Goal: Task Accomplishment & Management: Manage account settings

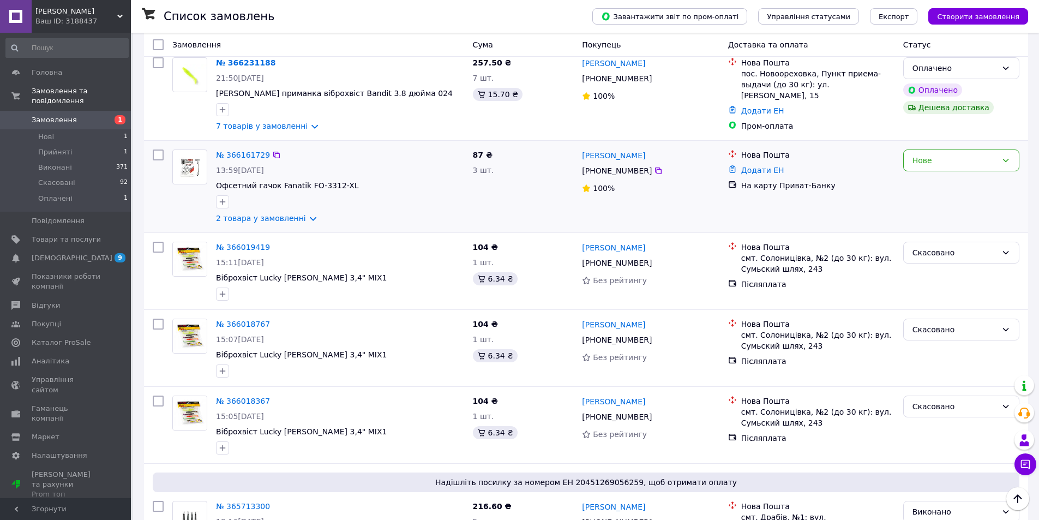
scroll to position [55, 0]
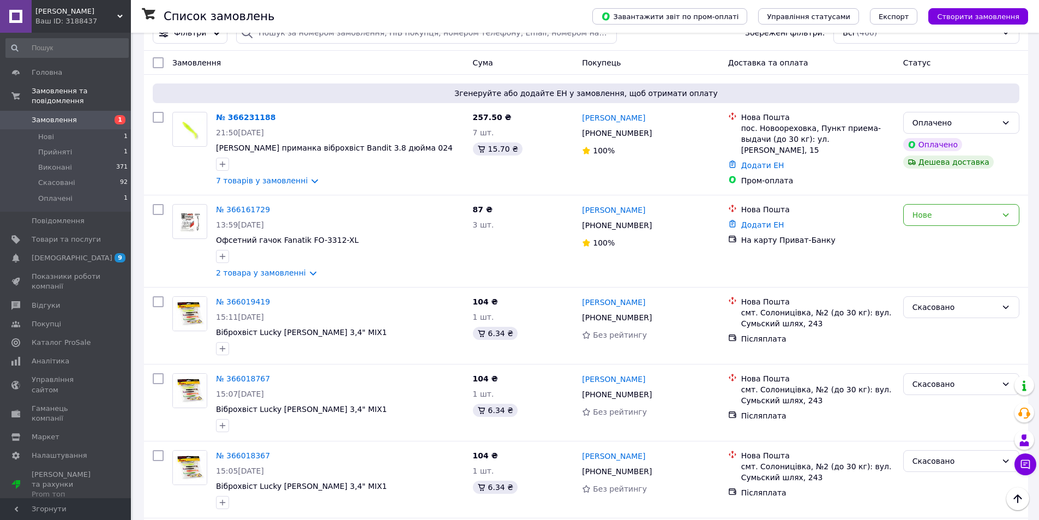
click at [94, 20] on div "Ваш ID: 3188437" at bounding box center [82, 21] width 95 height 10
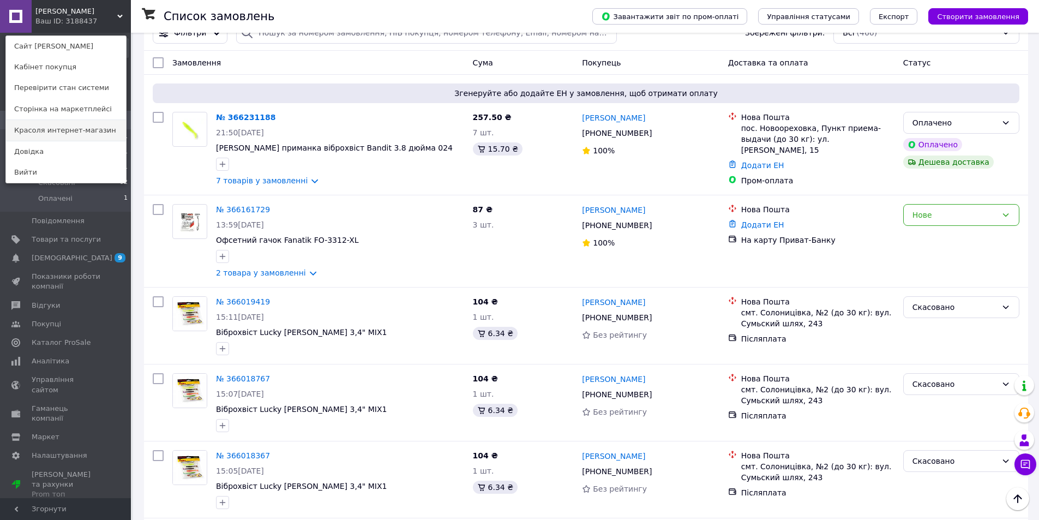
click at [83, 132] on link "Красоля интернет-магазин" at bounding box center [66, 130] width 120 height 21
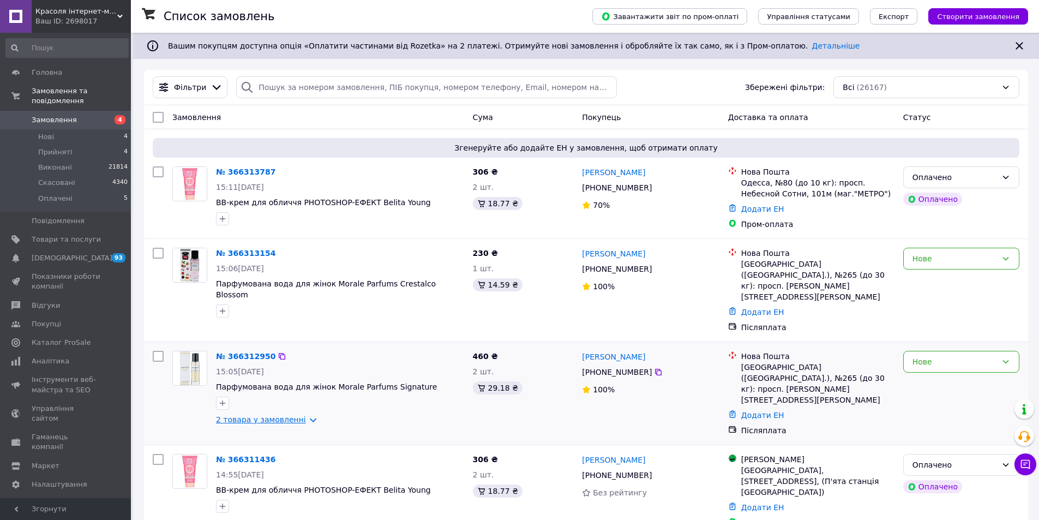
click at [278, 415] on link "2 товара у замовленні" at bounding box center [261, 419] width 90 height 9
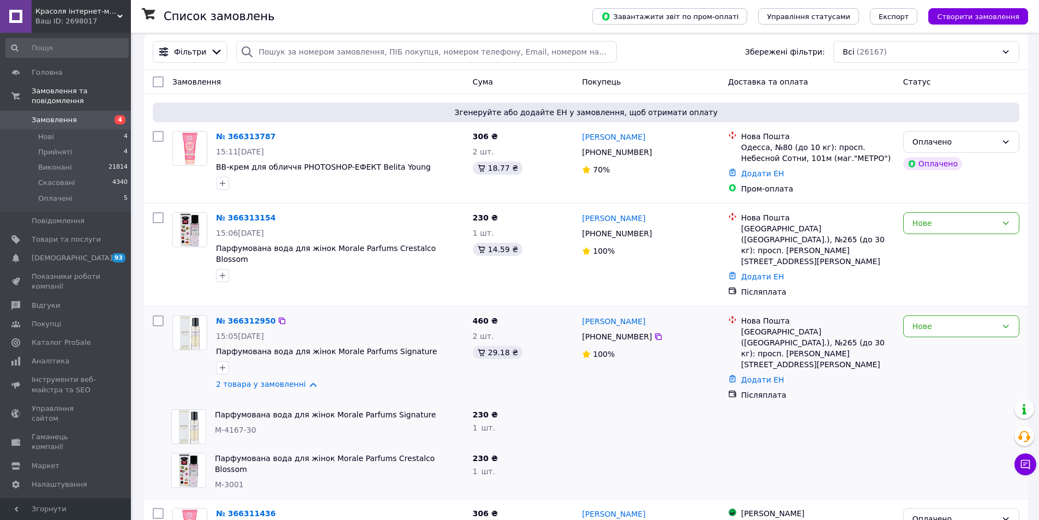
scroll to position [55, 0]
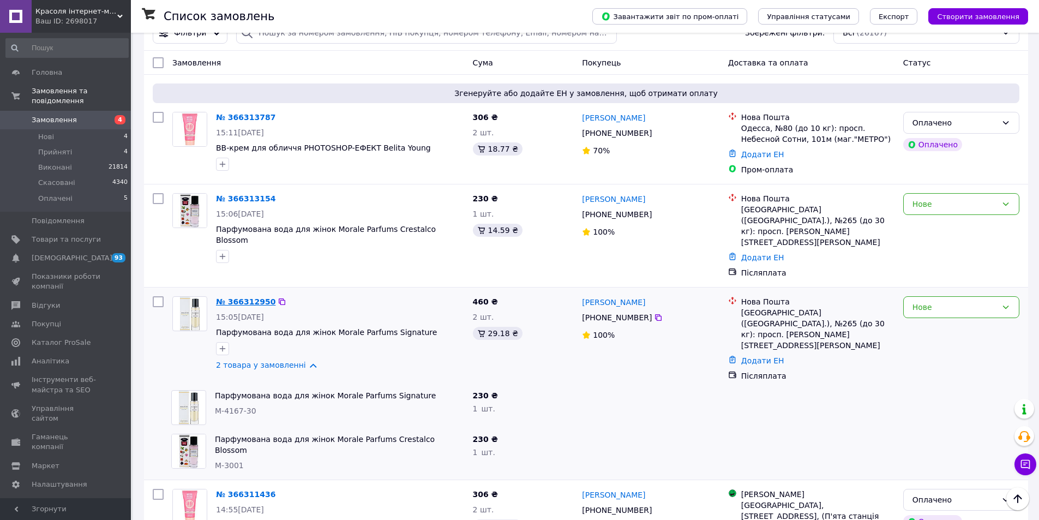
drag, startPoint x: 242, startPoint y: 274, endPoint x: 237, endPoint y: 279, distance: 6.9
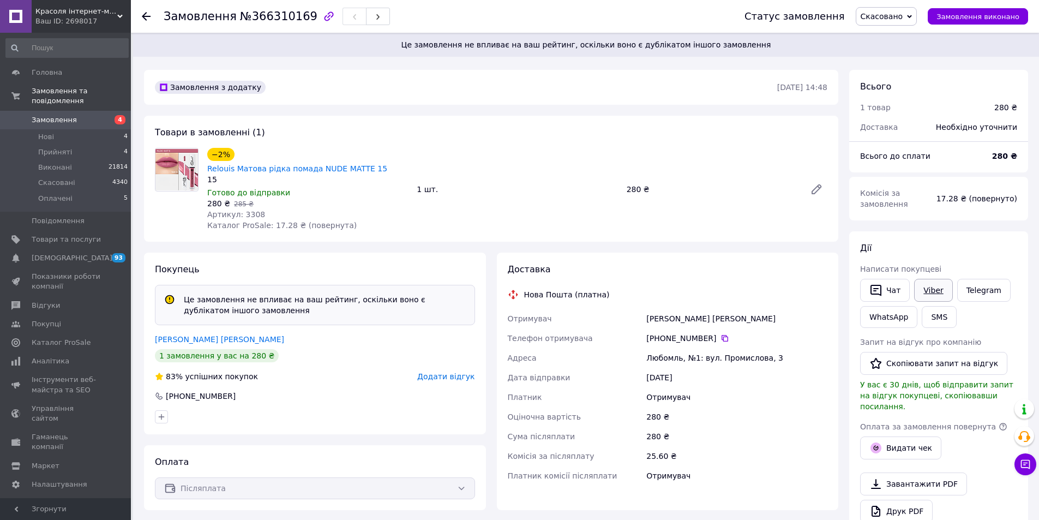
click at [919, 290] on link "Viber" at bounding box center [933, 290] width 38 height 23
click at [186, 335] on link "Шум Людмила" at bounding box center [219, 339] width 129 height 9
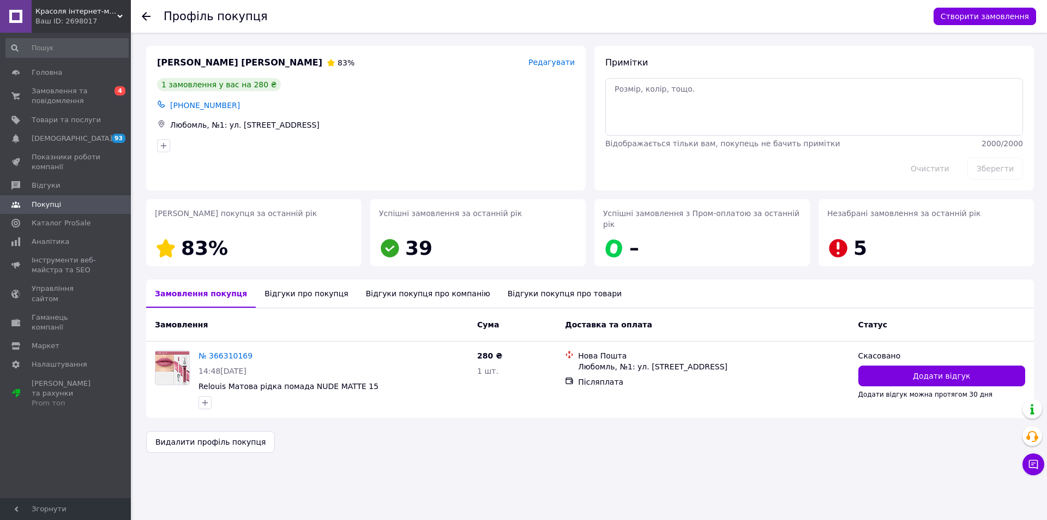
click at [314, 287] on div "Відгуки про покупця" at bounding box center [306, 293] width 101 height 28
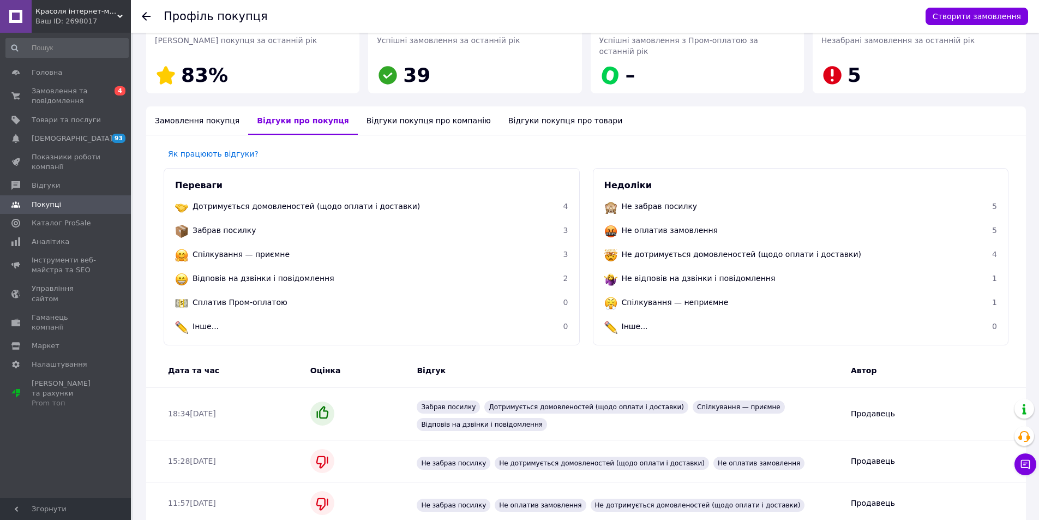
scroll to position [161, 0]
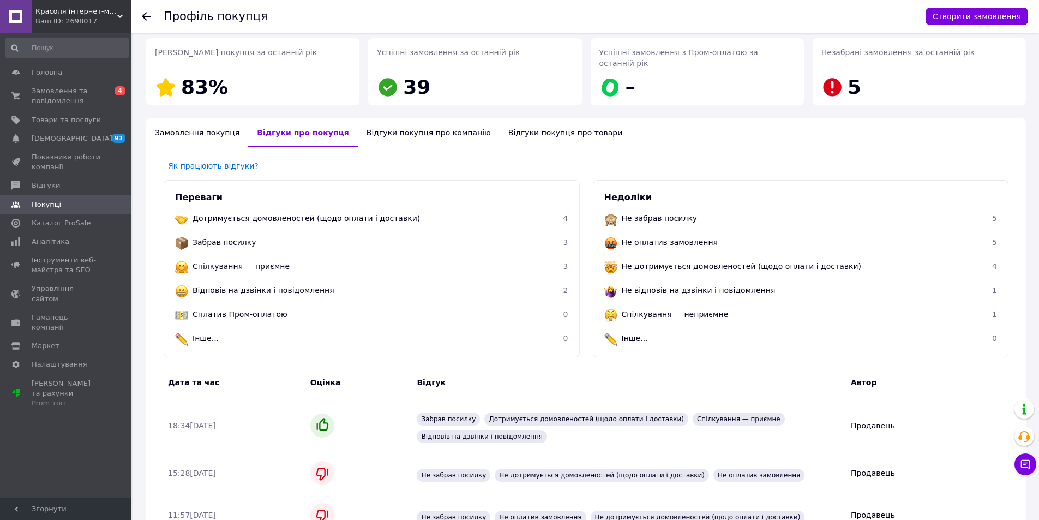
click at [166, 120] on div "Замовлення покупця" at bounding box center [197, 132] width 102 height 28
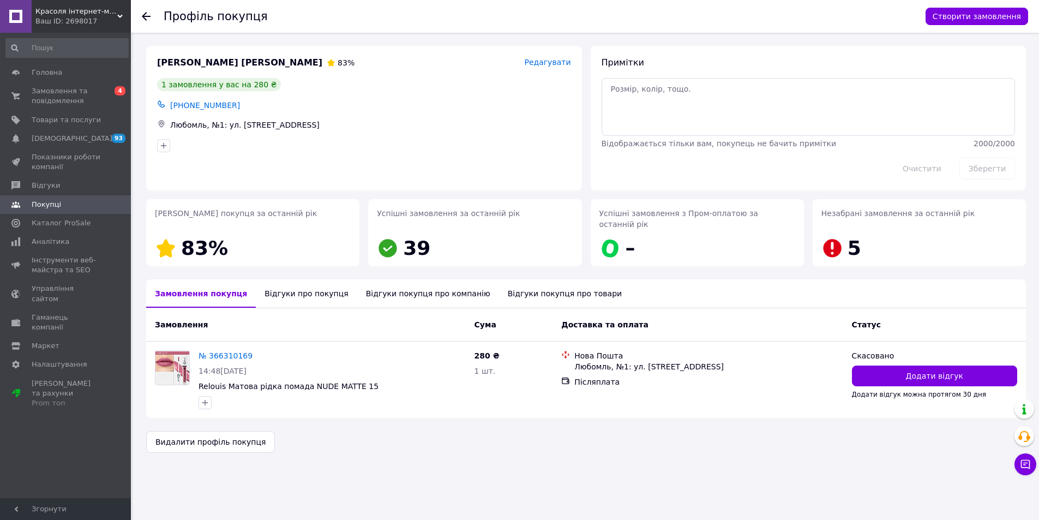
scroll to position [0, 0]
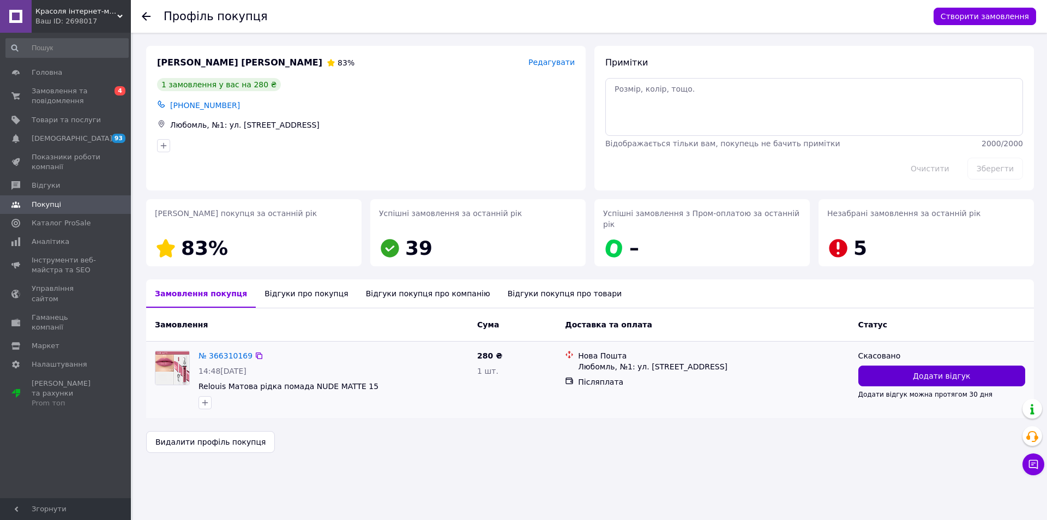
click at [996, 365] on button "Додати відгук" at bounding box center [942, 375] width 167 height 21
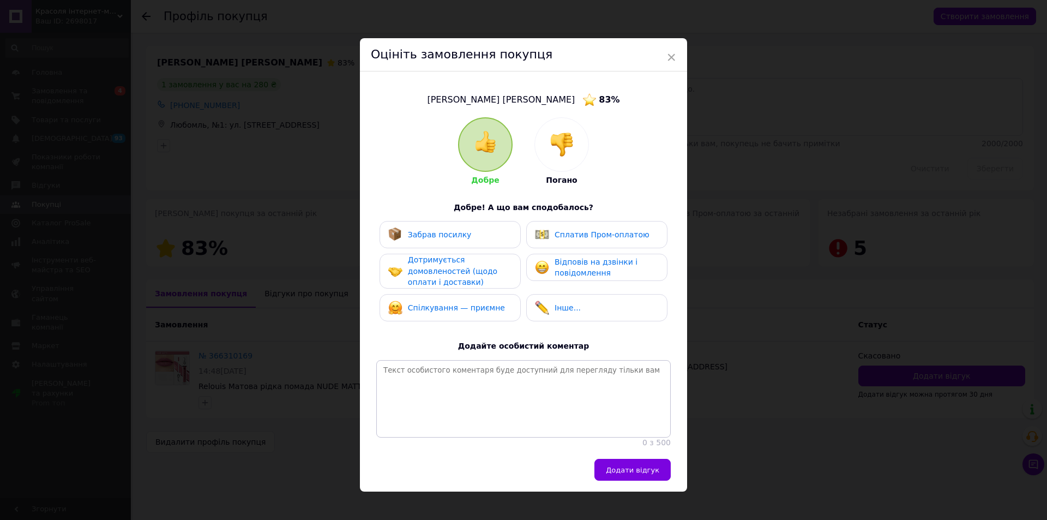
click at [564, 139] on img at bounding box center [562, 145] width 24 height 24
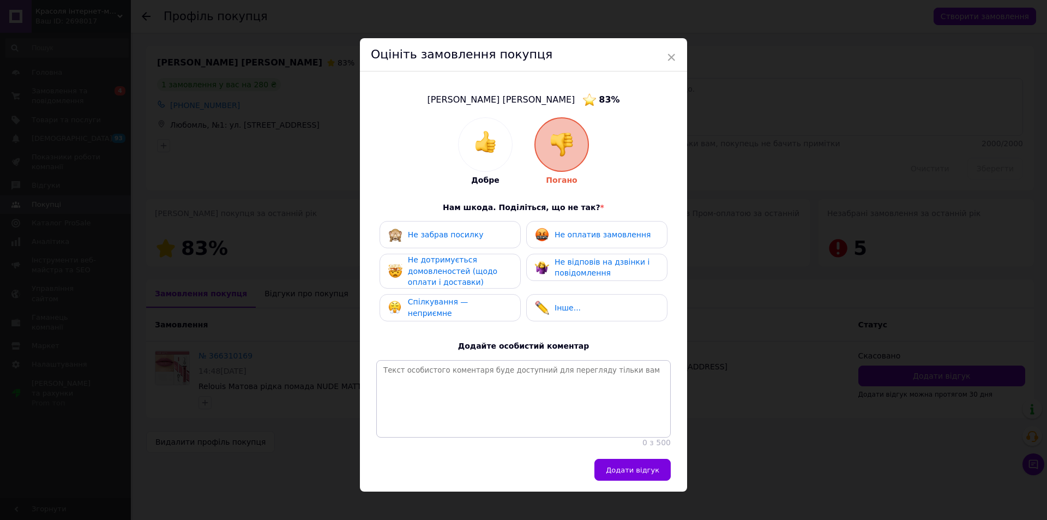
click at [466, 276] on span "Не дотримується домовленостей (щодо оплати і доставки)" at bounding box center [452, 270] width 89 height 31
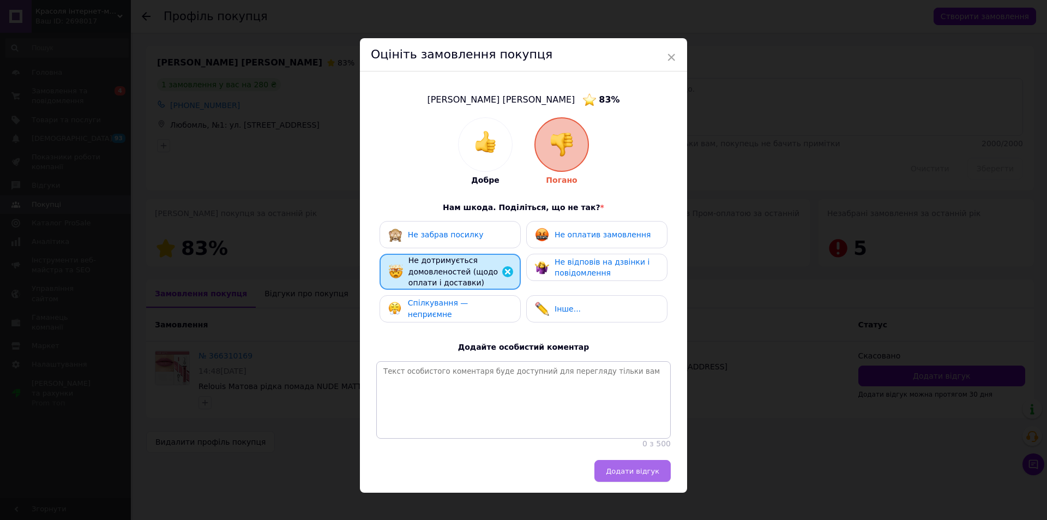
click at [649, 475] on span "Додати відгук" at bounding box center [632, 471] width 53 height 8
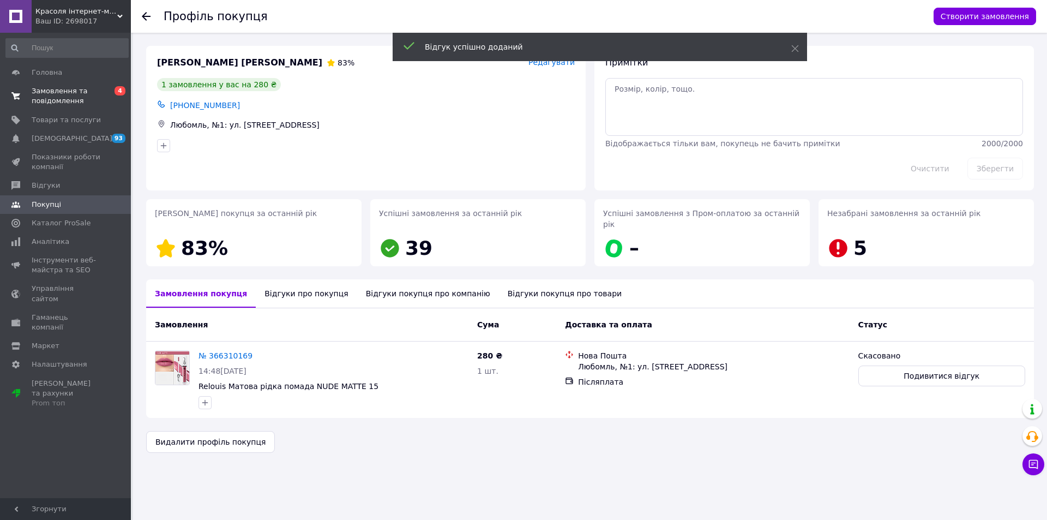
click at [97, 90] on span "Замовлення та повідомлення" at bounding box center [66, 96] width 69 height 20
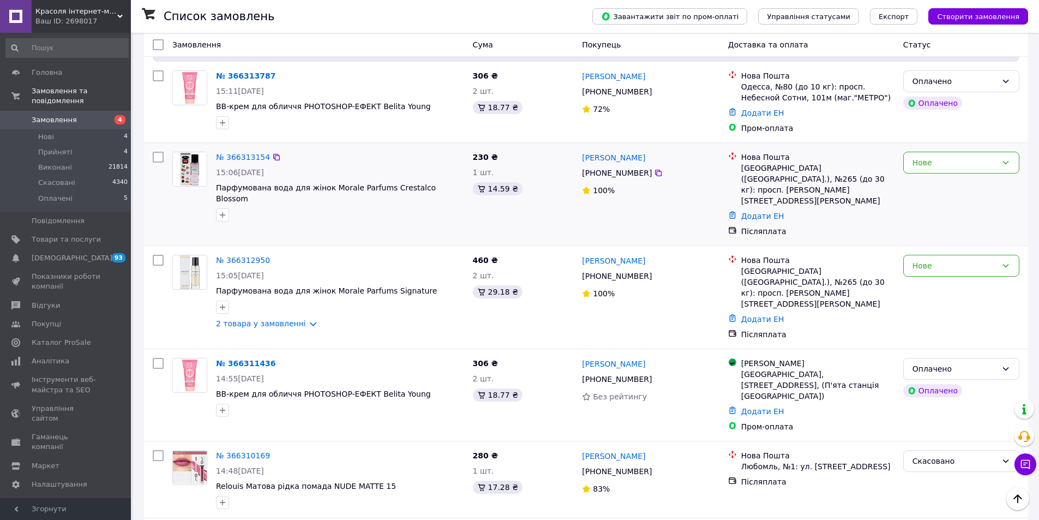
scroll to position [55, 0]
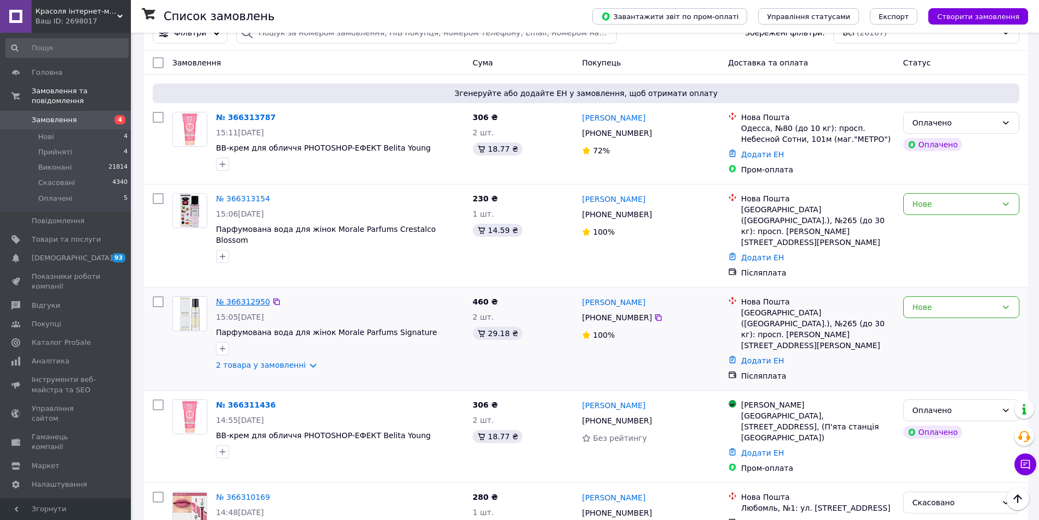
click at [224, 297] on link "№ 366312950" at bounding box center [243, 301] width 54 height 9
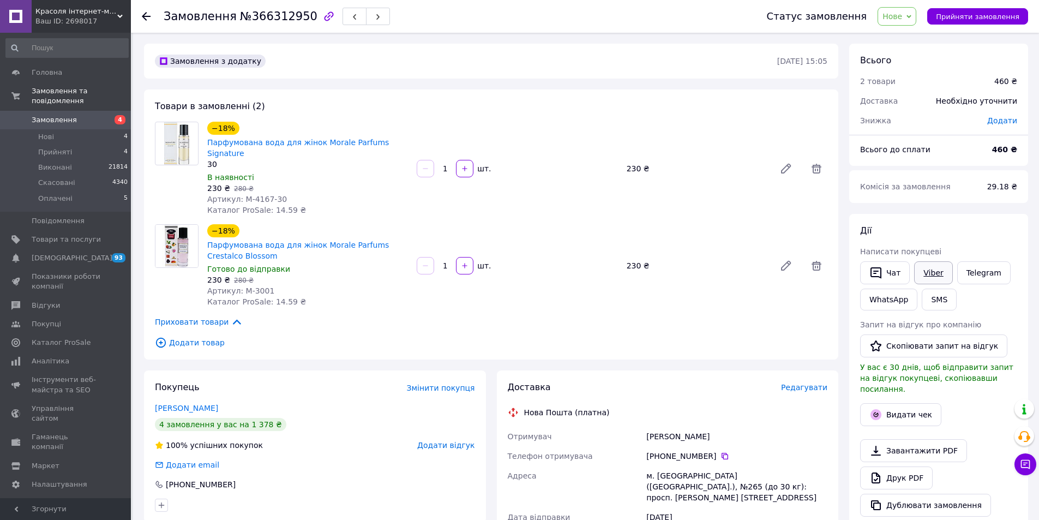
click at [938, 278] on link "Viber" at bounding box center [933, 272] width 38 height 23
click at [931, 266] on link "Viber" at bounding box center [933, 272] width 38 height 23
click at [943, 271] on link "Viber" at bounding box center [933, 272] width 38 height 23
click at [897, 268] on button "Чат" at bounding box center [885, 272] width 50 height 23
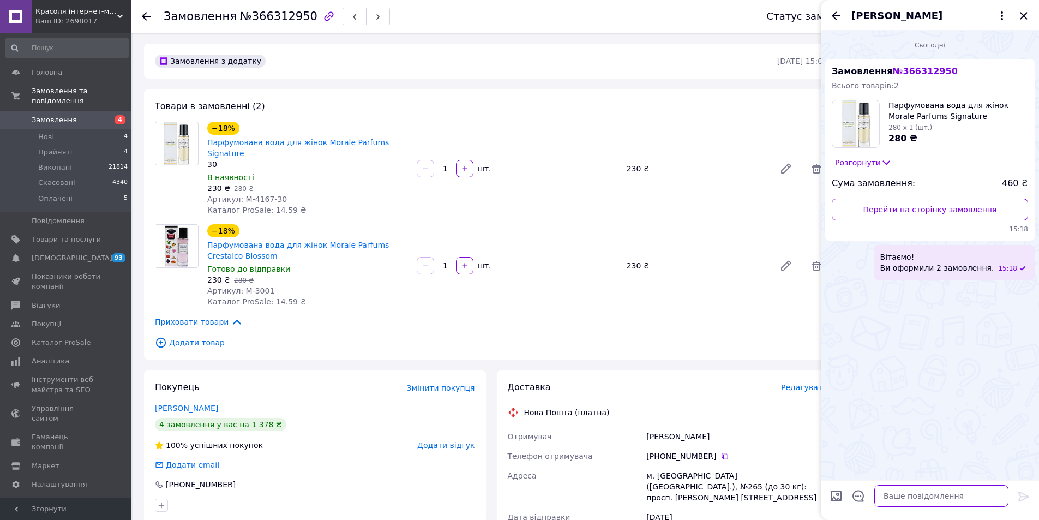
click at [968, 499] on textarea at bounding box center [941, 496] width 134 height 22
paste textarea "Підскажіть, будь ласка, яке замовлення залишається актуальним?"
type textarea "Підскажіть, будь ласка, яке замовлення залишається актуальним?"
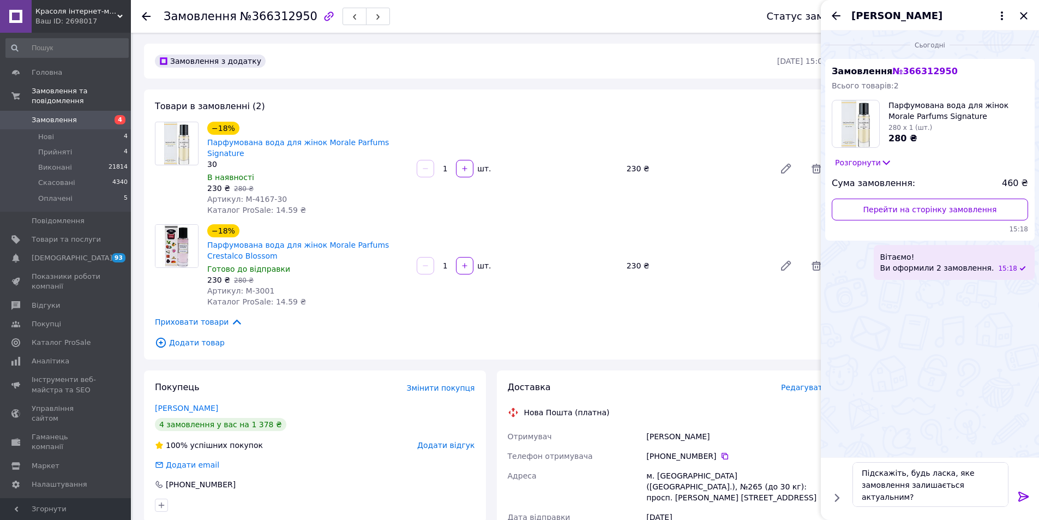
click at [1029, 491] on icon at bounding box center [1023, 496] width 13 height 13
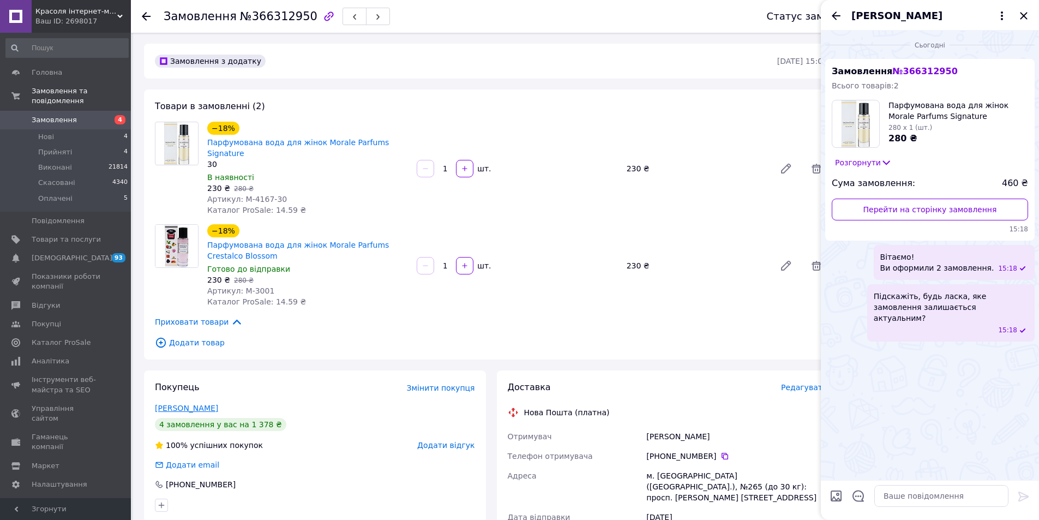
click at [203, 404] on link "[PERSON_NAME]" at bounding box center [186, 408] width 63 height 9
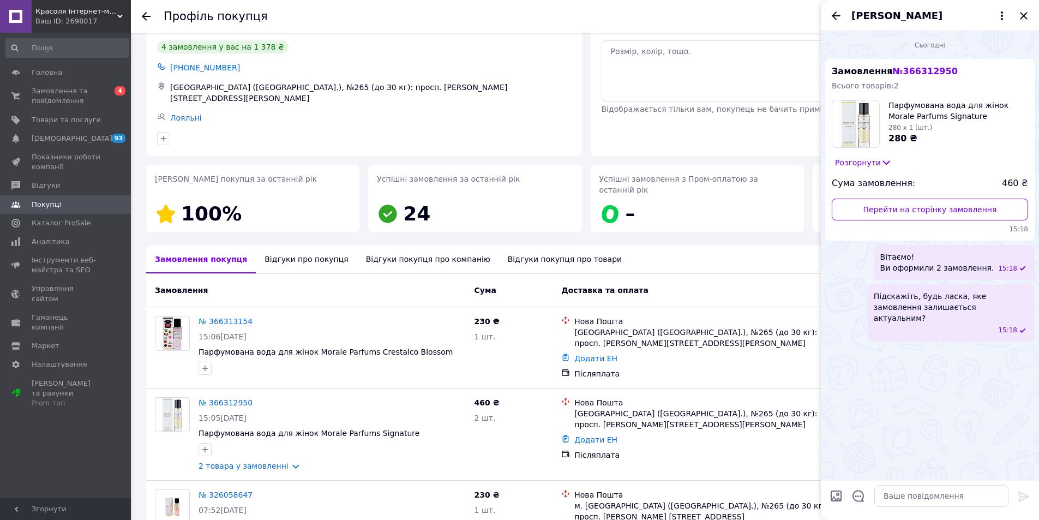
scroll to position [55, 0]
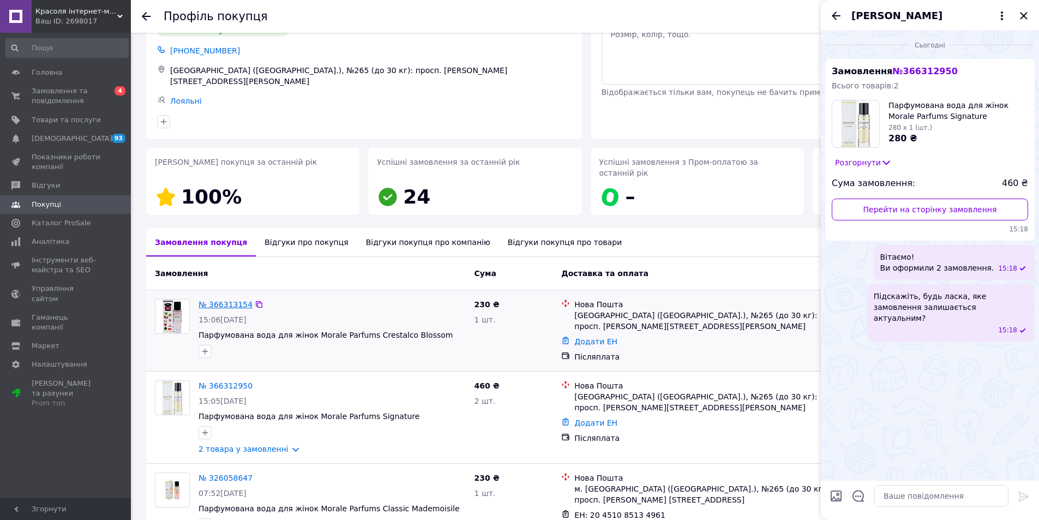
click at [228, 300] on link "№ 366313154" at bounding box center [226, 304] width 54 height 9
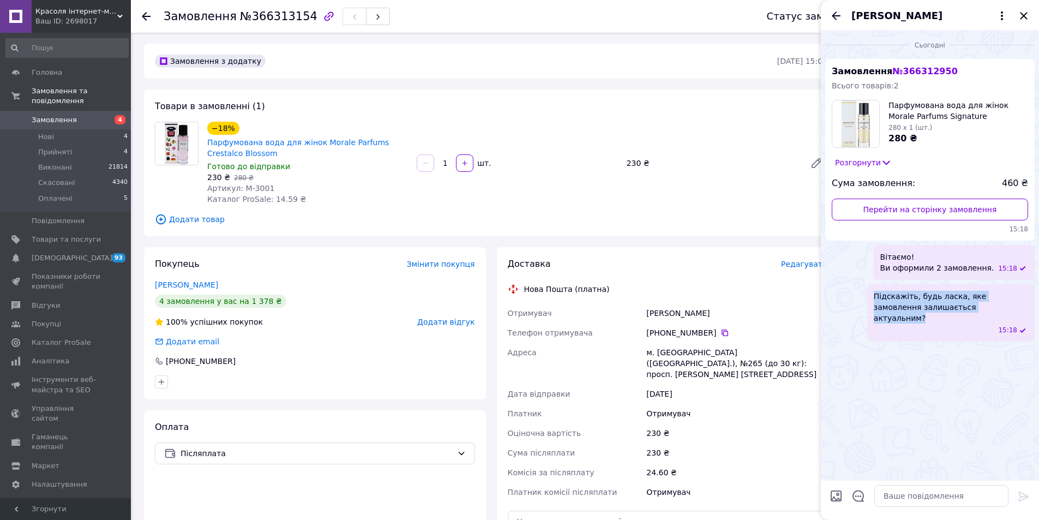
drag, startPoint x: 970, startPoint y: 307, endPoint x: 861, endPoint y: 290, distance: 110.4
click at [861, 290] on div "Підскажіть, будь ласка, яке замовлення залишається актуальним? 15:18" at bounding box center [929, 312] width 209 height 57
copy span "Підскажіть, будь ласка, яке замовлення залишається актуальним?"
click at [1020, 18] on icon "Закрити" at bounding box center [1023, 15] width 13 height 13
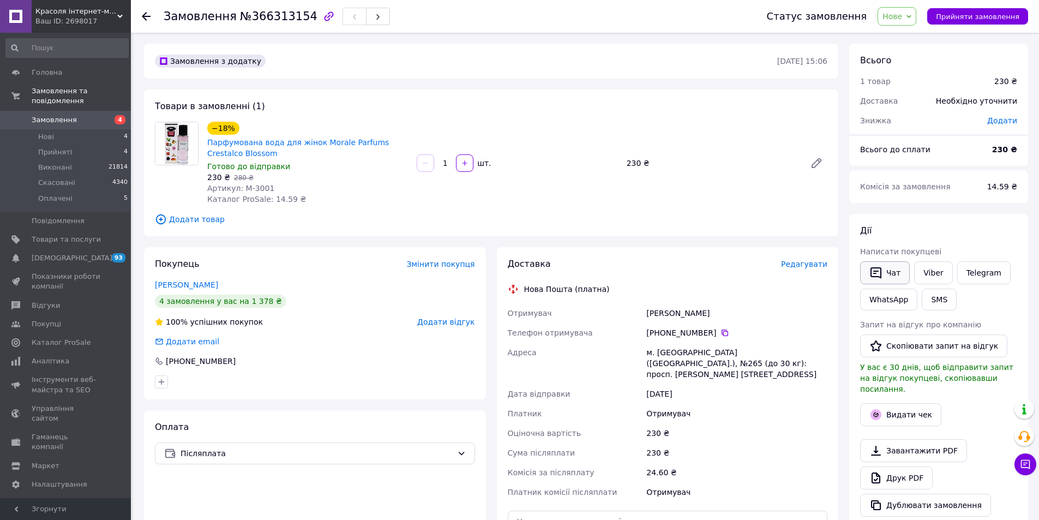
click at [887, 283] on button "Чат" at bounding box center [885, 272] width 50 height 23
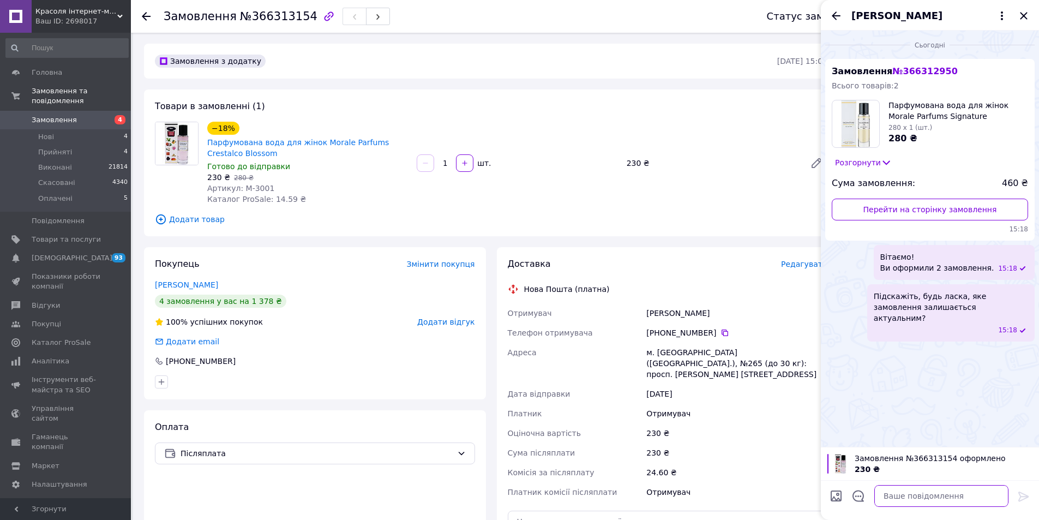
drag, startPoint x: 966, startPoint y: 493, endPoint x: 980, endPoint y: 491, distance: 13.7
click at [966, 492] on textarea at bounding box center [941, 496] width 134 height 22
paste textarea "Підскажіть, будь ласка, яке замовлення залишається актуальним?"
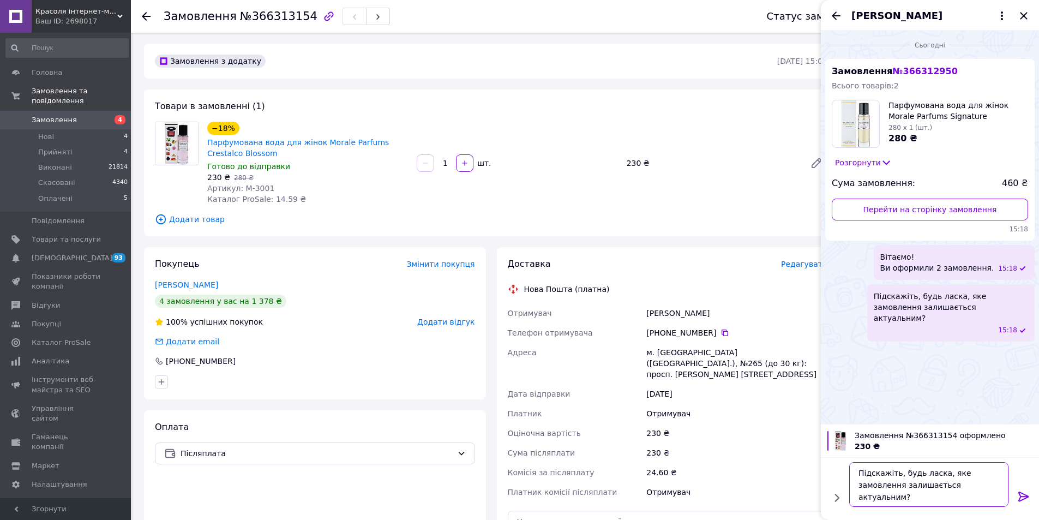
type textarea "Підскажіть, будь ласка, яке замовлення залишається актуальним?"
click at [1022, 499] on icon at bounding box center [1023, 496] width 10 height 10
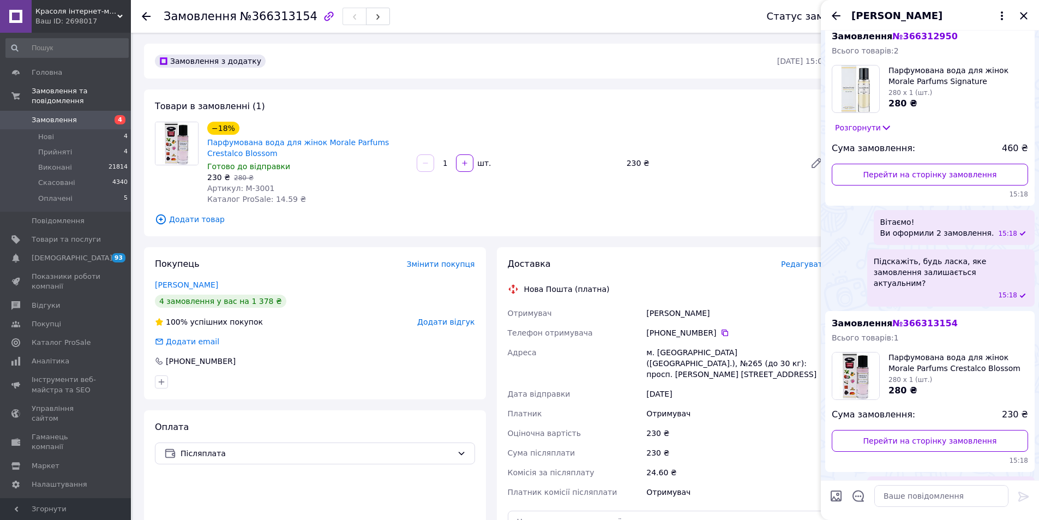
scroll to position [55, 0]
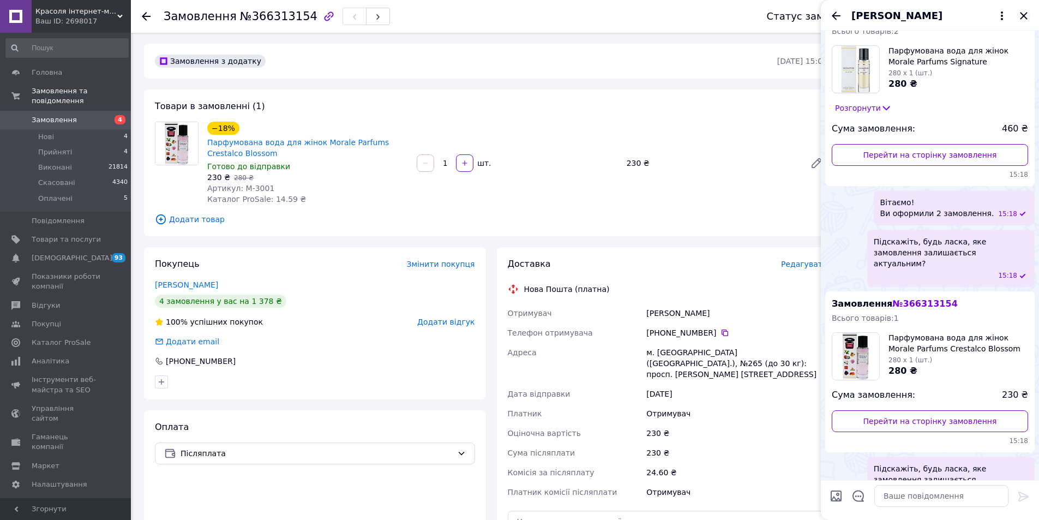
click at [1027, 16] on icon "Закрити" at bounding box center [1023, 15] width 13 height 13
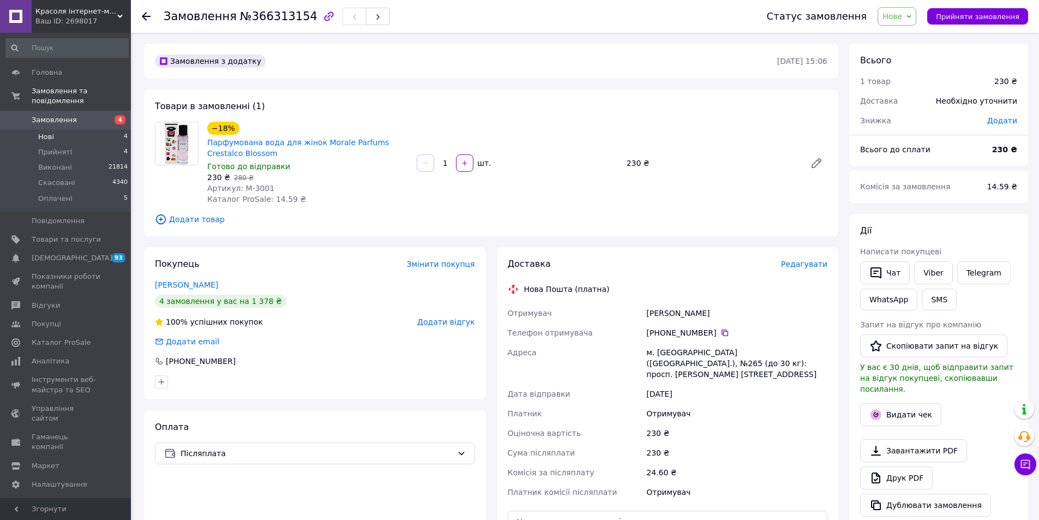
click at [101, 130] on li "Нові 4" at bounding box center [67, 136] width 134 height 15
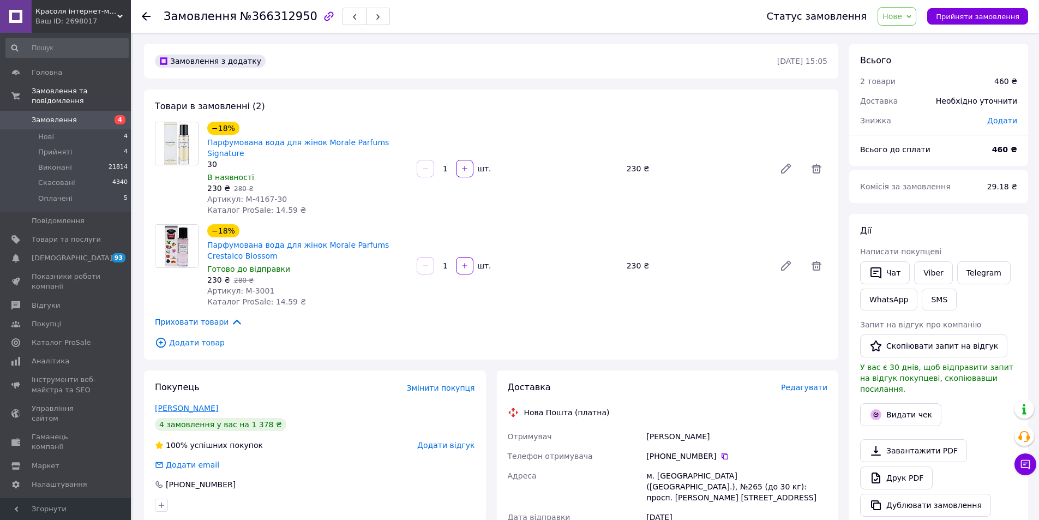
click at [203, 404] on link "Доренська Світлана" at bounding box center [186, 408] width 63 height 9
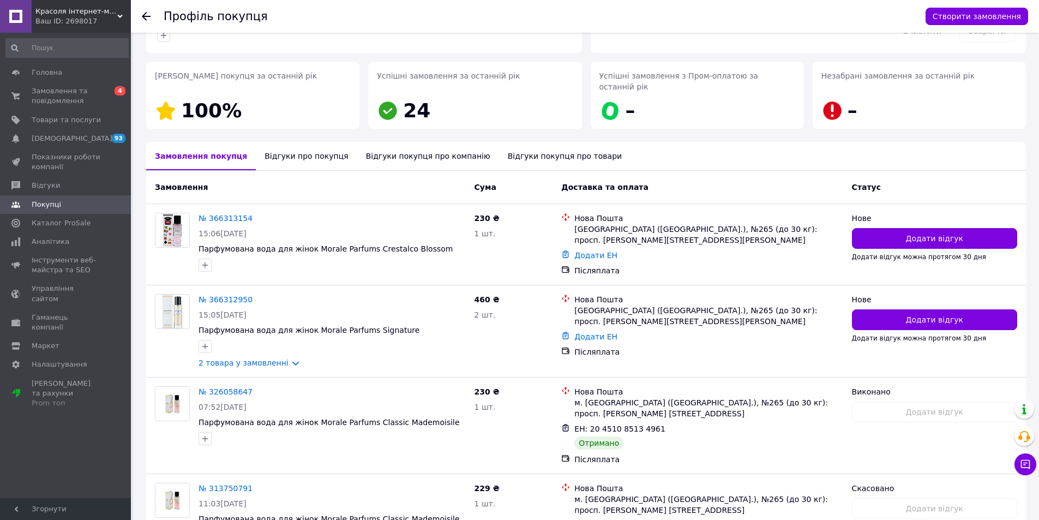
scroll to position [109, 0]
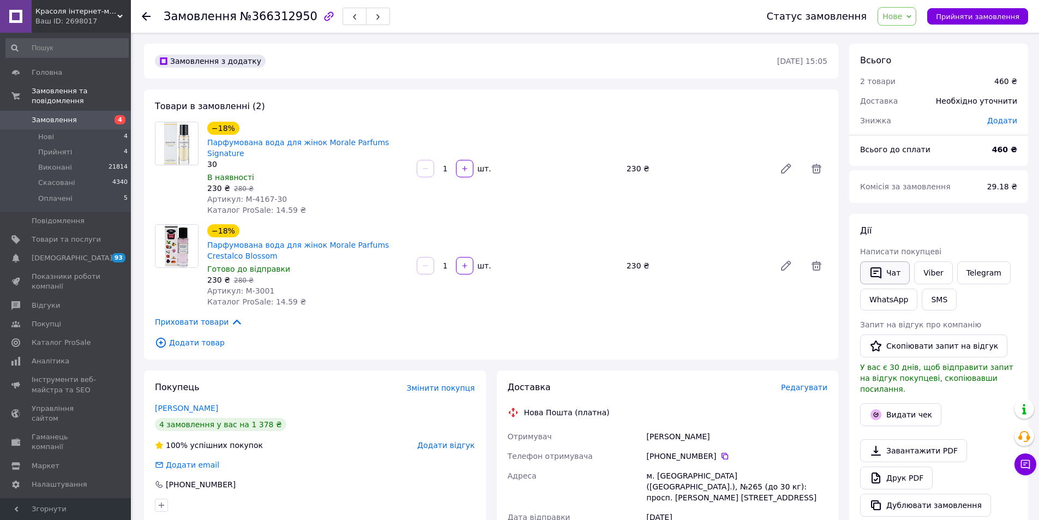
click at [880, 268] on icon "button" at bounding box center [875, 272] width 13 height 13
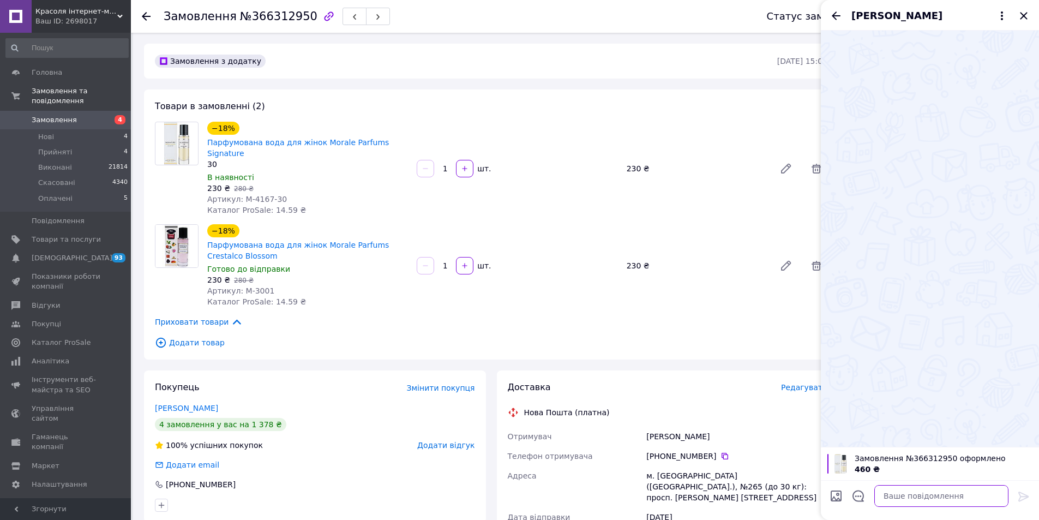
click at [938, 502] on textarea at bounding box center [941, 496] width 134 height 22
paste textarea "Вітаємо! Ви оформили 2 замовлення:"
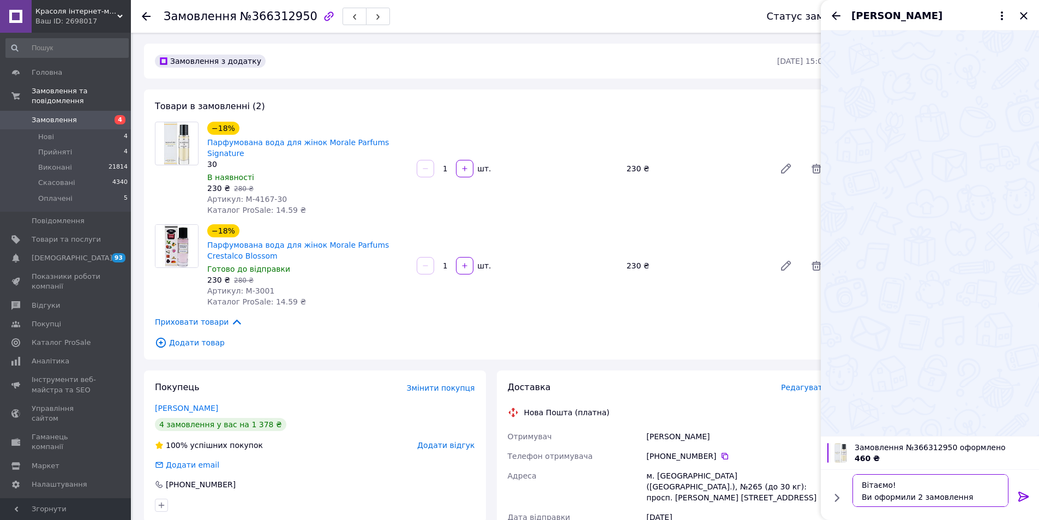
scroll to position [7, 0]
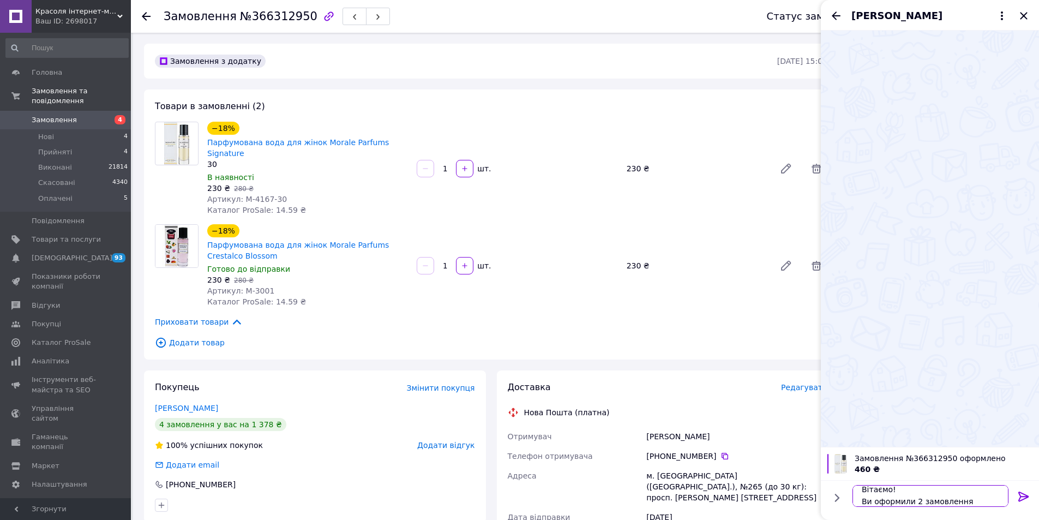
type textarea "Вітаємо! Ви оформили 2 замовлення."
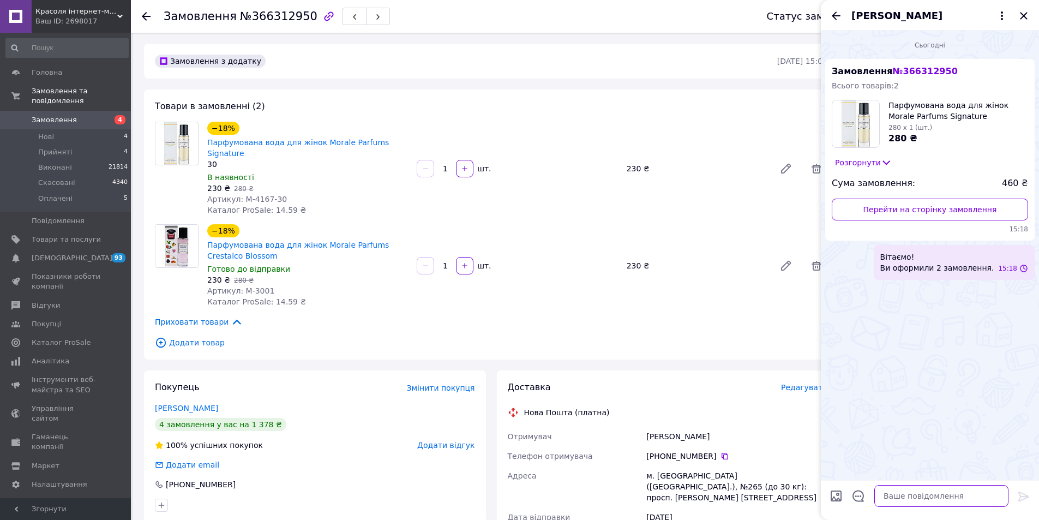
scroll to position [0, 0]
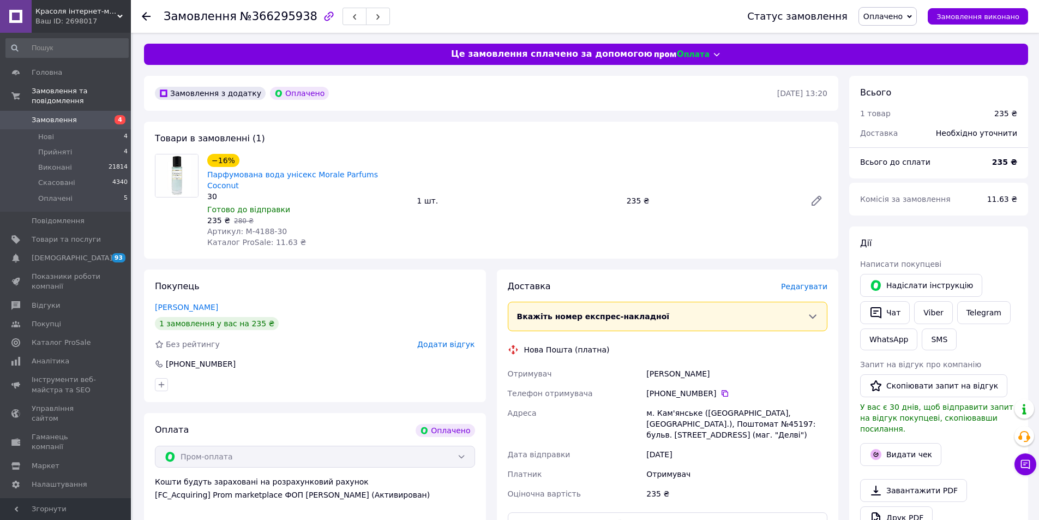
click at [903, 19] on span "Оплачено" at bounding box center [882, 16] width 39 height 9
click at [898, 38] on li "Прийнято" at bounding box center [887, 38] width 57 height 16
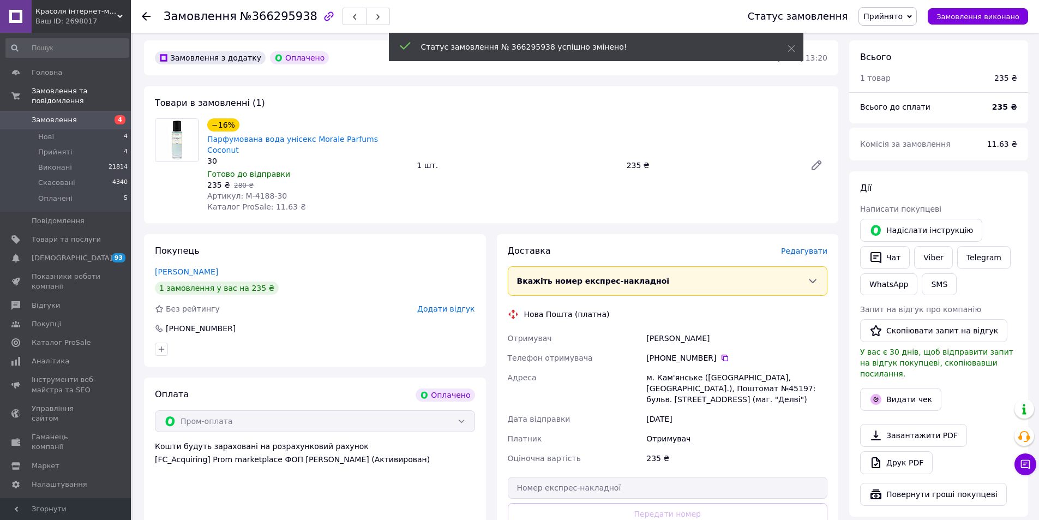
scroll to position [55, 0]
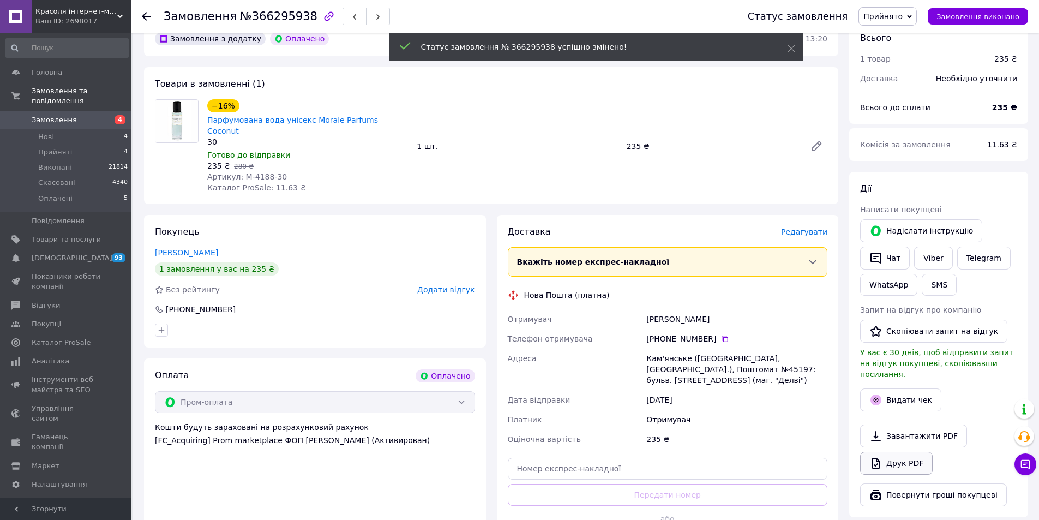
click at [905, 459] on link "Друк PDF" at bounding box center [896, 463] width 73 height 23
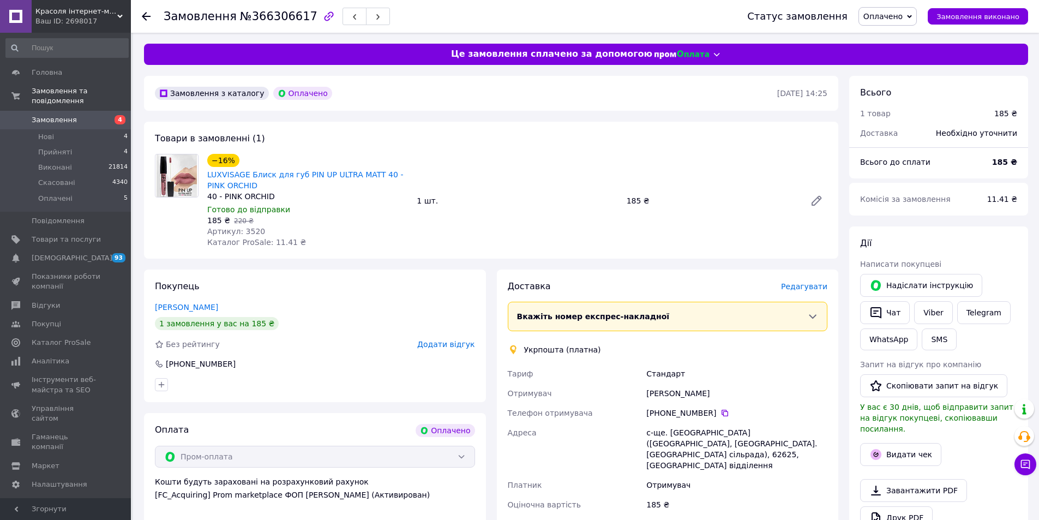
drag, startPoint x: 886, startPoint y: 10, endPoint x: 888, endPoint y: 28, distance: 18.1
click at [887, 11] on span "Оплачено" at bounding box center [888, 16] width 58 height 19
click at [887, 35] on li "Прийнято" at bounding box center [887, 38] width 57 height 16
click at [912, 506] on link "Друк PDF" at bounding box center [896, 517] width 73 height 23
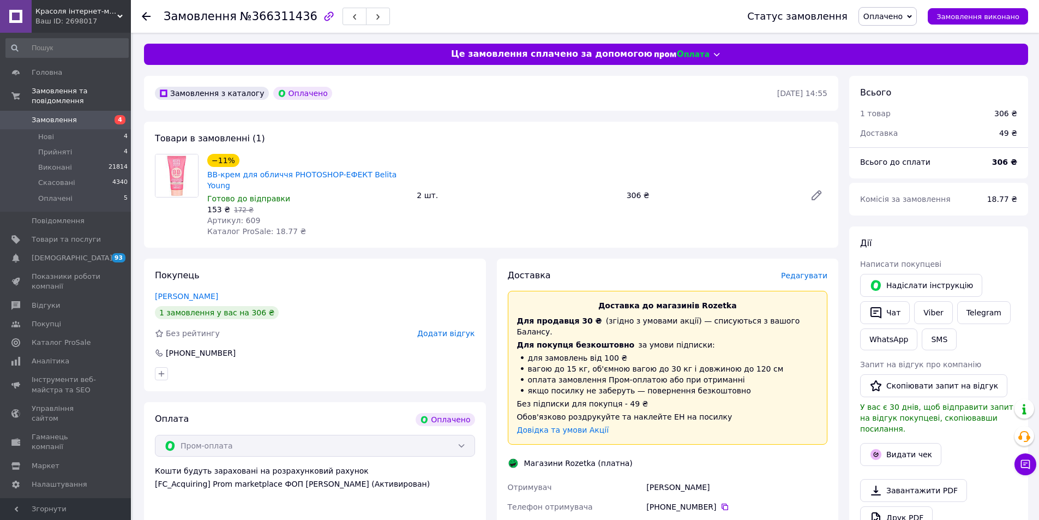
click at [903, 20] on span "Оплачено" at bounding box center [882, 16] width 39 height 9
click at [897, 32] on li "Прийнято" at bounding box center [887, 38] width 57 height 16
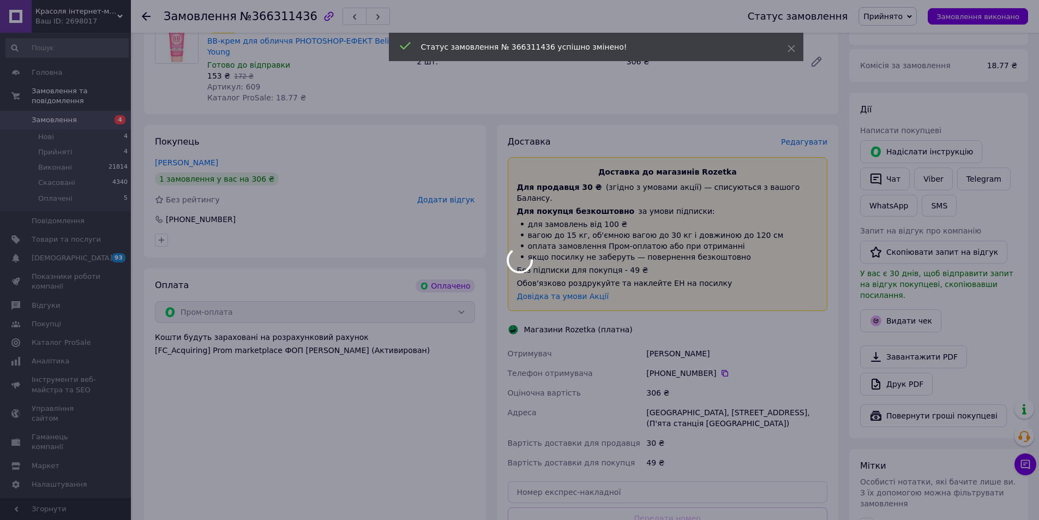
scroll to position [164, 0]
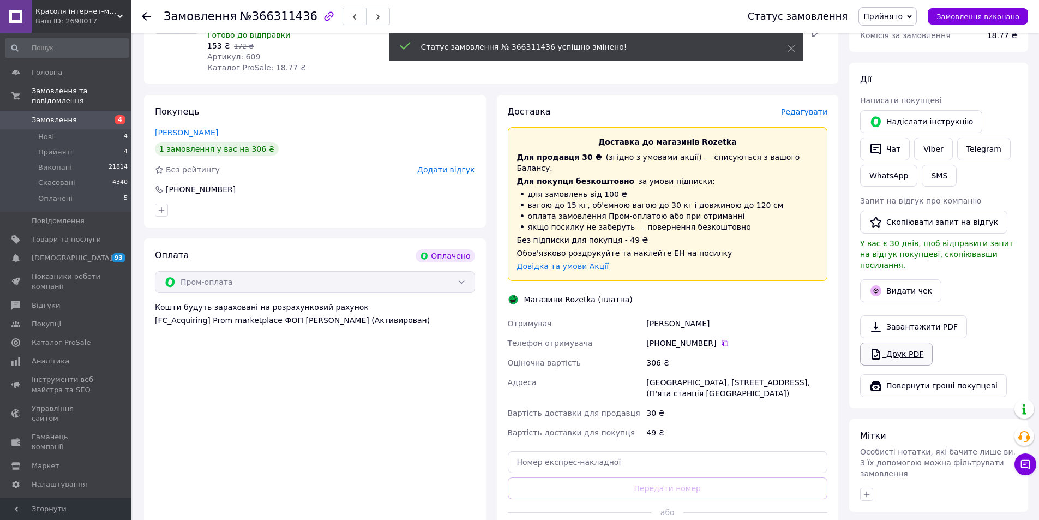
click at [887, 347] on link "Друк PDF" at bounding box center [896, 354] width 73 height 23
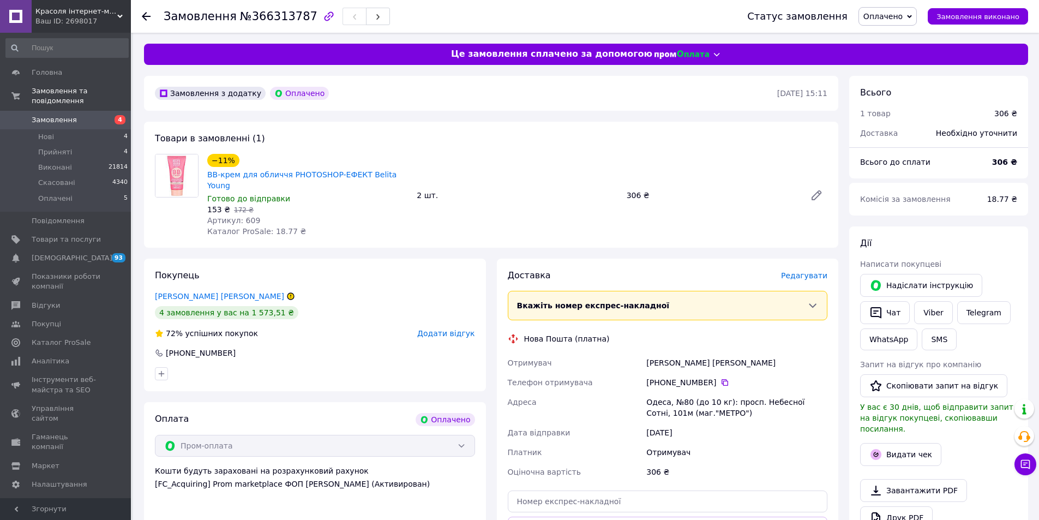
drag, startPoint x: 884, startPoint y: 7, endPoint x: 892, endPoint y: 26, distance: 21.3
click at [884, 7] on div "Статус замовлення Оплачено Прийнято Виконано Скасовано Замовлення виконано" at bounding box center [876, 16] width 303 height 33
click at [892, 26] on div "Статус замовлення Оплачено Прийнято Виконано Скасовано Замовлення виконано" at bounding box center [876, 16] width 303 height 33
click at [892, 21] on span "Оплачено" at bounding box center [882, 16] width 39 height 9
click at [907, 35] on li "Прийнято" at bounding box center [887, 38] width 57 height 16
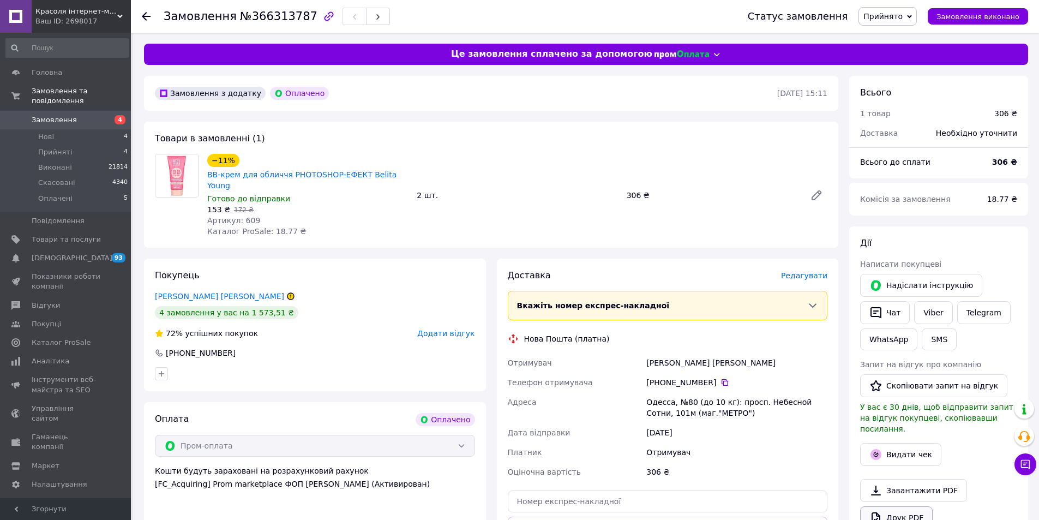
click at [919, 506] on link "Друк PDF" at bounding box center [896, 517] width 73 height 23
click at [184, 292] on link "[PERSON_NAME] [PERSON_NAME]" at bounding box center [219, 296] width 129 height 9
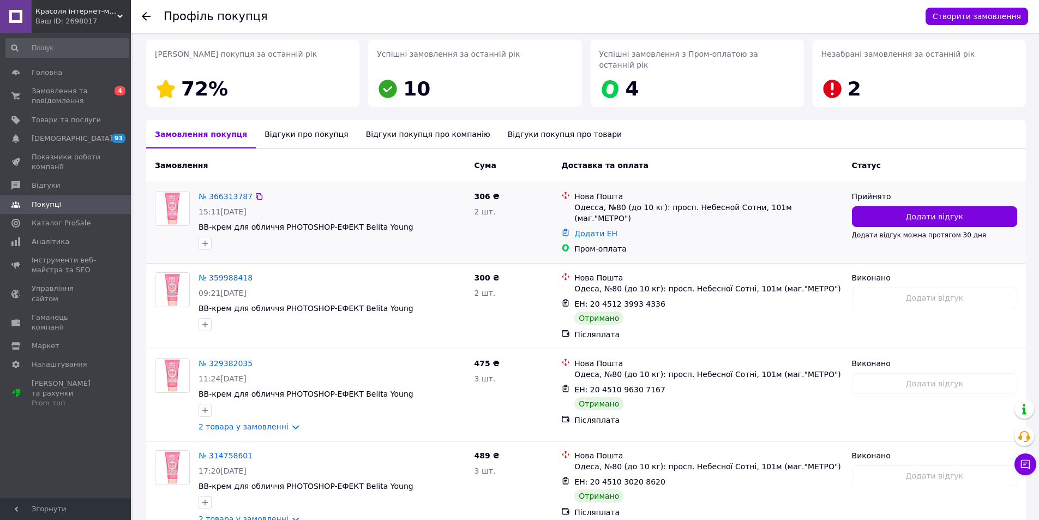
scroll to position [164, 0]
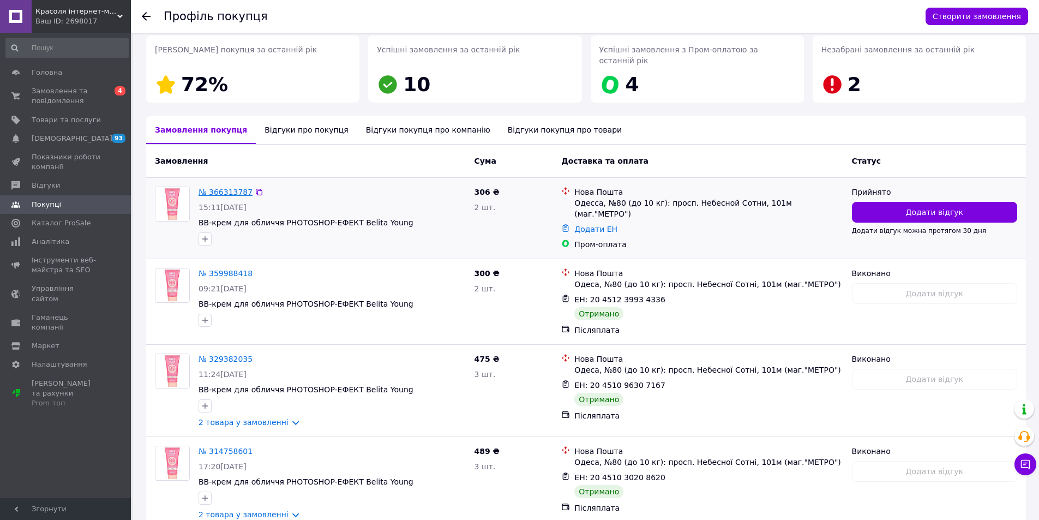
click at [218, 188] on link "№ 366313787" at bounding box center [226, 192] width 54 height 9
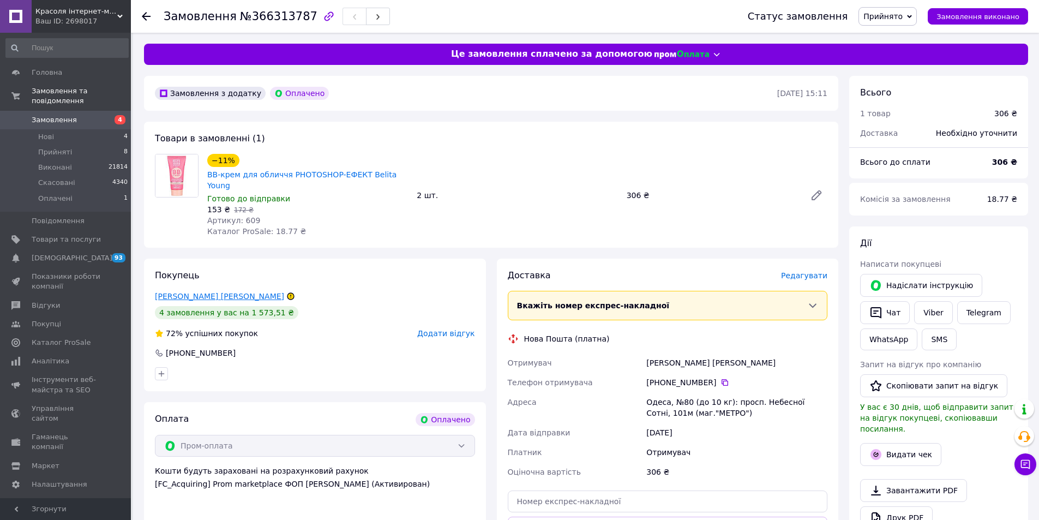
click at [180, 292] on link "Труфкина Анна" at bounding box center [219, 296] width 129 height 9
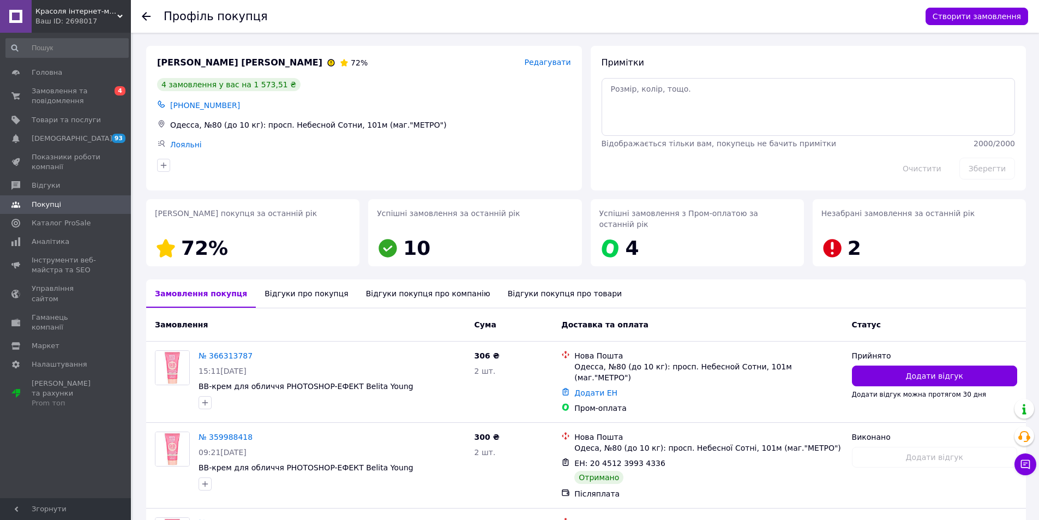
click at [298, 279] on div "Відгуки про покупця" at bounding box center [306, 293] width 101 height 28
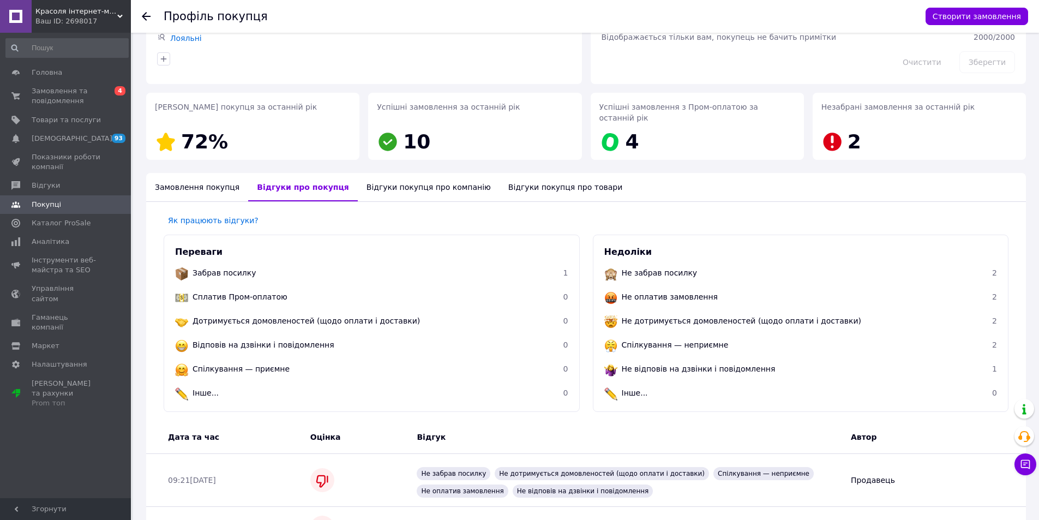
scroll to position [52, 0]
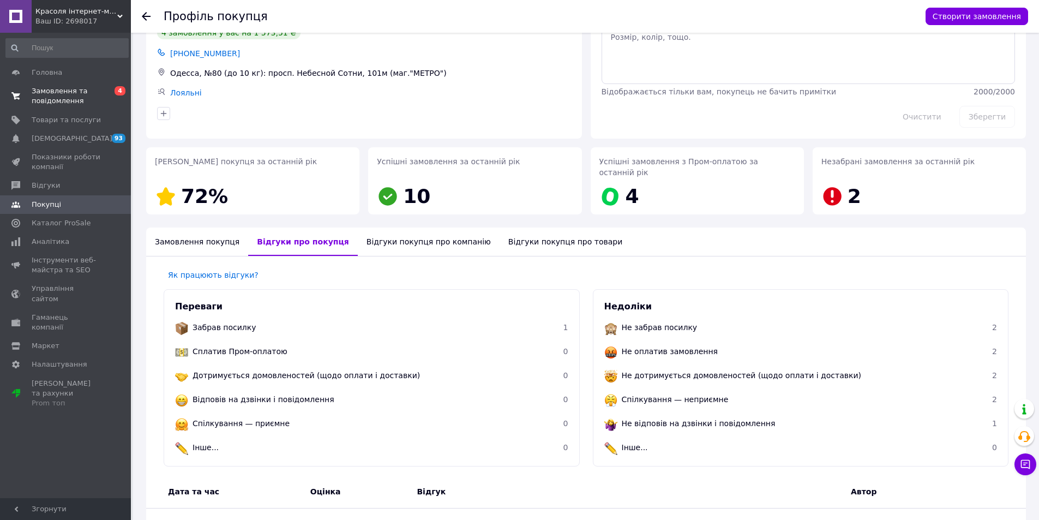
click at [80, 86] on span "Замовлення та повідомлення" at bounding box center [66, 96] width 69 height 20
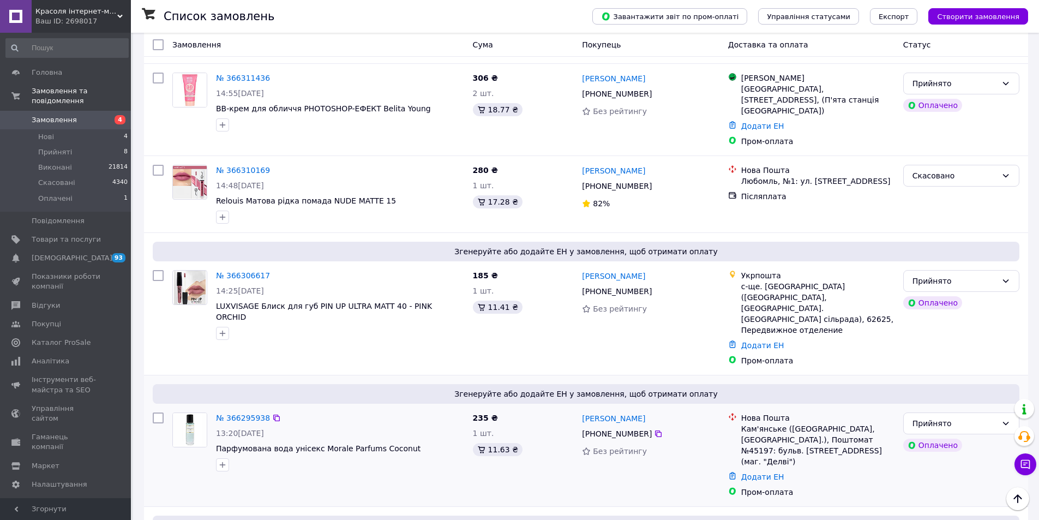
scroll to position [382, 0]
click at [613, 412] on link "Елена Миронова" at bounding box center [613, 417] width 63 height 11
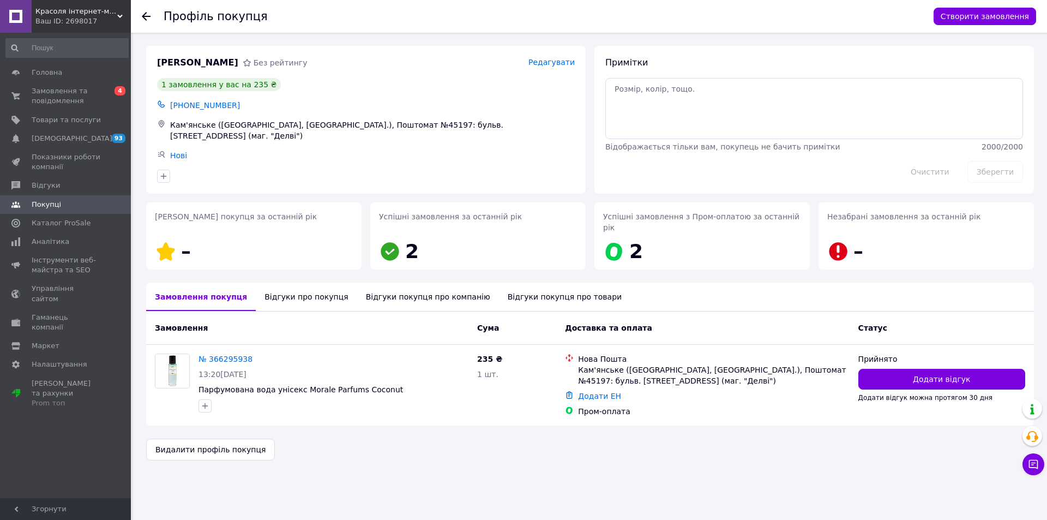
click at [279, 289] on div "Відгуки про покупця" at bounding box center [306, 297] width 101 height 28
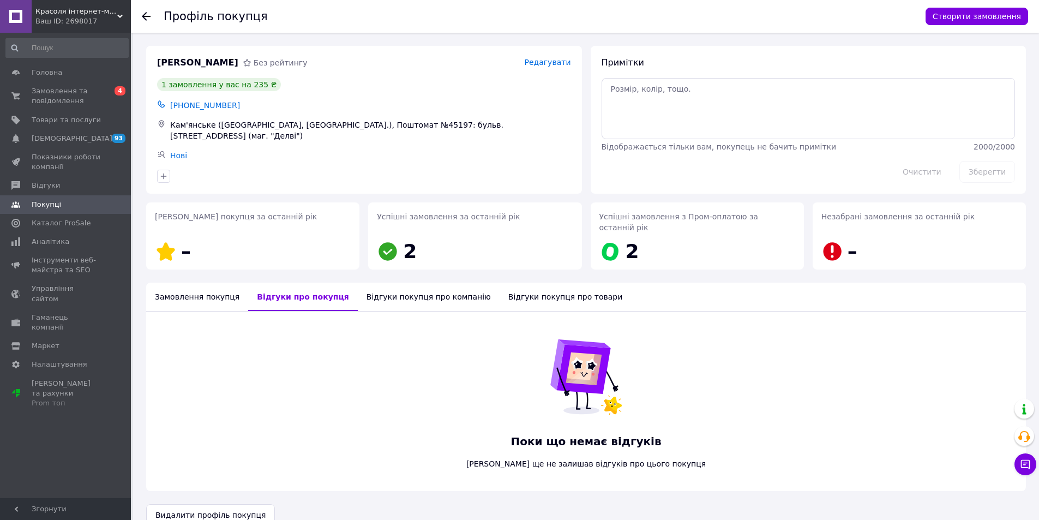
click at [200, 287] on div "Замовлення покупця" at bounding box center [197, 297] width 102 height 28
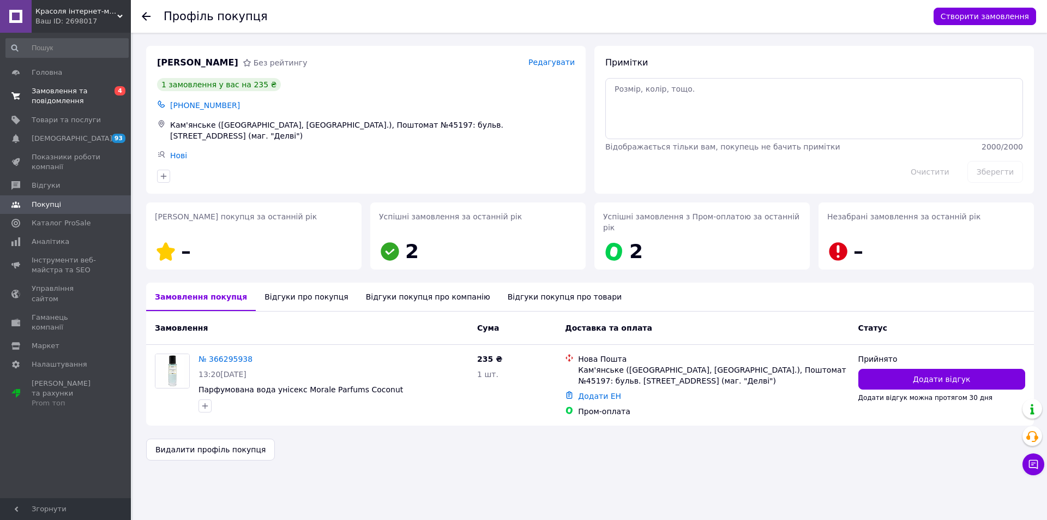
click at [79, 96] on span "Замовлення та повідомлення" at bounding box center [66, 96] width 69 height 20
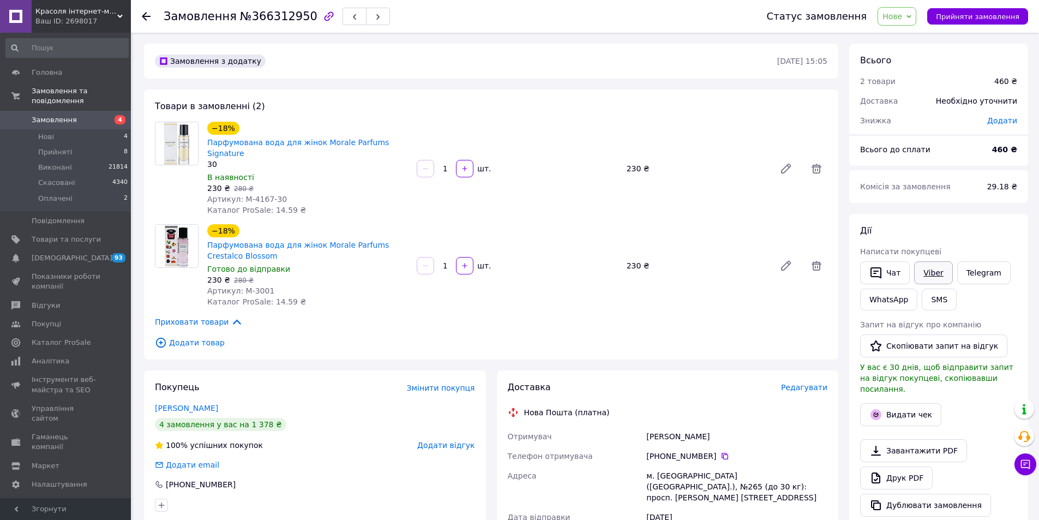
click at [943, 269] on link "Viber" at bounding box center [933, 272] width 38 height 23
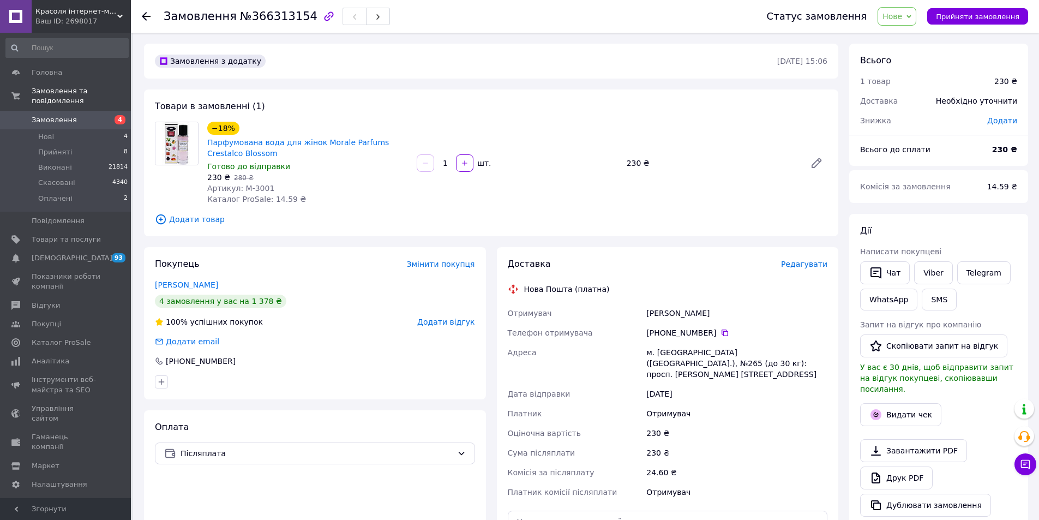
click at [902, 17] on span "Нове" at bounding box center [893, 16] width 20 height 9
click at [906, 67] on li "Скасовано" at bounding box center [903, 71] width 50 height 16
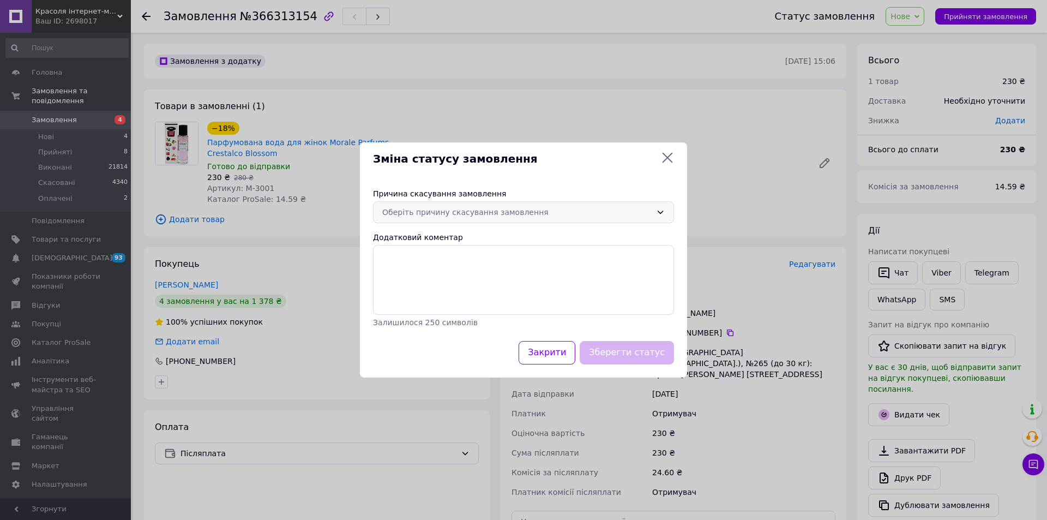
click at [543, 221] on div "Оберіть причину скасування замовлення" at bounding box center [523, 212] width 301 height 22
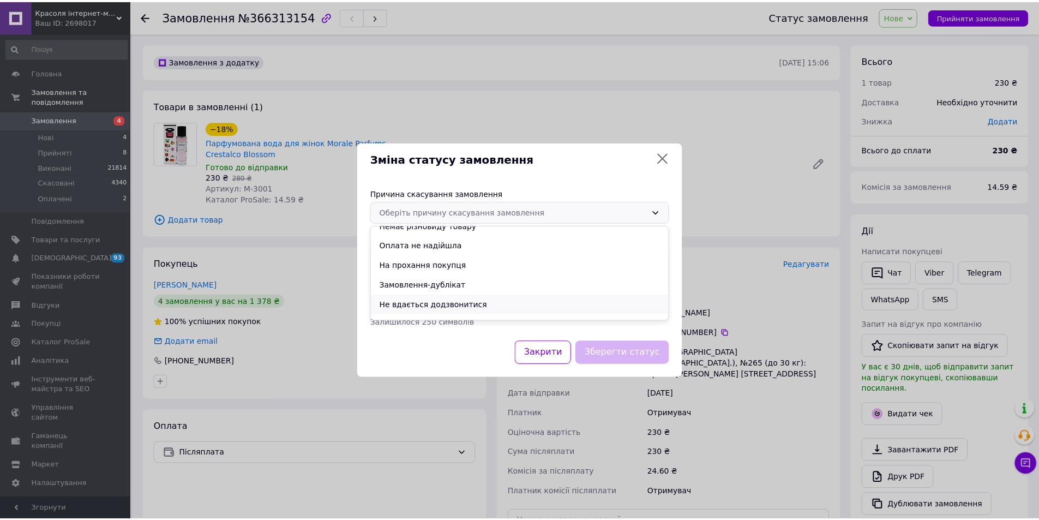
scroll to position [43, 0]
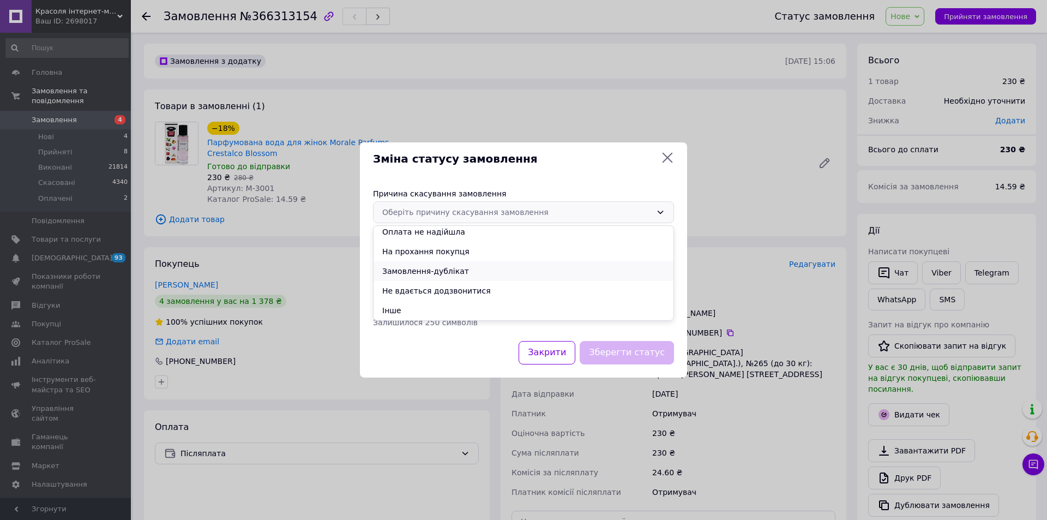
click at [452, 267] on li "Замовлення-дублікат" at bounding box center [524, 271] width 300 height 20
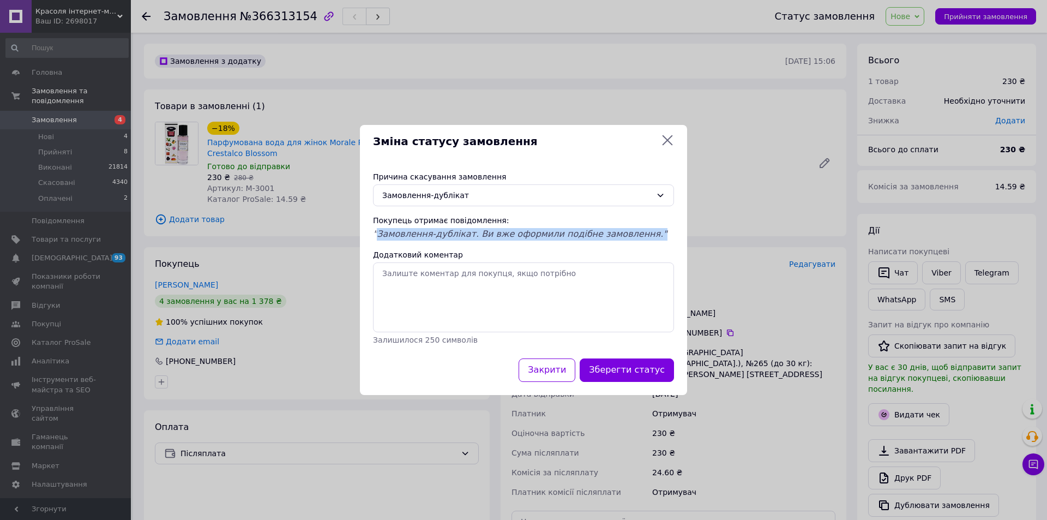
drag, startPoint x: 635, startPoint y: 238, endPoint x: 376, endPoint y: 229, distance: 259.3
click at [376, 229] on div ""Замовлення-дублікат. Ви вже оформили подібне замовлення."" at bounding box center [523, 234] width 301 height 13
copy span "Замовлення-дублікат. Ви вже оформили подібне замовлення.""
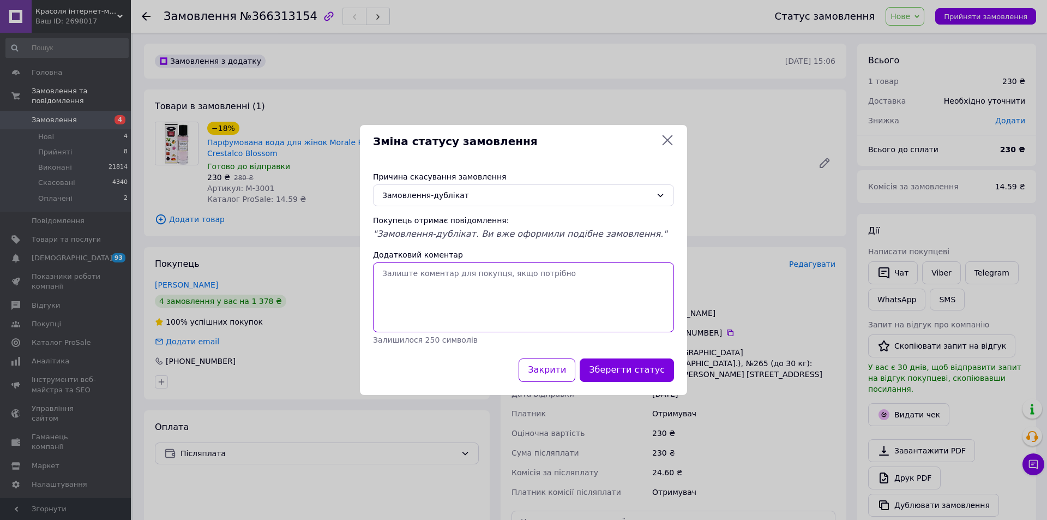
click at [469, 285] on textarea "Додатковий коментар" at bounding box center [523, 297] width 301 height 70
paste textarea "Замовлення-дублікат. Ви вже оформили подібне замовлення.""
type textarea "Замовлення-дублікат. Ви вже оформили подібне замовлення.""
click at [611, 371] on button "Зберегти статус" at bounding box center [627, 369] width 94 height 23
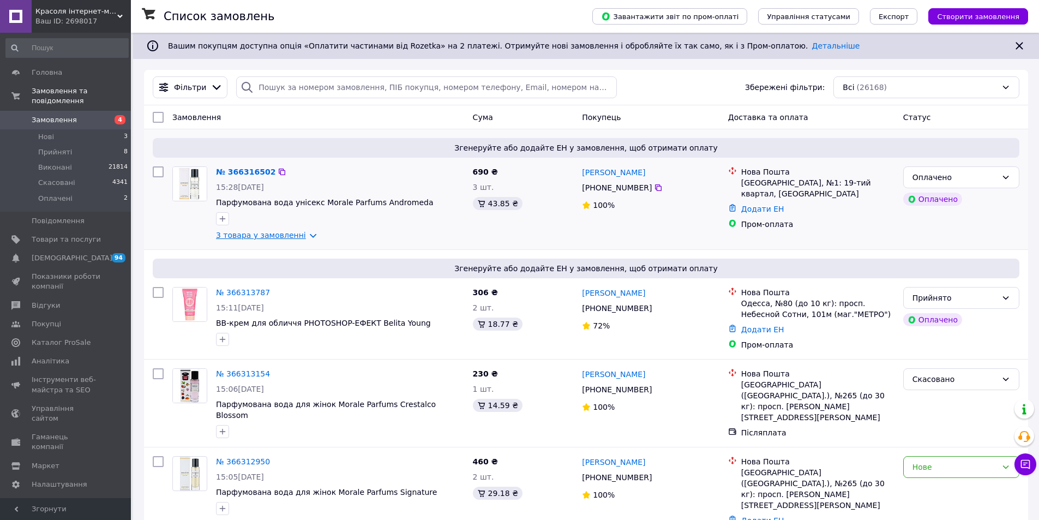
click at [281, 237] on link "3 товара у замовленні" at bounding box center [261, 235] width 90 height 9
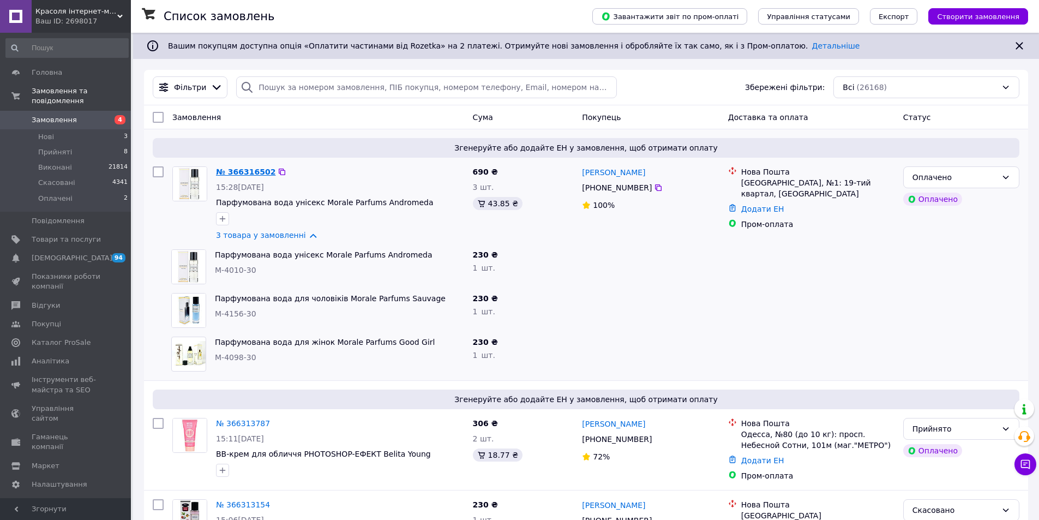
click at [253, 169] on link "№ 366316502" at bounding box center [245, 171] width 59 height 9
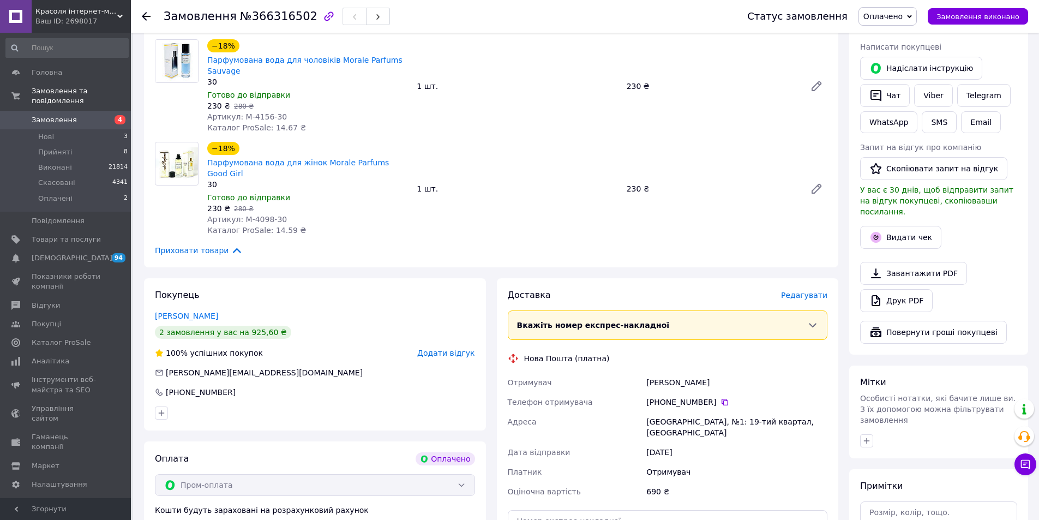
scroll to position [218, 0]
click at [937, 92] on link "Viber" at bounding box center [933, 94] width 38 height 23
drag, startPoint x: 700, startPoint y: 358, endPoint x: 673, endPoint y: 358, distance: 27.3
click at [673, 371] on div "Дудник Юлія" at bounding box center [736, 381] width 185 height 20
copy div "[PERSON_NAME]"
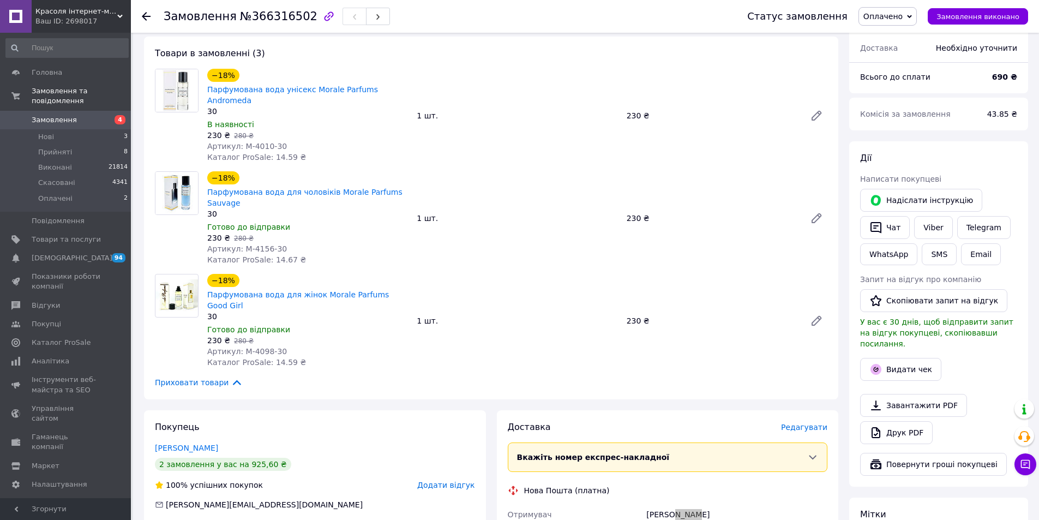
scroll to position [109, 0]
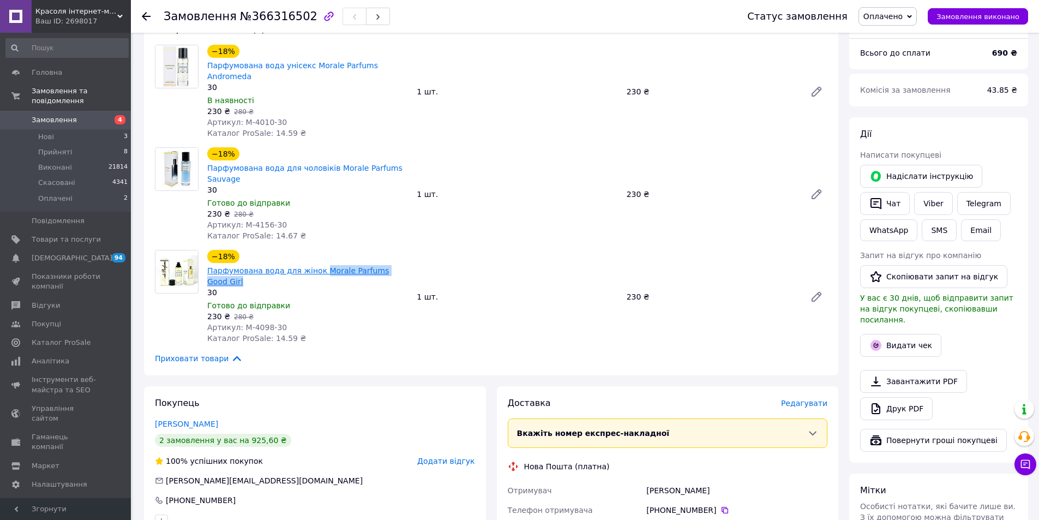
drag, startPoint x: 421, startPoint y: 257, endPoint x: 314, endPoint y: 260, distance: 106.9
click at [314, 260] on div "−18% Парфумована вода для жінок Morale Parfums Good Girl 30 Готово до відправки…" at bounding box center [517, 297] width 629 height 98
copy link "Morale Parfums Good Girl"
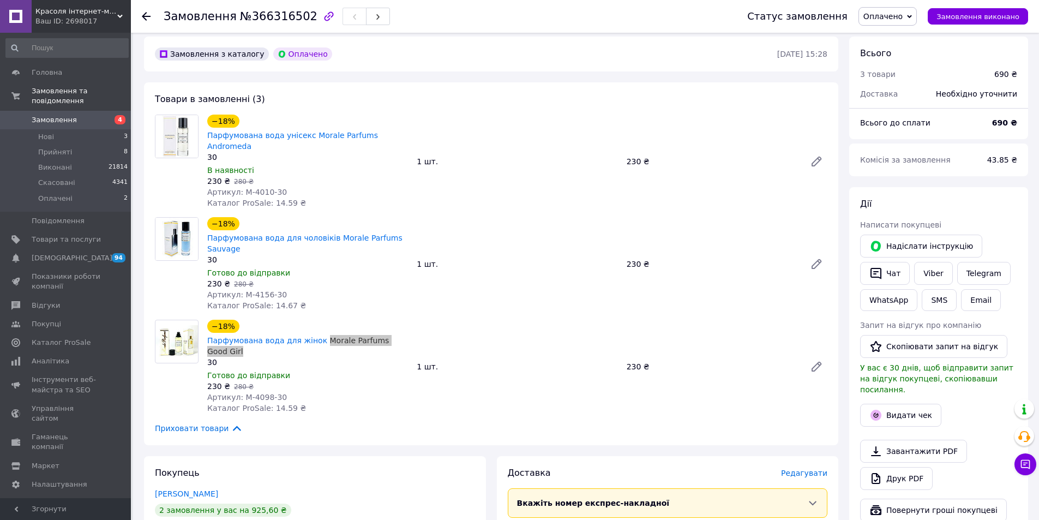
scroll to position [39, 0]
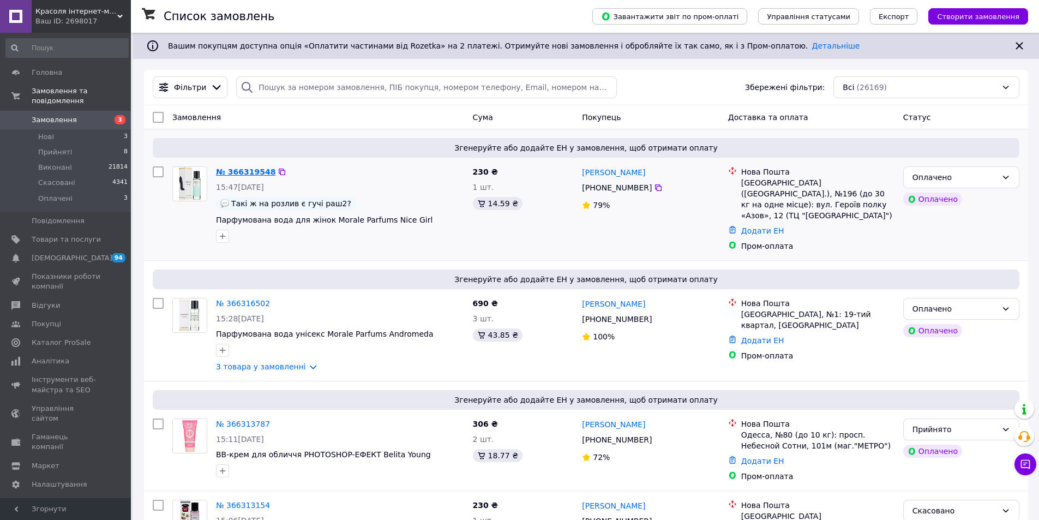
click at [261, 172] on link "№ 366319548" at bounding box center [245, 171] width 59 height 9
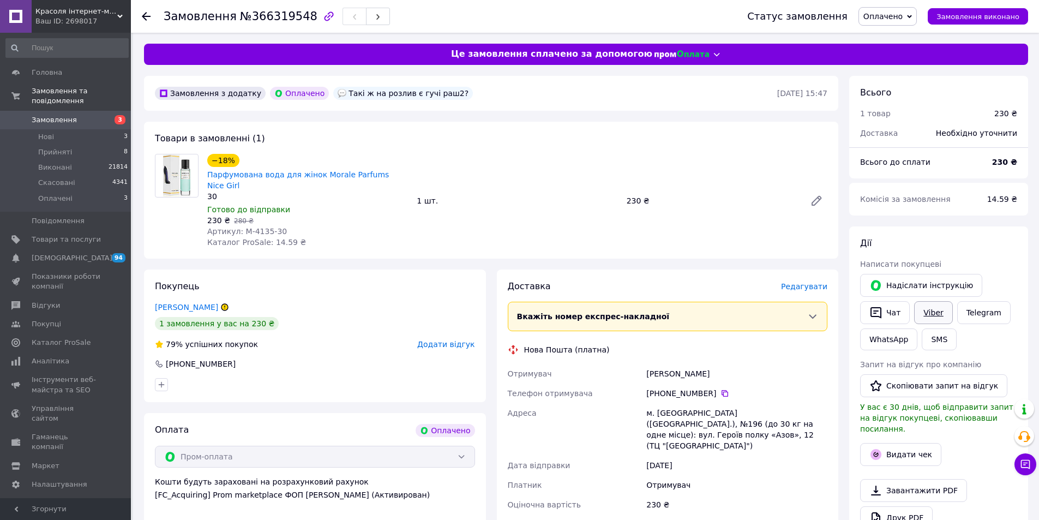
click at [946, 314] on link "Viber" at bounding box center [933, 312] width 38 height 23
drag, startPoint x: 728, startPoint y: 356, endPoint x: 699, endPoint y: 361, distance: 29.4
click at [699, 364] on div "[PERSON_NAME]" at bounding box center [736, 374] width 185 height 20
copy div "[PERSON_NAME]"
click at [242, 191] on div "30" at bounding box center [307, 196] width 201 height 11
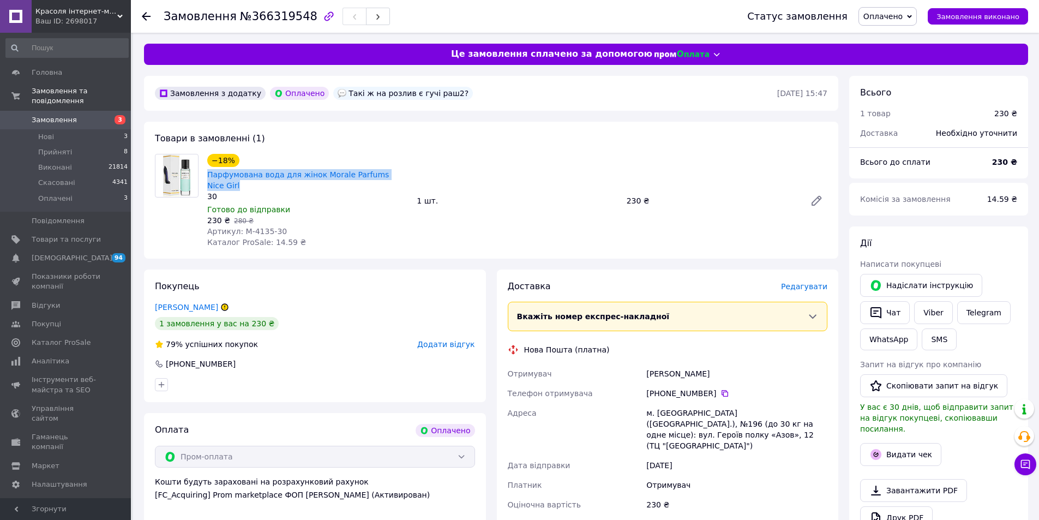
drag, startPoint x: 410, startPoint y: 172, endPoint x: 206, endPoint y: 178, distance: 204.1
click at [206, 178] on div "−18% Парфумована вода для жінок Morale Parfums Nice Girl [DEMOGRAPHIC_DATA] Гот…" at bounding box center [307, 201] width 209 height 98
copy link "Парфумована вода для жінок Morale Parfums Nice Girl"
drag, startPoint x: 525, startPoint y: 335, endPoint x: 568, endPoint y: 337, distance: 43.7
click at [568, 344] on div "Нова Пошта (платна)" at bounding box center [566, 349] width 91 height 11
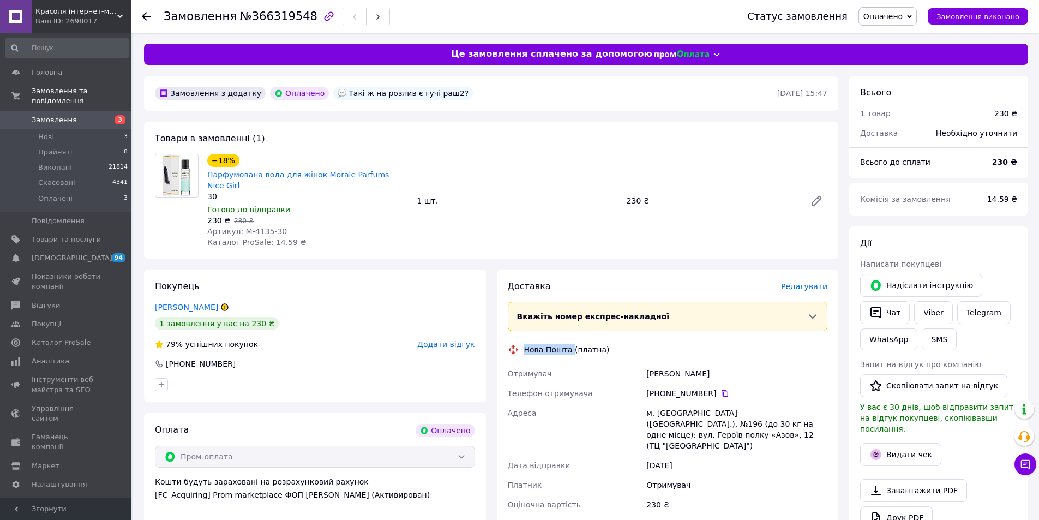
copy div "Нова Пошта"
drag, startPoint x: 684, startPoint y: 422, endPoint x: 637, endPoint y: 400, distance: 52.2
click at [637, 400] on div "Отримувач [PERSON_NAME] Телефон отримувача [PHONE_NUMBER]   Адреса м. [GEOGRAPH…" at bounding box center [668, 439] width 325 height 151
copy div "Адреса [PERSON_NAME]. [GEOGRAPHIC_DATA] ([GEOGRAPHIC_DATA].), №196 (до 30 кг на…"
click at [908, 320] on div "Чат" at bounding box center [885, 312] width 54 height 27
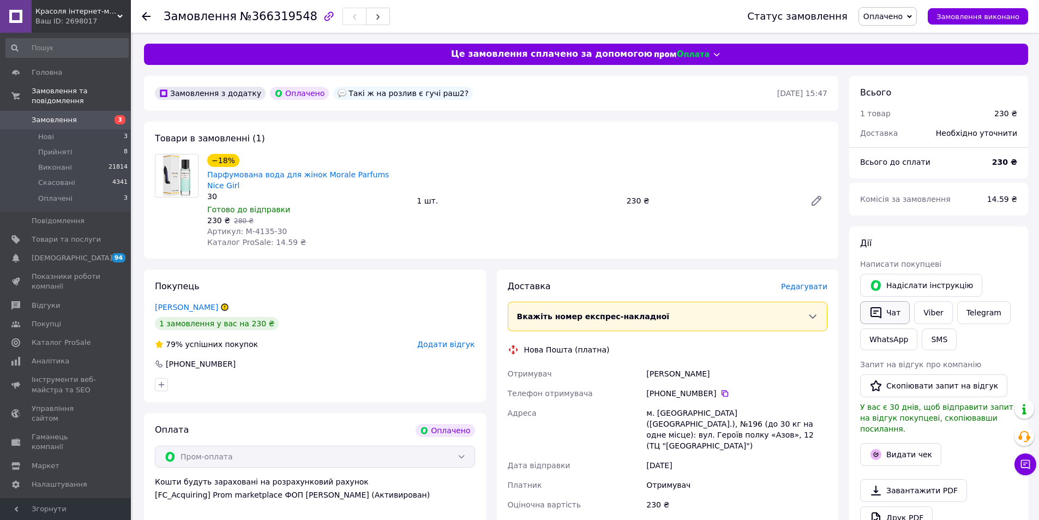
click at [888, 316] on button "Чат" at bounding box center [885, 312] width 50 height 23
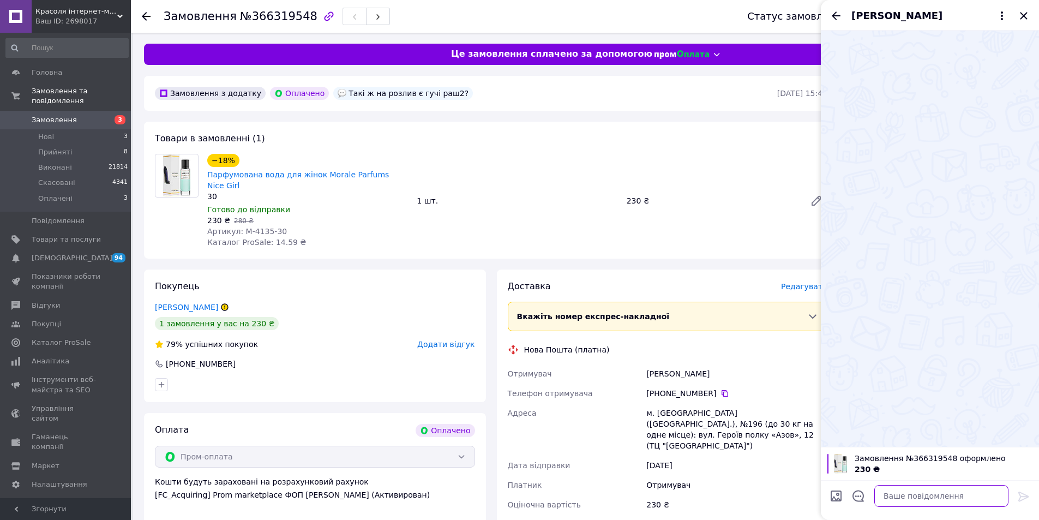
click at [943, 496] on textarea at bounding box center [941, 496] width 134 height 22
paste textarea "[PERSON_NAME], вітаємо!"
click at [921, 493] on textarea "[PERSON_NAME], вітаємо!" at bounding box center [931, 496] width 156 height 22
paste textarea "Репліки від Morale Parfums на аромат Gucci Rush 2 - немає."
type textarea "[PERSON_NAME], вітаємо! Репліки від Morale Parfums на аромат Gucci Rush 2 - нем…"
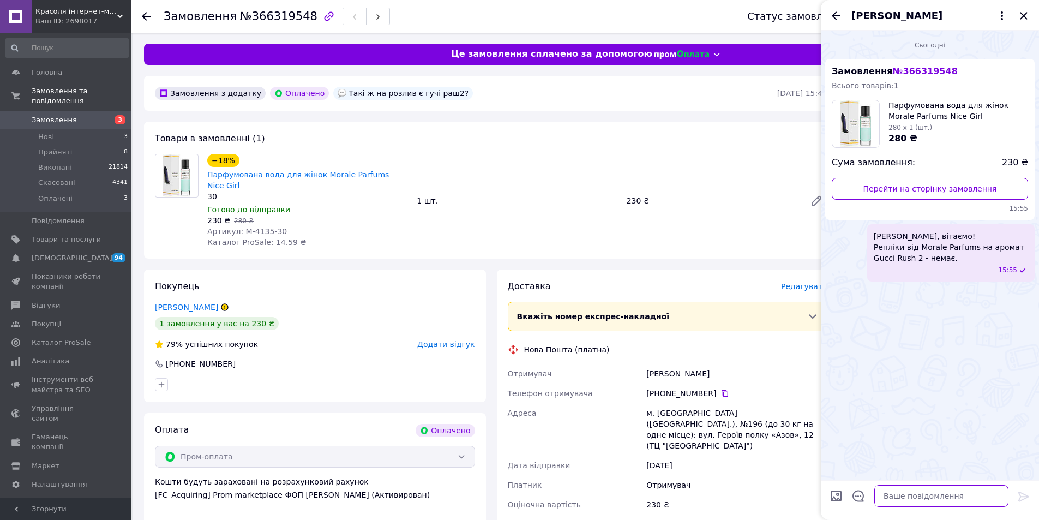
click at [895, 499] on textarea at bounding box center [941, 496] width 134 height 22
paste textarea "На розпив парфумів в асортименті немає. Продукція Morale Parfums повномірна у ф…"
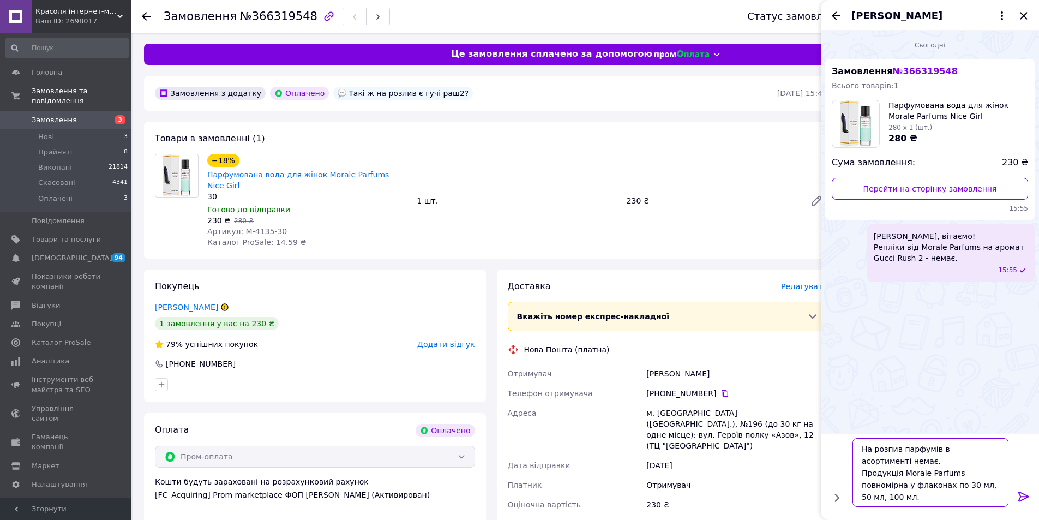
drag, startPoint x: 988, startPoint y: 487, endPoint x: 848, endPoint y: 478, distance: 140.5
click at [848, 478] on div "На розпив парфумів в асортименті немає. Продукція Morale Parfums повномірна у ф…" at bounding box center [930, 472] width 165 height 77
type textarea "На розпив парфумів в асортименті немає."
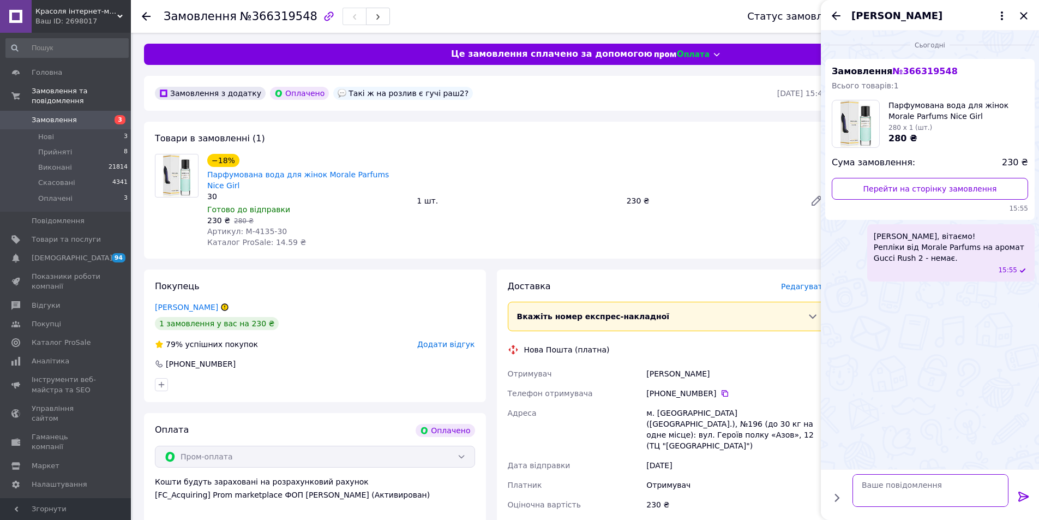
paste textarea "Продукція Morale Parfums повномірна у флаконах по 30 мл, 50 мл, 100 мл."
type textarea "Продукція Morale Parfums повномірна у флаконах по 30 мл, 50 мл, 100 мл."
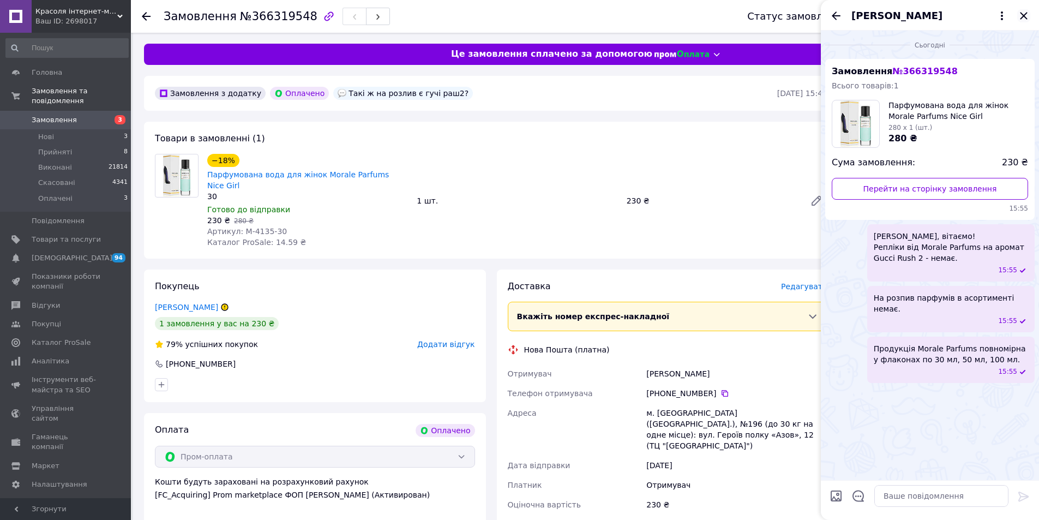
click at [1024, 15] on icon "Закрити" at bounding box center [1023, 15] width 7 height 7
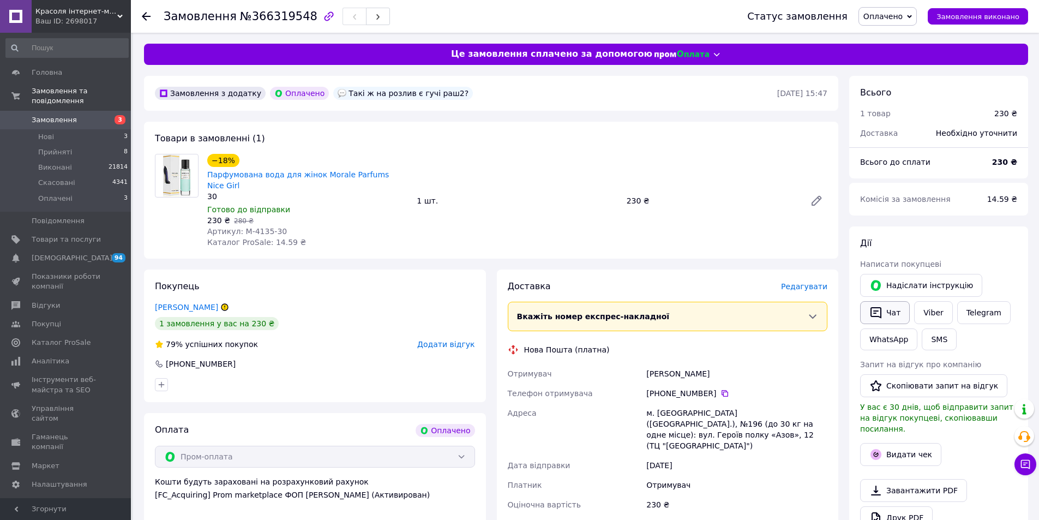
click at [893, 315] on button "Чат" at bounding box center [885, 312] width 50 height 23
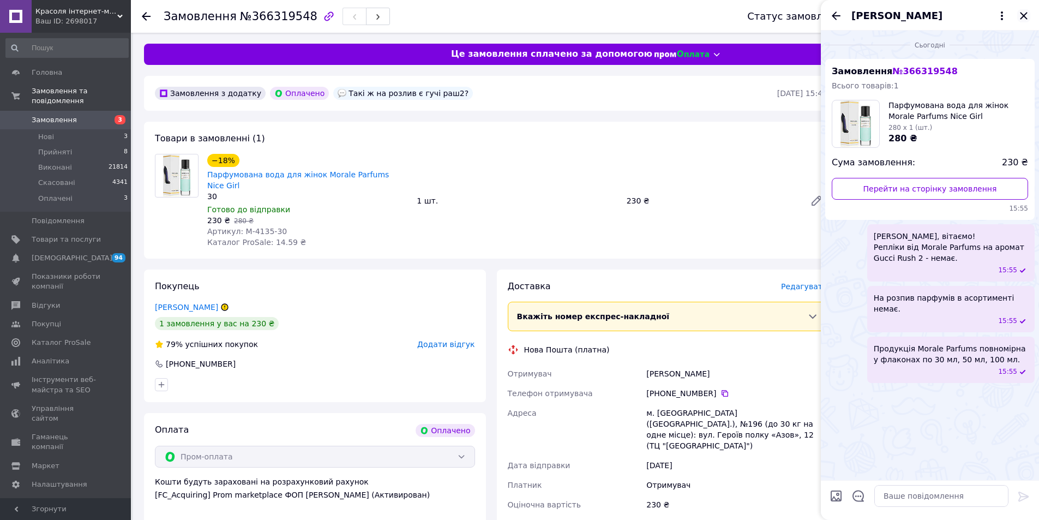
click at [1022, 14] on icon "Закрити" at bounding box center [1023, 15] width 7 height 7
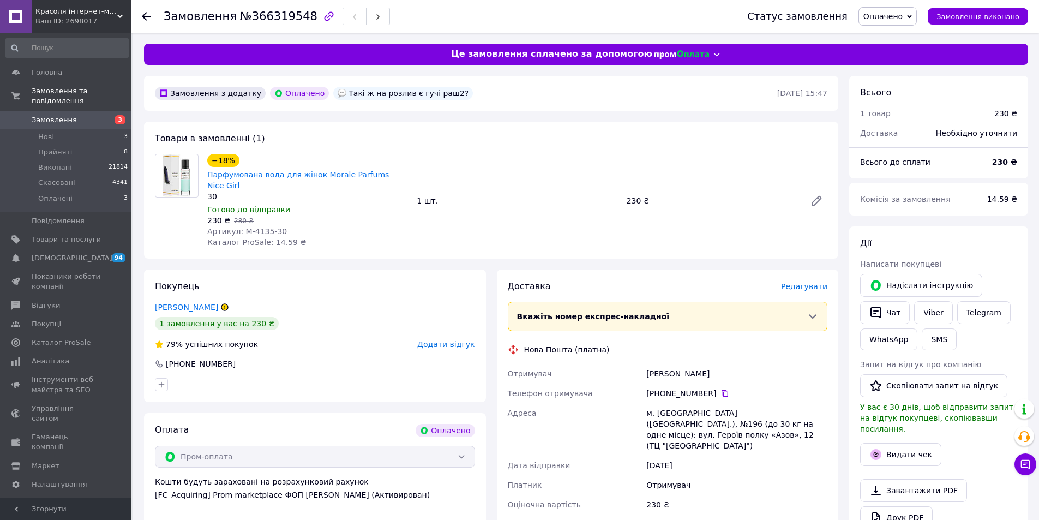
click at [103, 115] on span "3" at bounding box center [116, 120] width 30 height 10
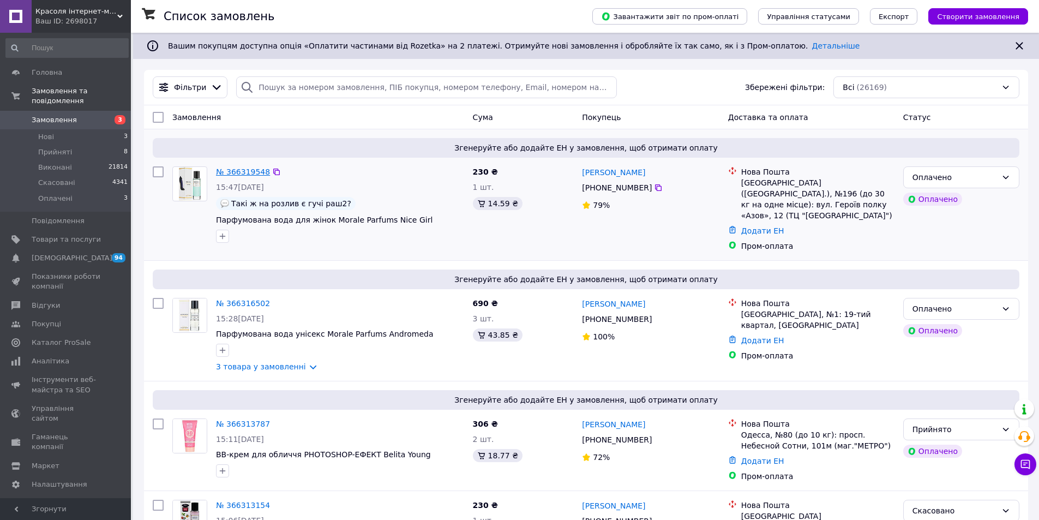
click at [235, 169] on link "№ 366319548" at bounding box center [243, 171] width 54 height 9
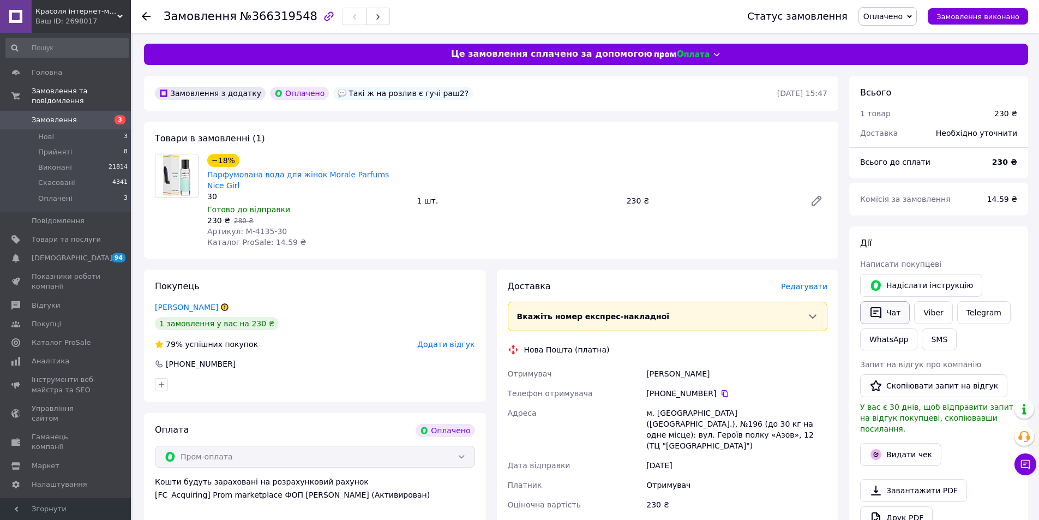
click at [904, 319] on button "Чат" at bounding box center [885, 312] width 50 height 23
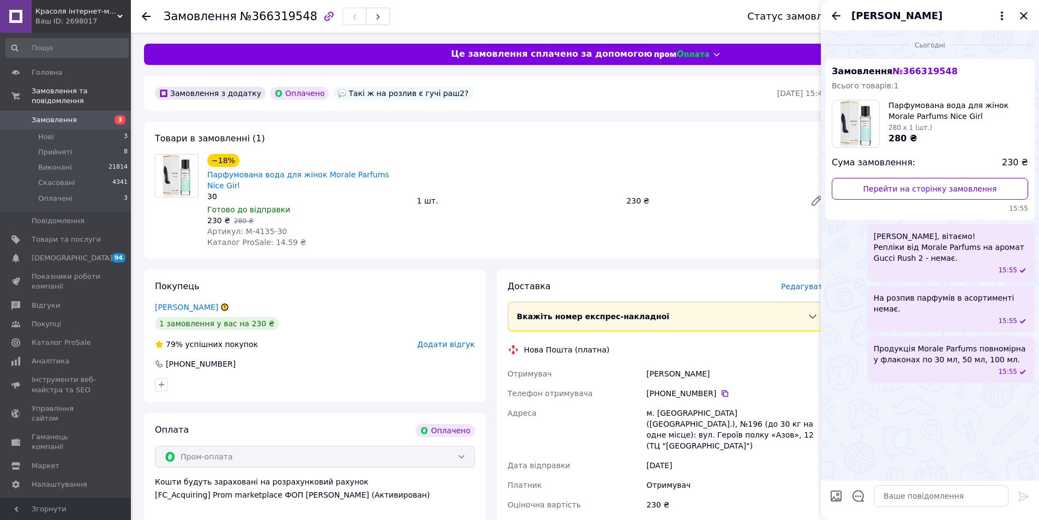
click at [1021, 16] on icon "Закрити" at bounding box center [1023, 15] width 13 height 13
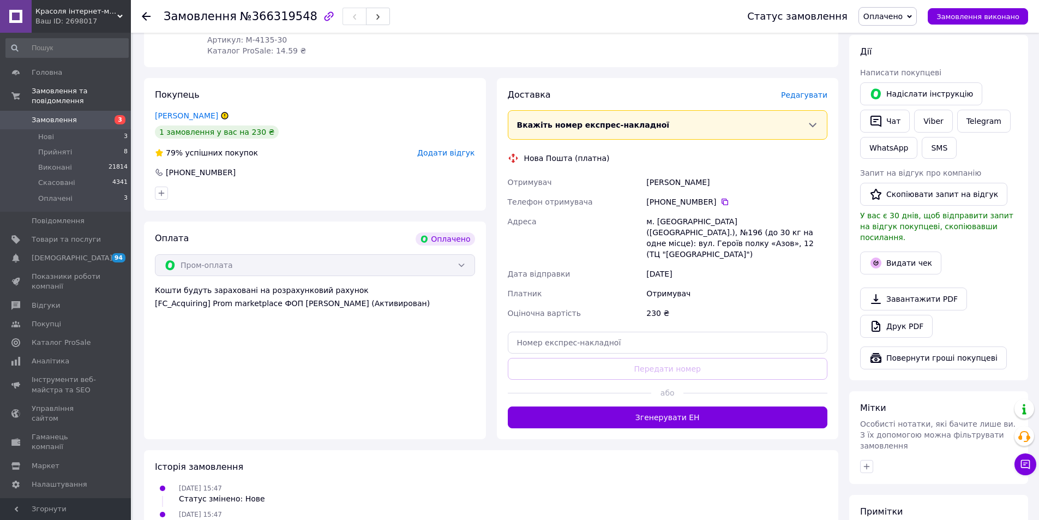
scroll to position [164, 0]
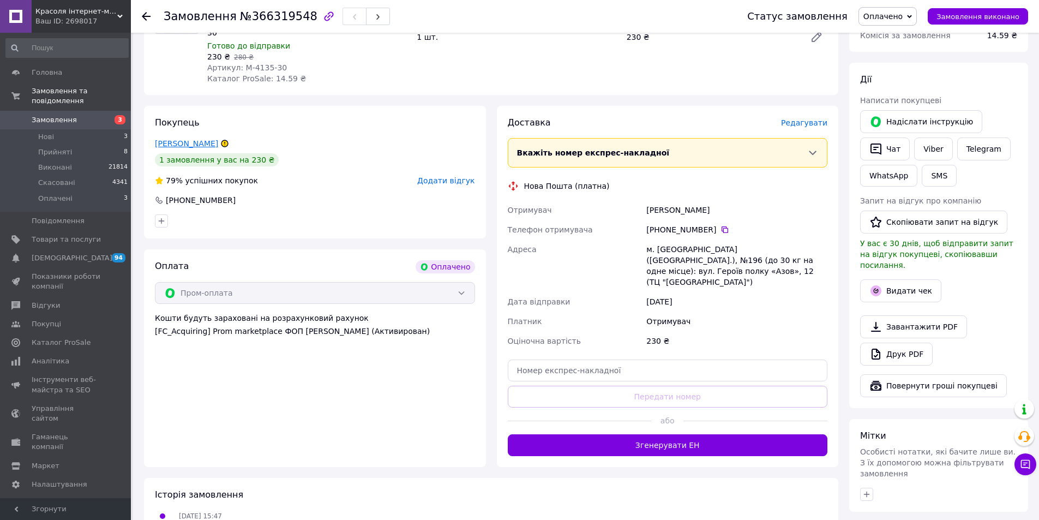
click at [209, 139] on link "[PERSON_NAME]" at bounding box center [186, 143] width 63 height 9
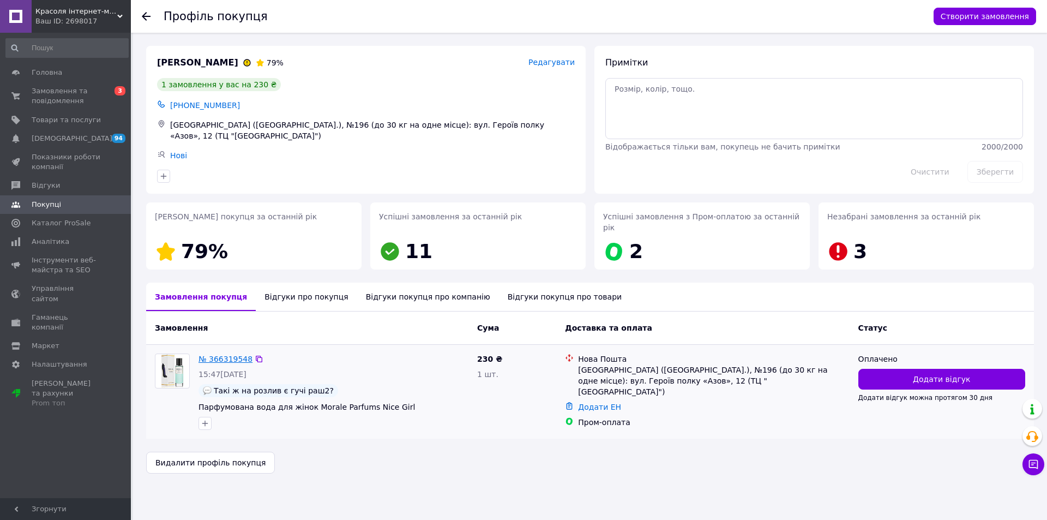
click at [235, 355] on link "№ 366319548" at bounding box center [226, 359] width 54 height 9
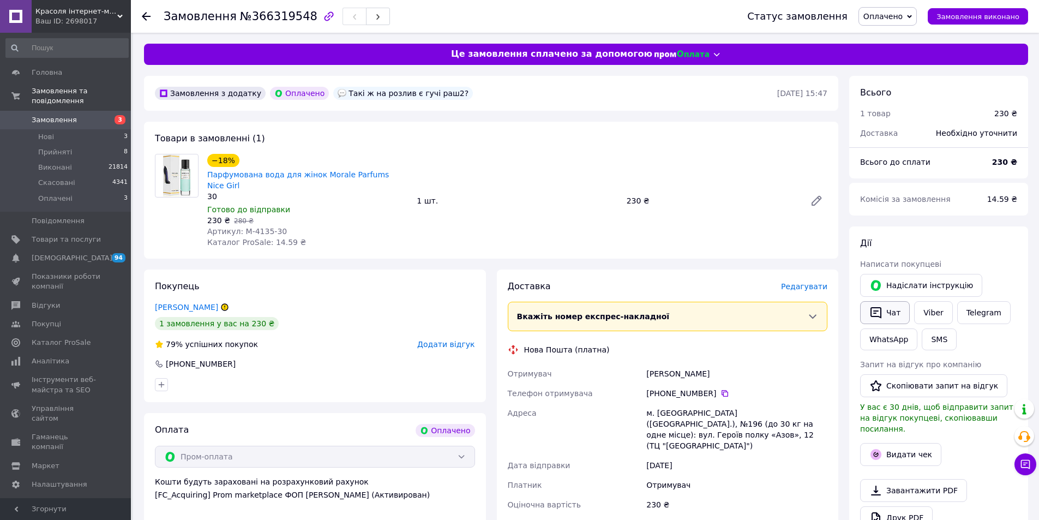
click at [892, 301] on button "Чат" at bounding box center [885, 312] width 50 height 23
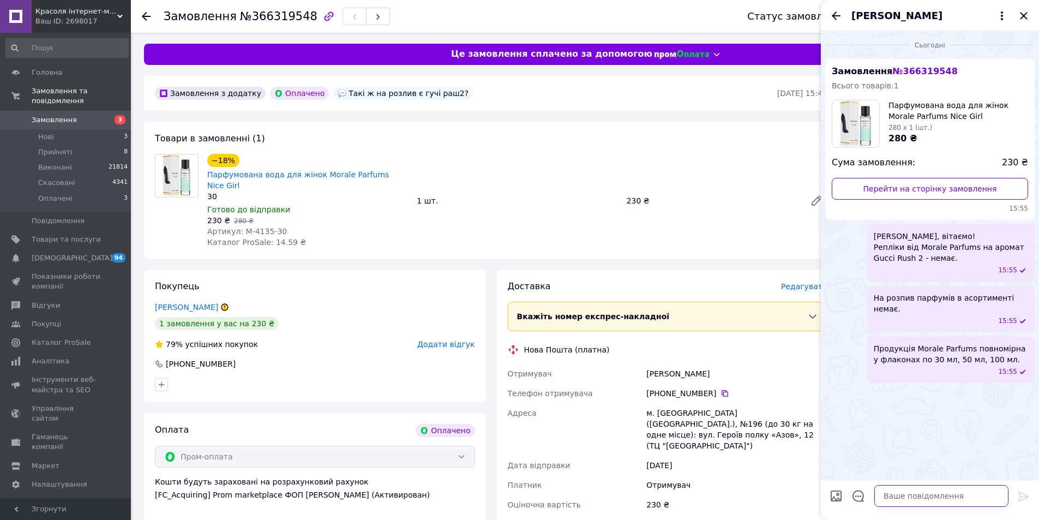
click at [940, 495] on textarea at bounding box center [941, 496] width 134 height 22
paste textarea "Підтвердіть, будь ласка, актуальність замовлення : Парфумована вода для жінок M…"
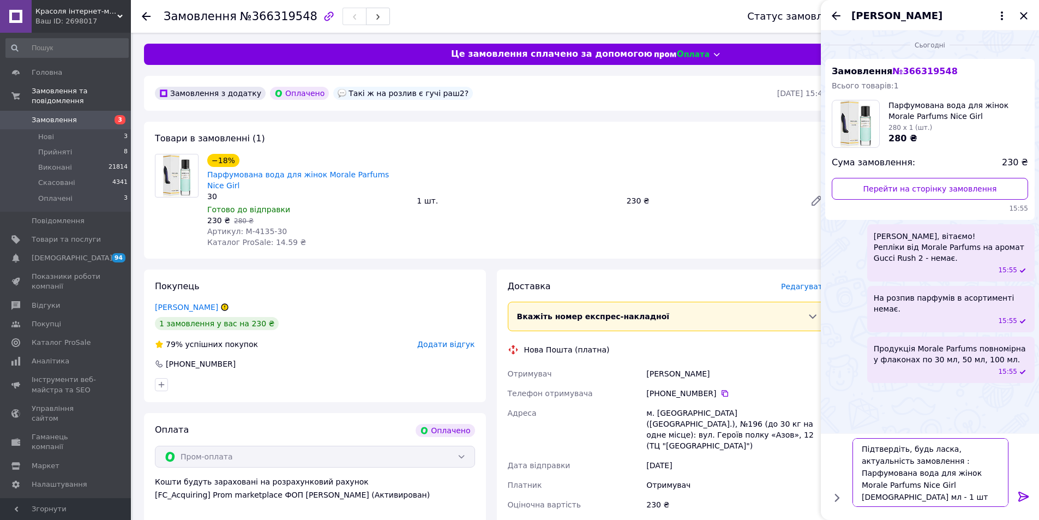
type textarea "Підтвердіть, будь ласка, актуальність замовлення : Парфумована вода для жінок M…"
click at [1024, 497] on icon at bounding box center [1023, 496] width 13 height 13
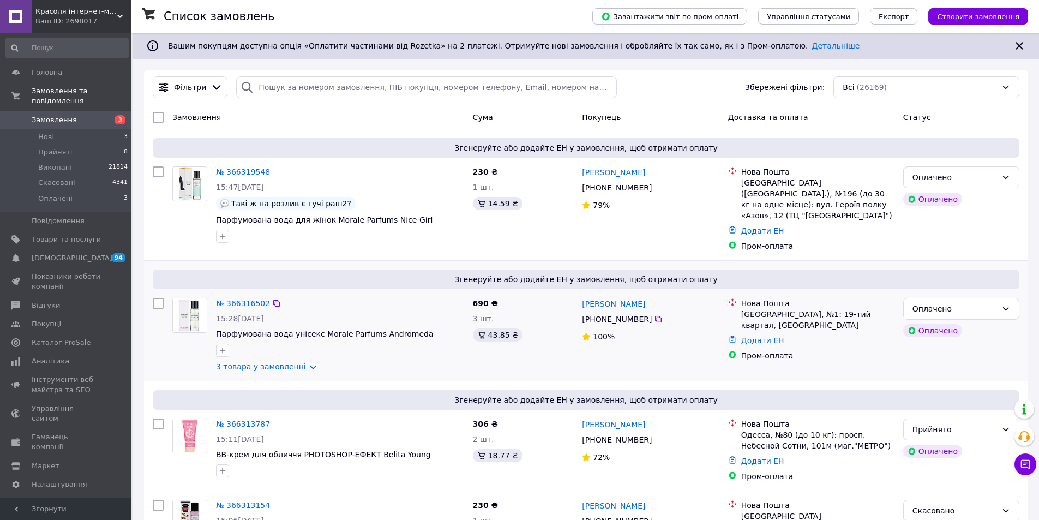
click at [250, 299] on link "№ 366316502" at bounding box center [243, 303] width 54 height 9
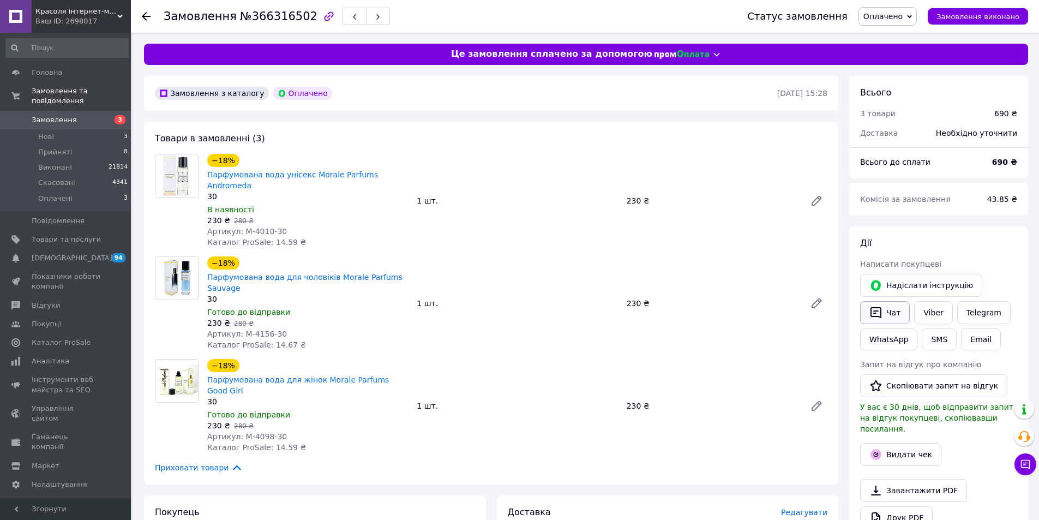
click at [878, 310] on icon "button" at bounding box center [876, 312] width 11 height 11
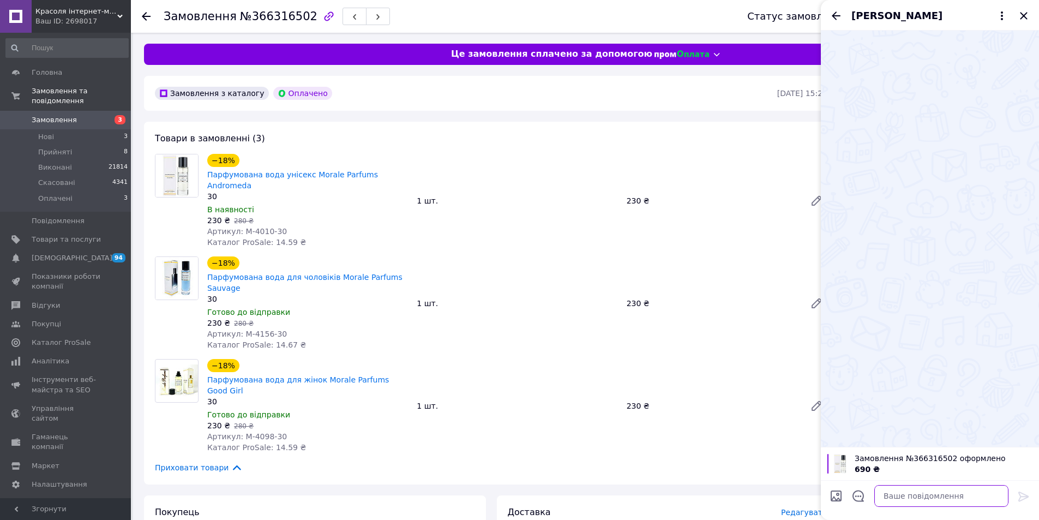
click at [964, 496] on textarea at bounding box center [941, 496] width 134 height 22
paste textarea "Юлія, вітаємо! Ми отримали ваше замовлення:"
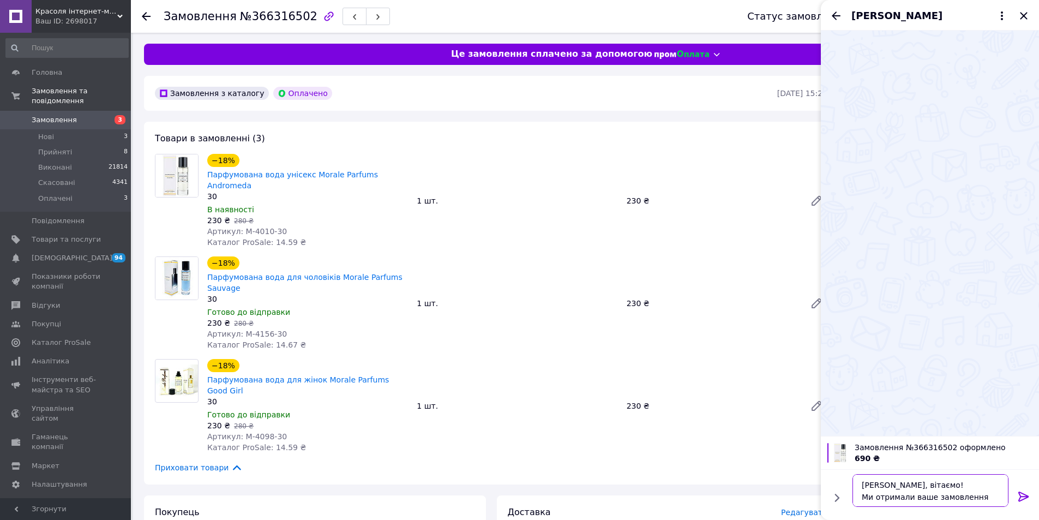
type textarea "Юлія, вітаємо! Ми отримали ваше замовлення."
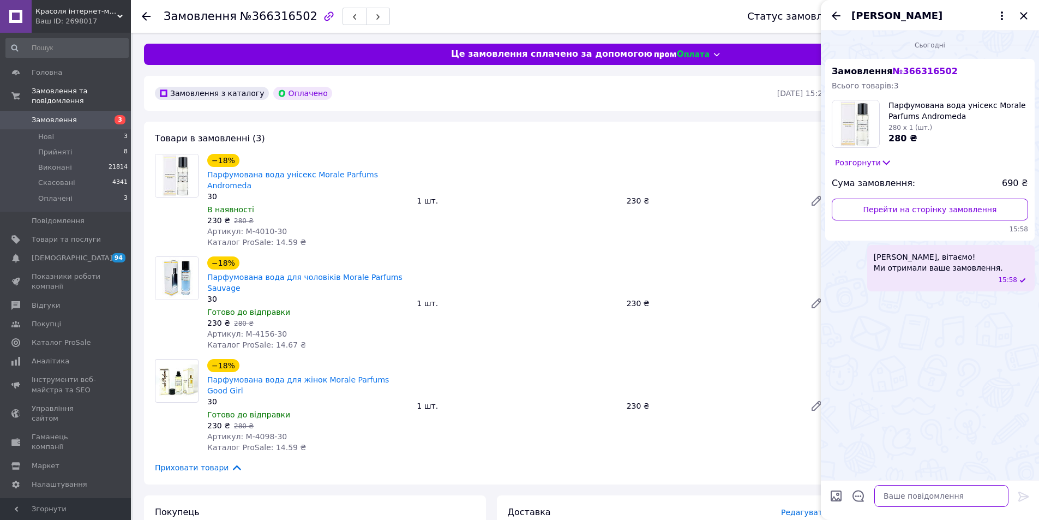
click at [972, 491] on textarea at bounding box center [941, 496] width 134 height 22
paste textarea "Наразі Morale Parfums Good Girl - розпродана."
type textarea "Наразі Morale Parfums Good Girl - розпродана."
click at [1019, 494] on icon at bounding box center [1023, 496] width 10 height 10
click at [1001, 495] on textarea at bounding box center [941, 496] width 134 height 22
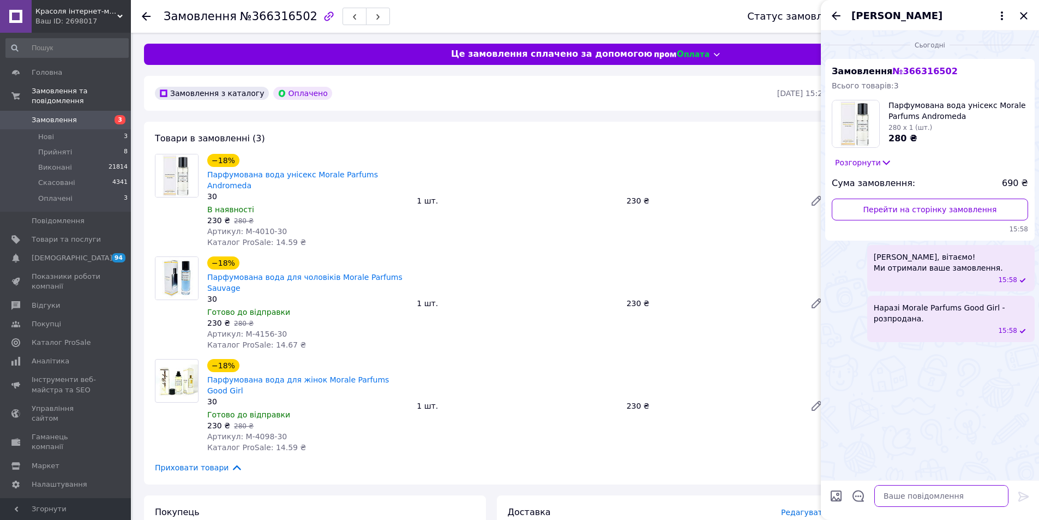
paste textarea "Нова поставка очікується орієнтовно 15.10-16.10"
type textarea "Нова поставка очікується орієнтовно 15.10-16.10"
click at [1022, 493] on icon at bounding box center [1023, 496] width 10 height 10
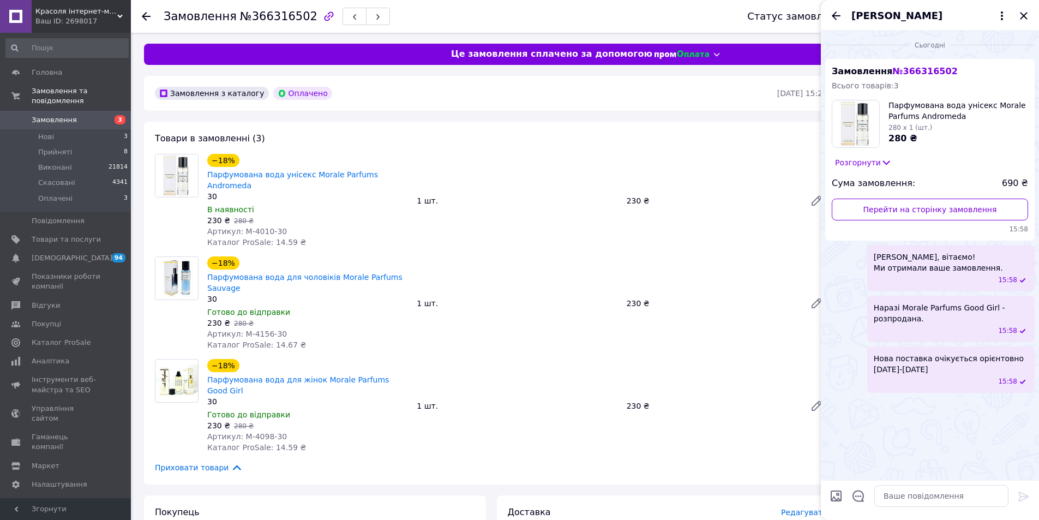
click at [955, 483] on div at bounding box center [941, 496] width 143 height 31
click at [1005, 496] on textarea at bounding box center [941, 496] width 134 height 22
paste textarea "Підскажіть, будь ласка, вам буде зручно очікувати на відправку 15.10-16.10?"
type textarea "Підскажіть, будь ласка, вам буде зручно очікувати на відправку 15.10-16.10?"
click at [1022, 495] on icon at bounding box center [1023, 496] width 13 height 13
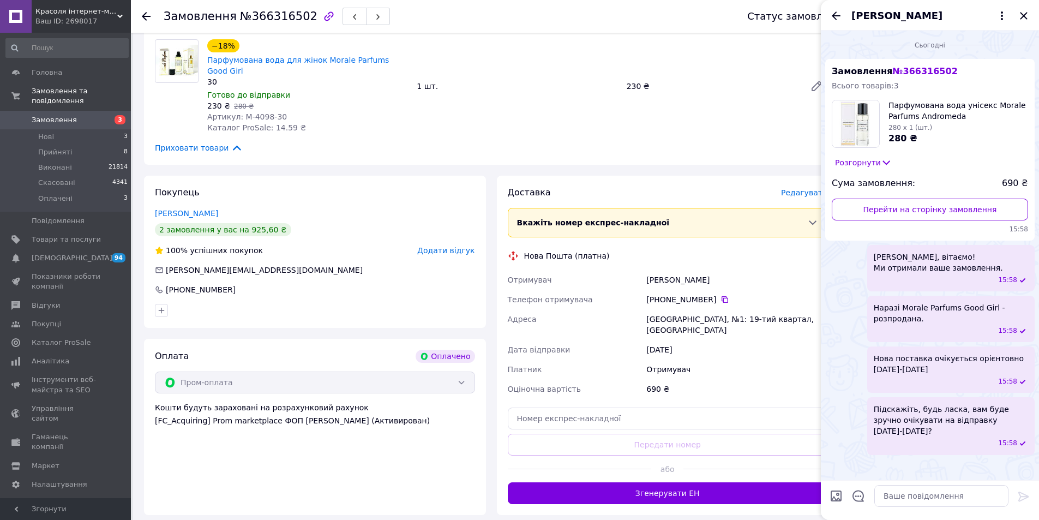
scroll to position [327, 0]
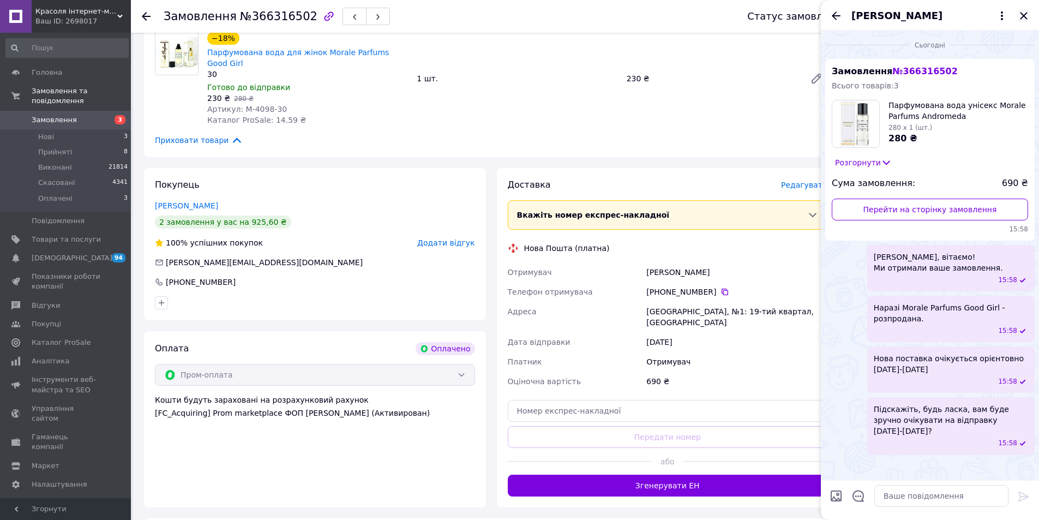
click at [1026, 11] on icon "Закрити" at bounding box center [1023, 15] width 13 height 13
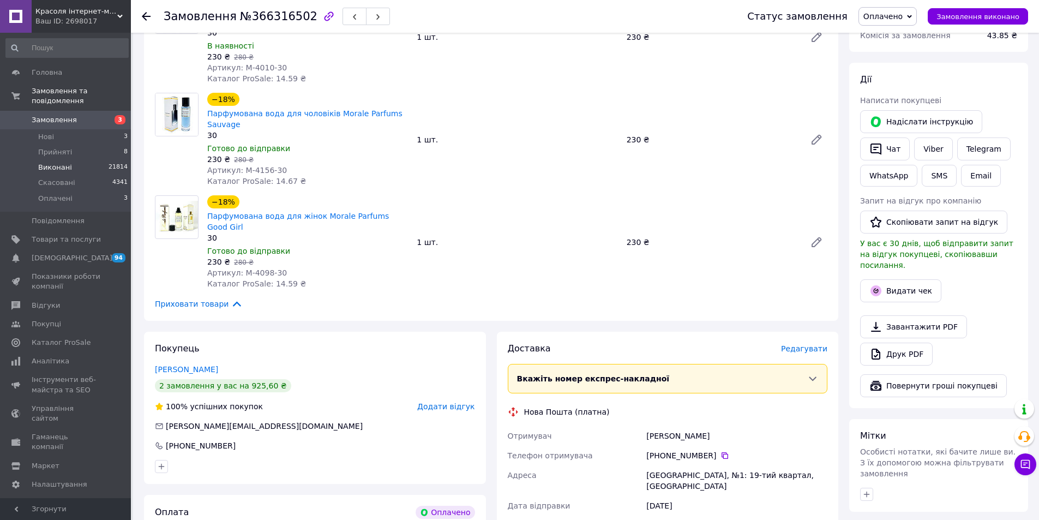
scroll to position [0, 0]
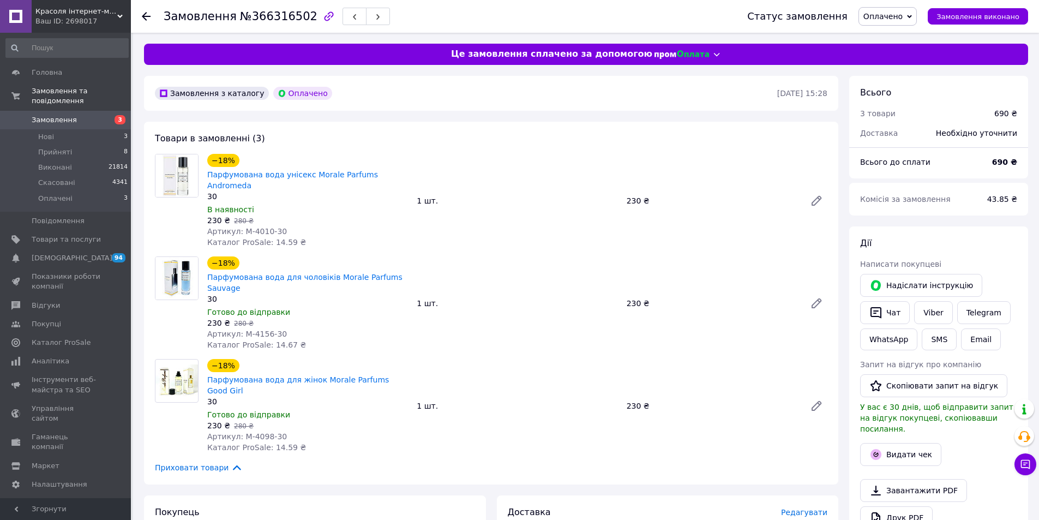
click at [95, 115] on span "Замовлення" at bounding box center [66, 120] width 69 height 10
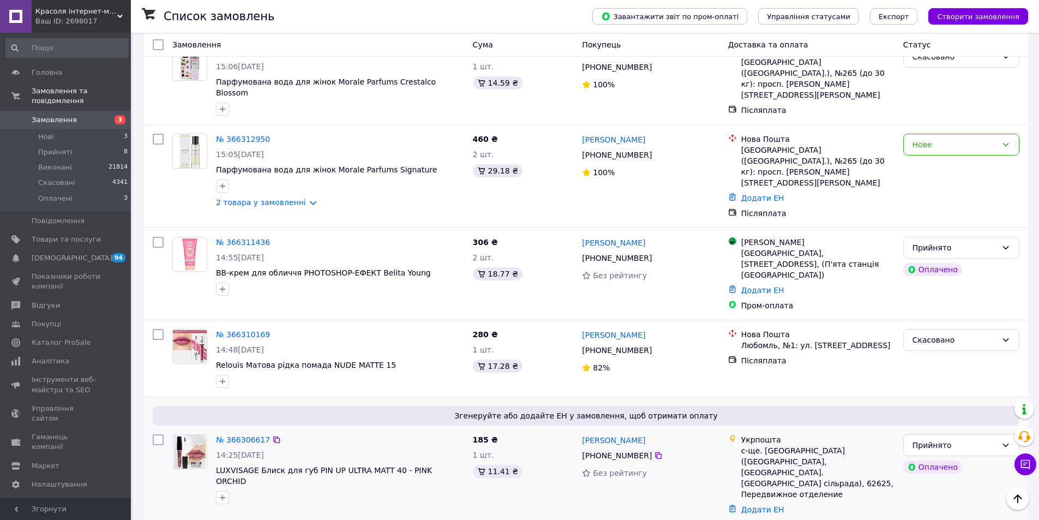
scroll to position [545, 0]
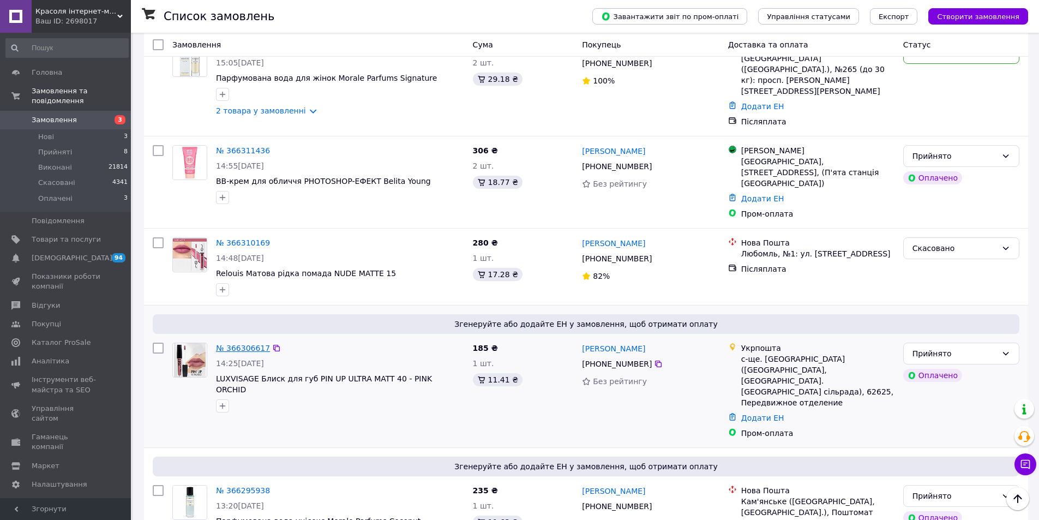
click at [233, 344] on link "№ 366306617" at bounding box center [243, 348] width 54 height 9
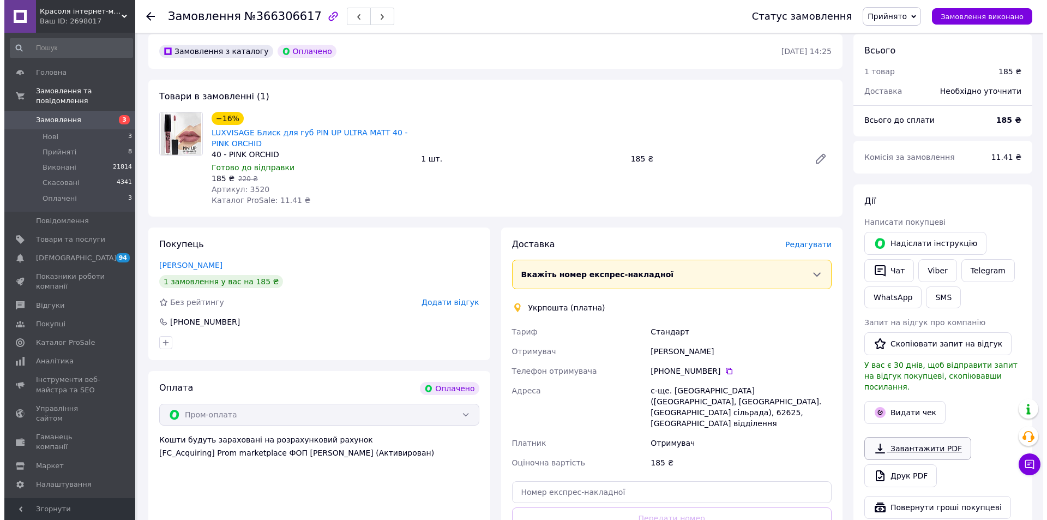
scroll to position [109, 0]
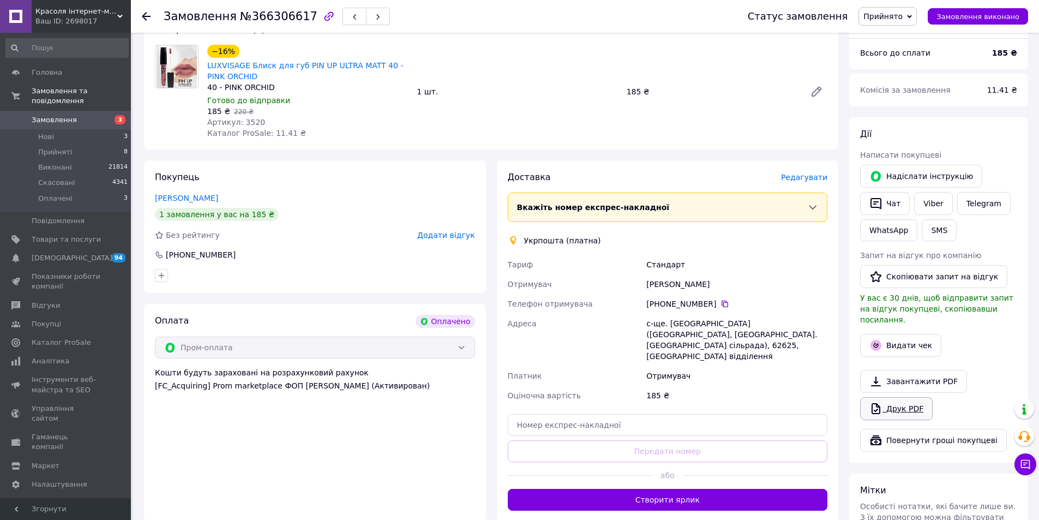
click at [904, 406] on link "Друк PDF" at bounding box center [896, 408] width 73 height 23
click at [797, 176] on span "Редагувати" at bounding box center [804, 177] width 46 height 9
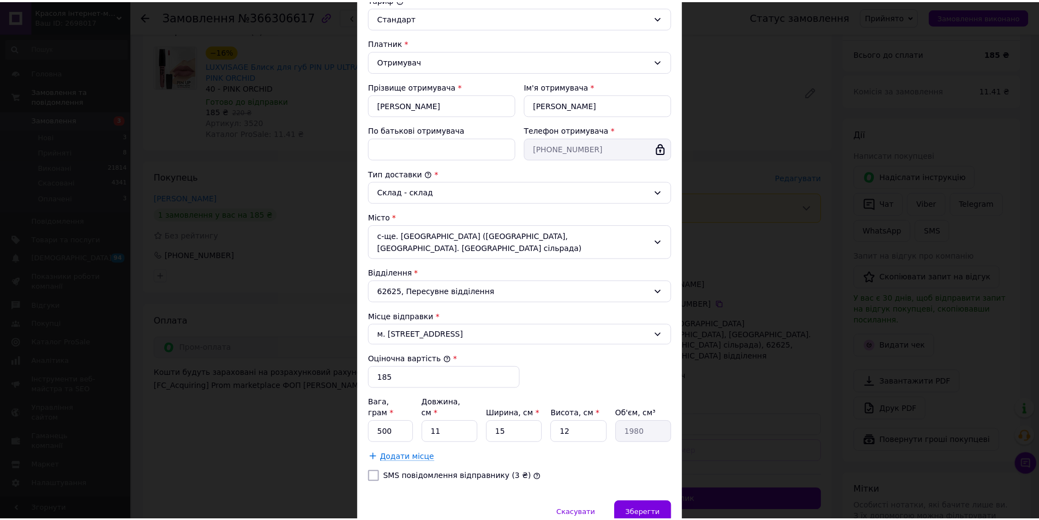
scroll to position [163, 0]
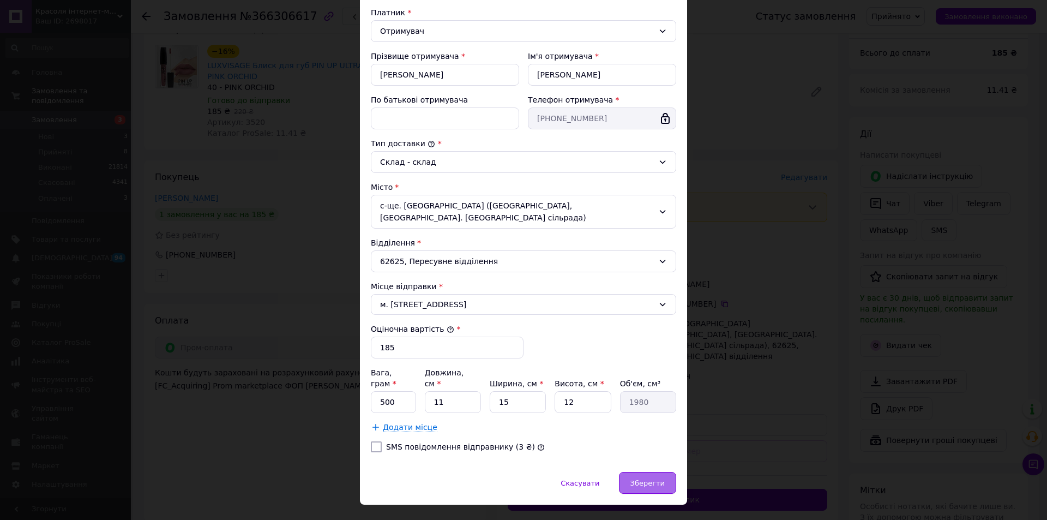
click at [651, 472] on div "Зберегти" at bounding box center [647, 483] width 57 height 22
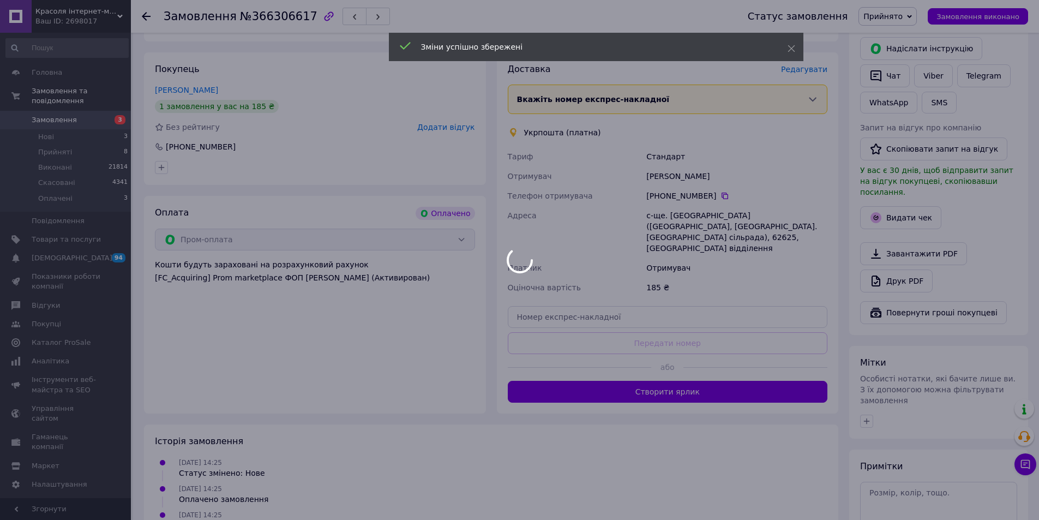
scroll to position [218, 0]
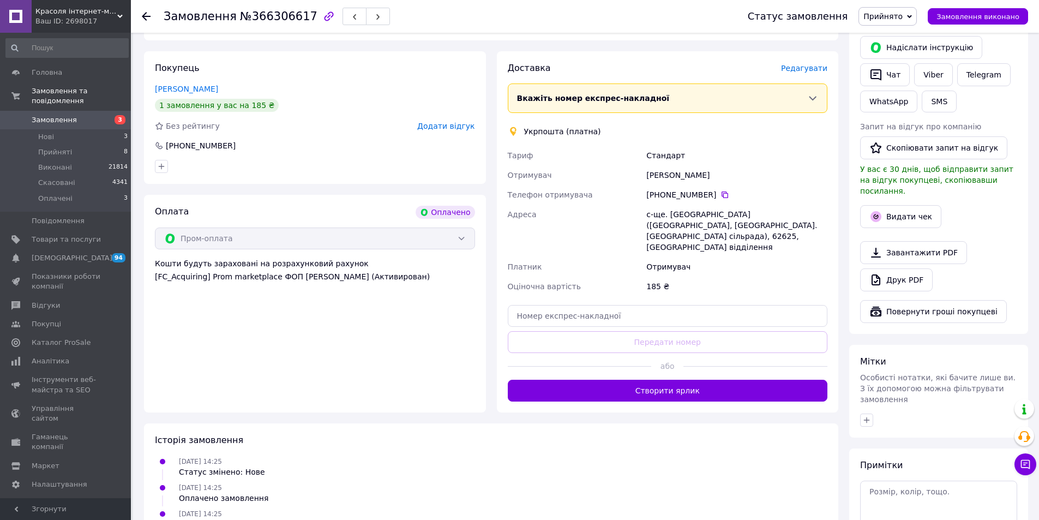
click at [680, 383] on button "Створити ярлик" at bounding box center [668, 391] width 320 height 22
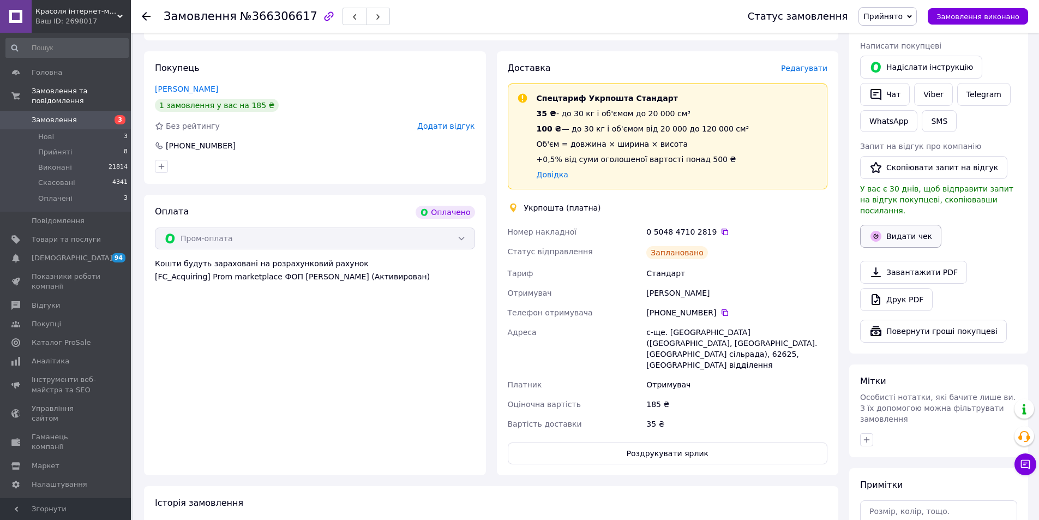
click at [890, 232] on button "Видати чек" at bounding box center [900, 236] width 81 height 23
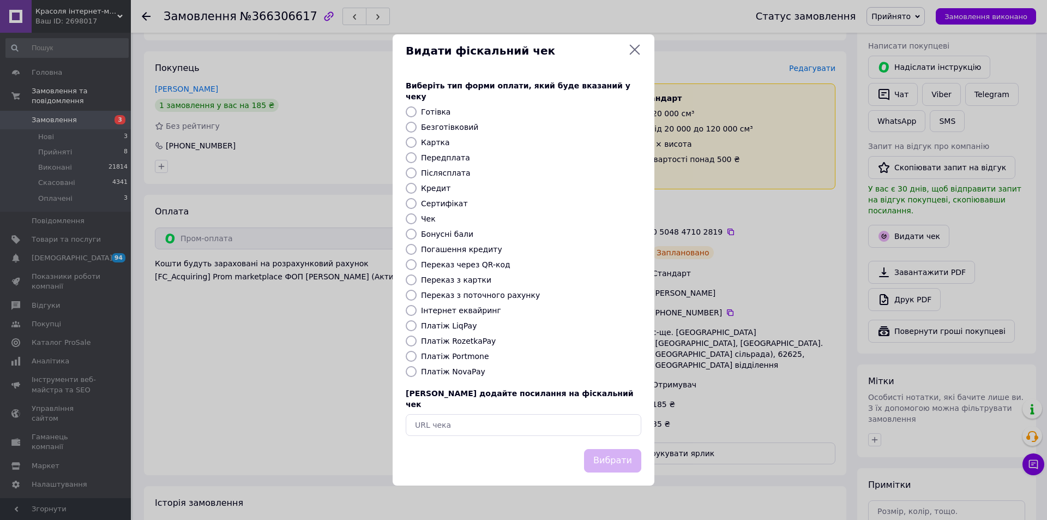
click at [476, 338] on label "Платіж RozetkaPay" at bounding box center [458, 341] width 75 height 9
click at [417, 338] on input "Платіж RozetkaPay" at bounding box center [411, 340] width 11 height 11
radio input "true"
click at [614, 449] on button "Вибрати" at bounding box center [612, 460] width 57 height 23
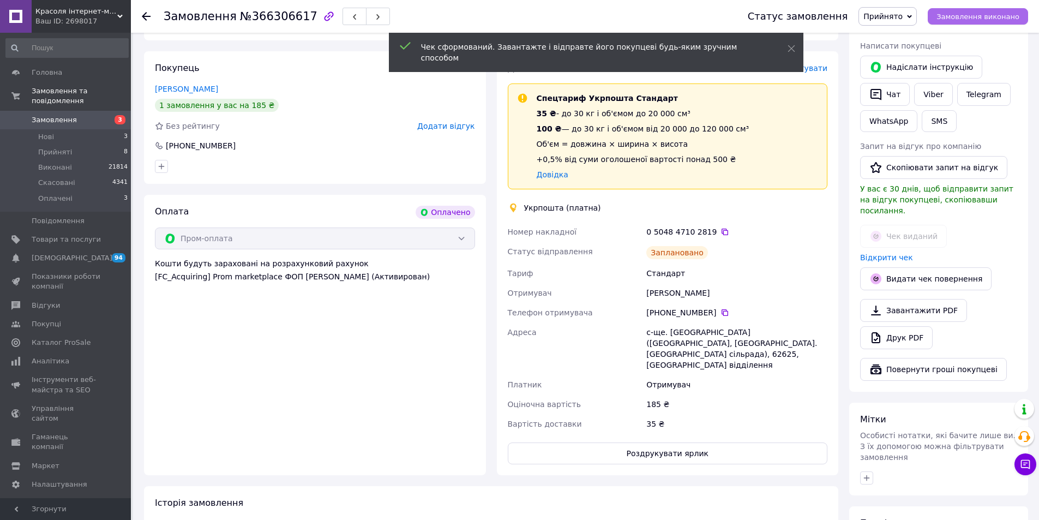
click at [964, 20] on span "Замовлення виконано" at bounding box center [978, 17] width 83 height 8
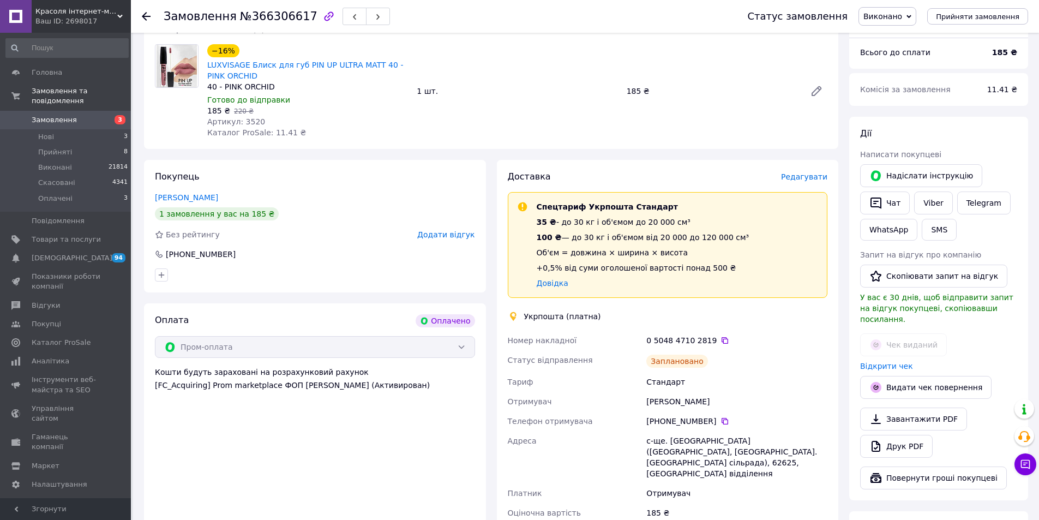
scroll to position [0, 0]
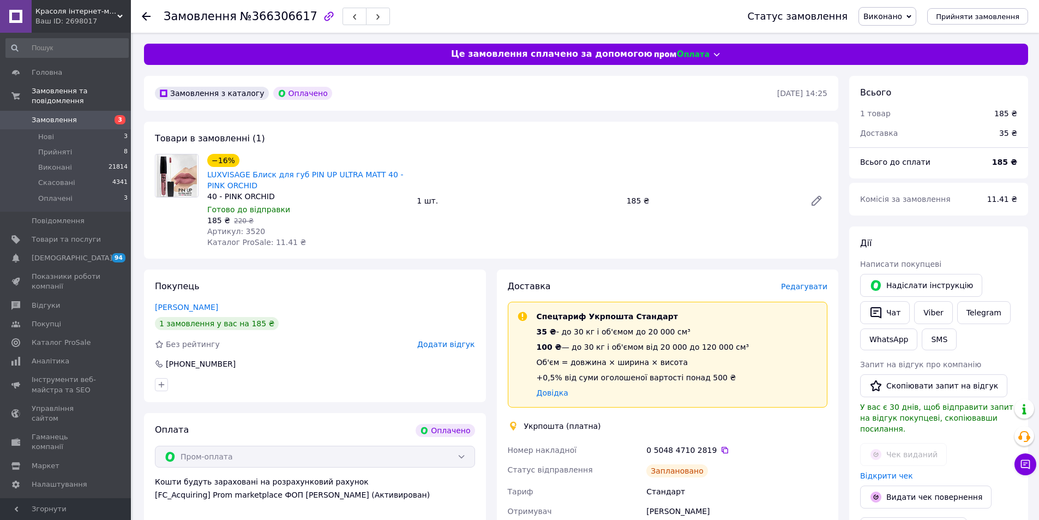
click at [99, 115] on span "Замовлення" at bounding box center [66, 120] width 69 height 10
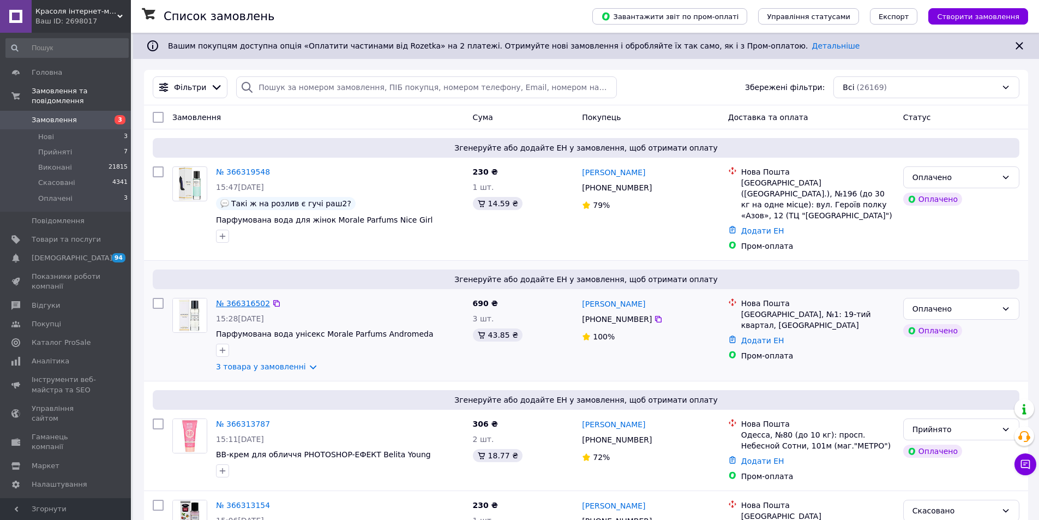
click at [251, 299] on link "№ 366316502" at bounding box center [243, 303] width 54 height 9
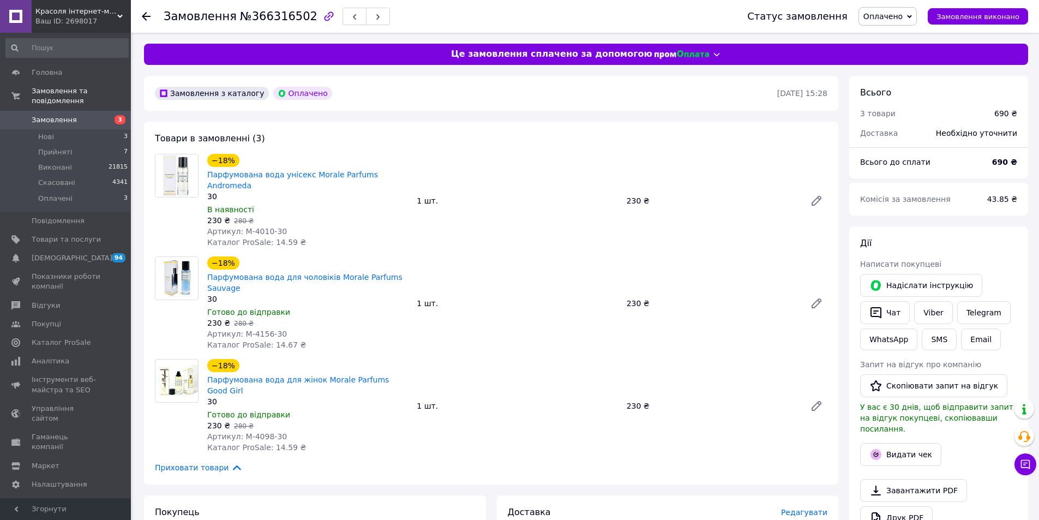
click at [914, 19] on span "Оплачено" at bounding box center [888, 16] width 58 height 19
click at [914, 33] on li "Прийнято" at bounding box center [887, 38] width 57 height 16
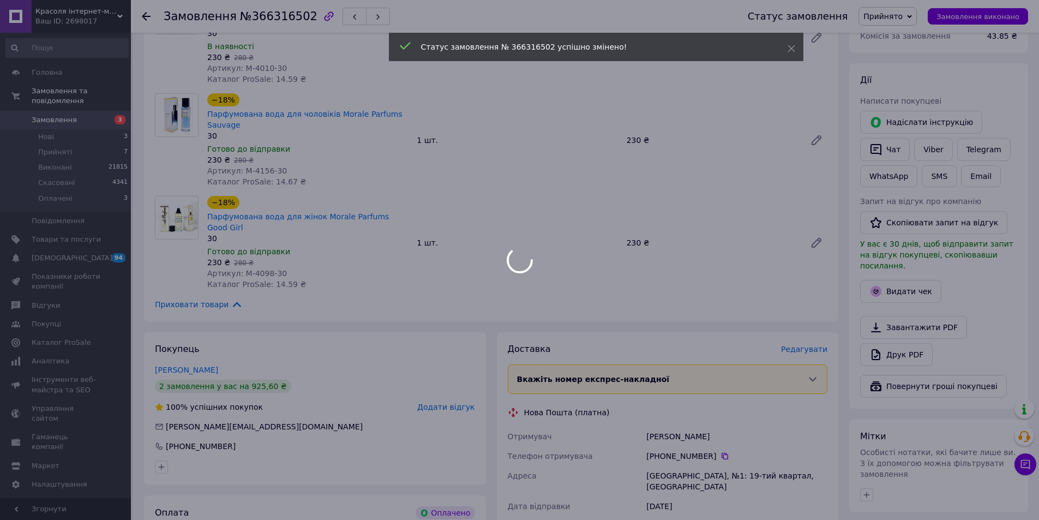
scroll to position [164, 0]
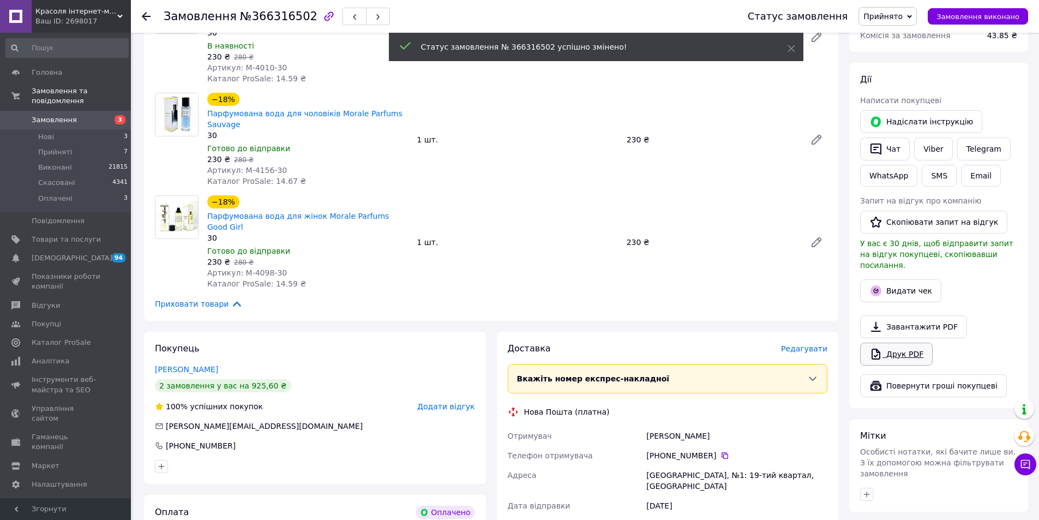
click at [893, 344] on link "Друк PDF" at bounding box center [896, 354] width 73 height 23
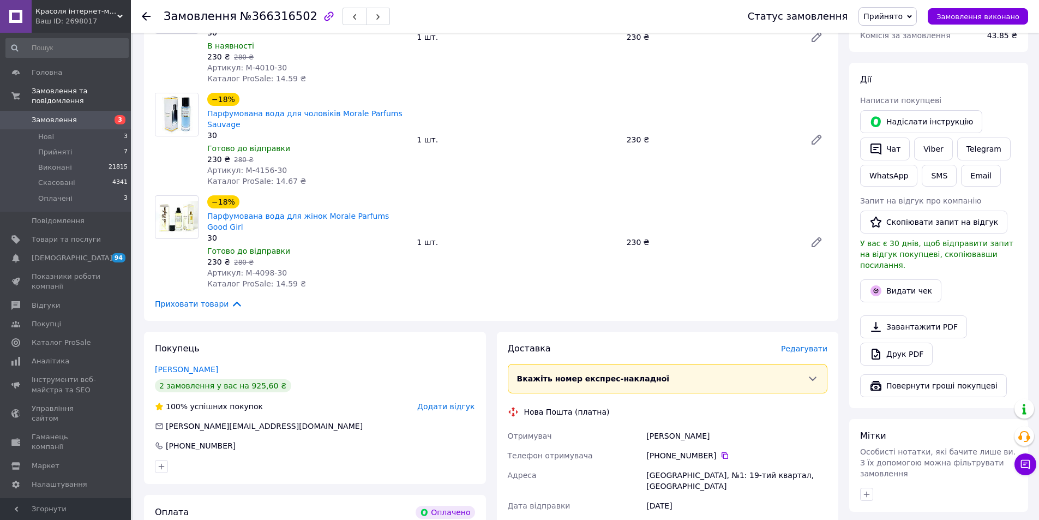
click at [117, 115] on span "3" at bounding box center [120, 119] width 11 height 9
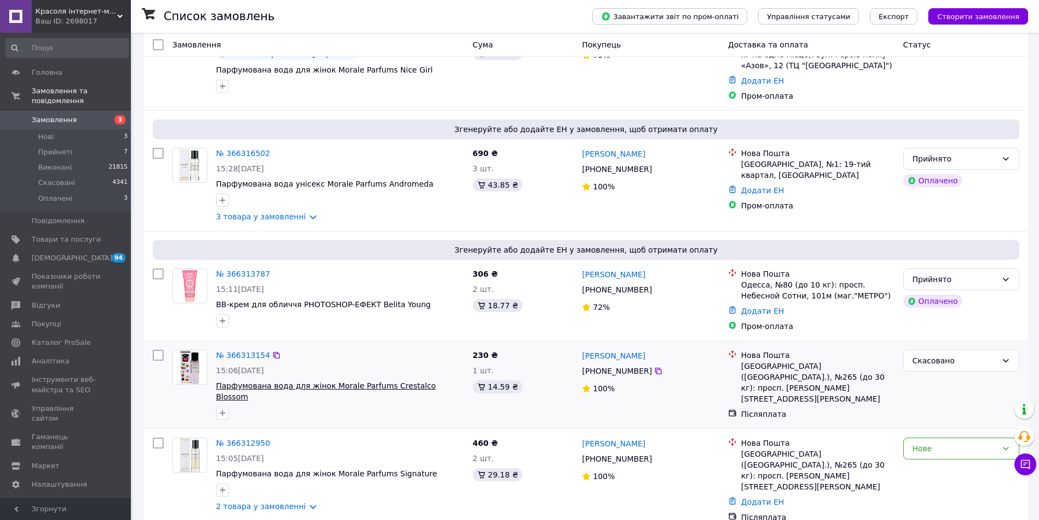
scroll to position [164, 0]
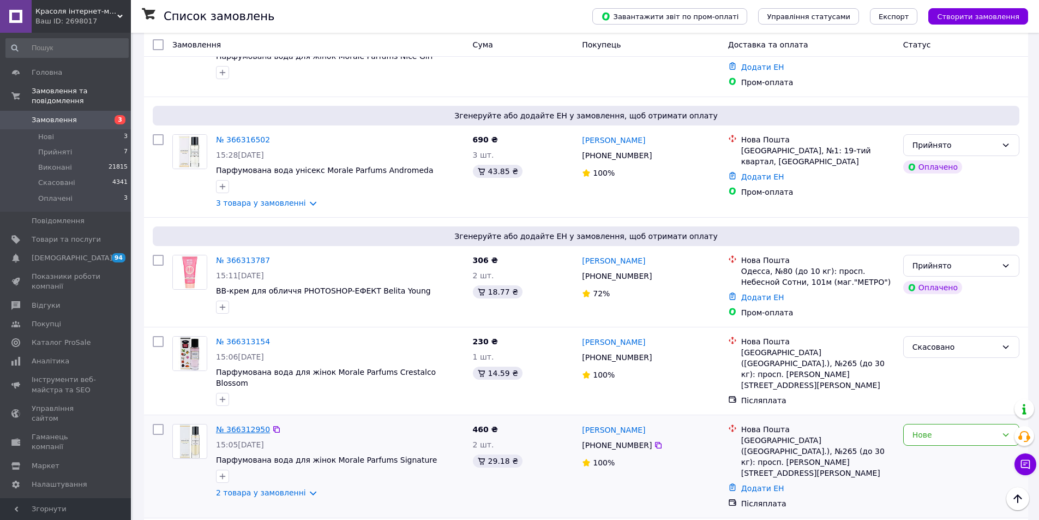
click at [253, 425] on link "№ 366312950" at bounding box center [243, 429] width 54 height 9
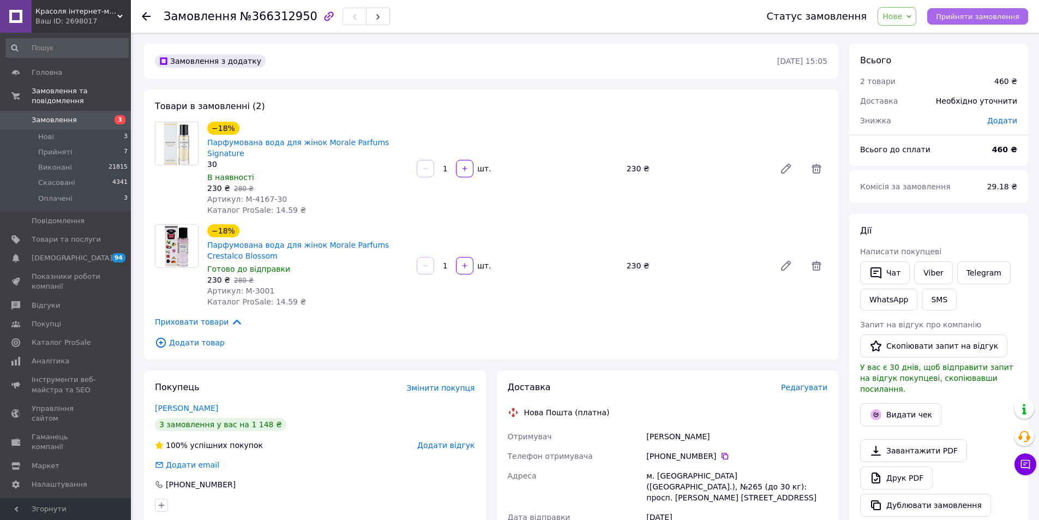
click at [971, 18] on span "Прийняти замовлення" at bounding box center [977, 17] width 83 height 8
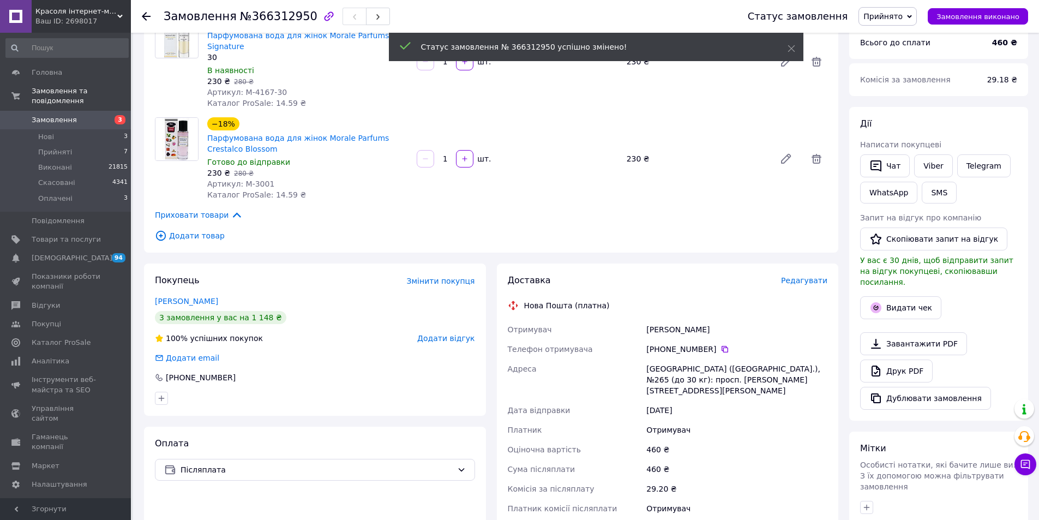
scroll to position [109, 0]
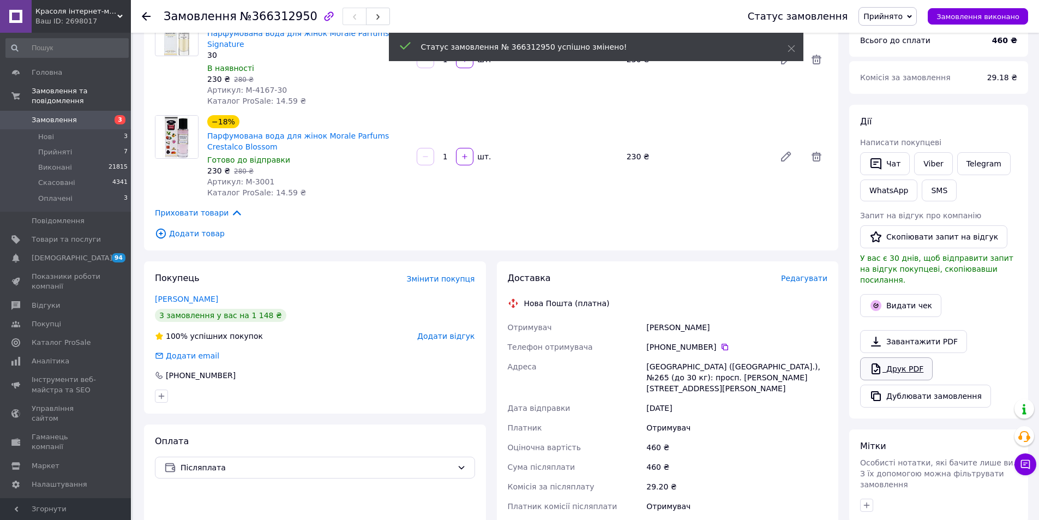
click at [913, 357] on link "Друк PDF" at bounding box center [896, 368] width 73 height 23
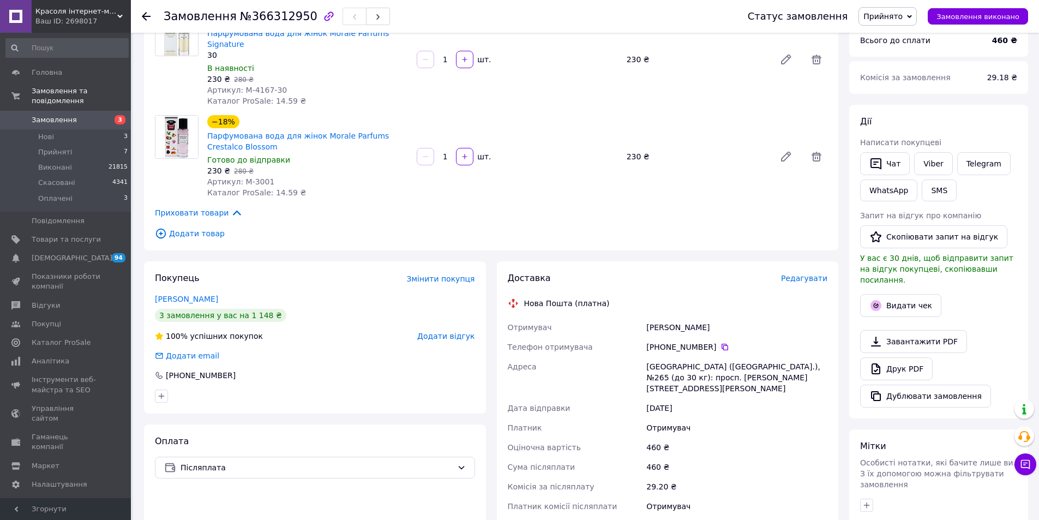
click at [115, 115] on span "3" at bounding box center [116, 120] width 30 height 10
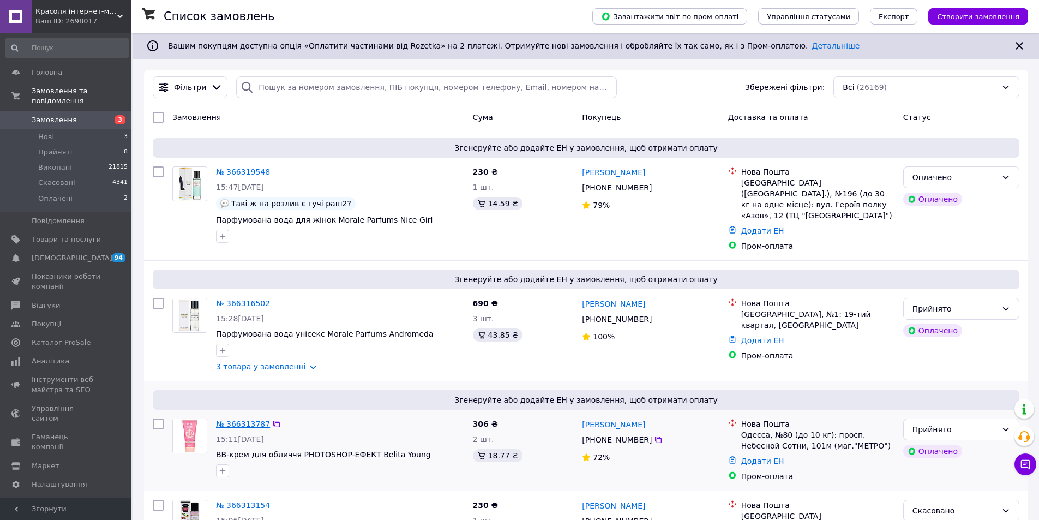
click at [250, 419] on link "№ 366313787" at bounding box center [243, 423] width 54 height 9
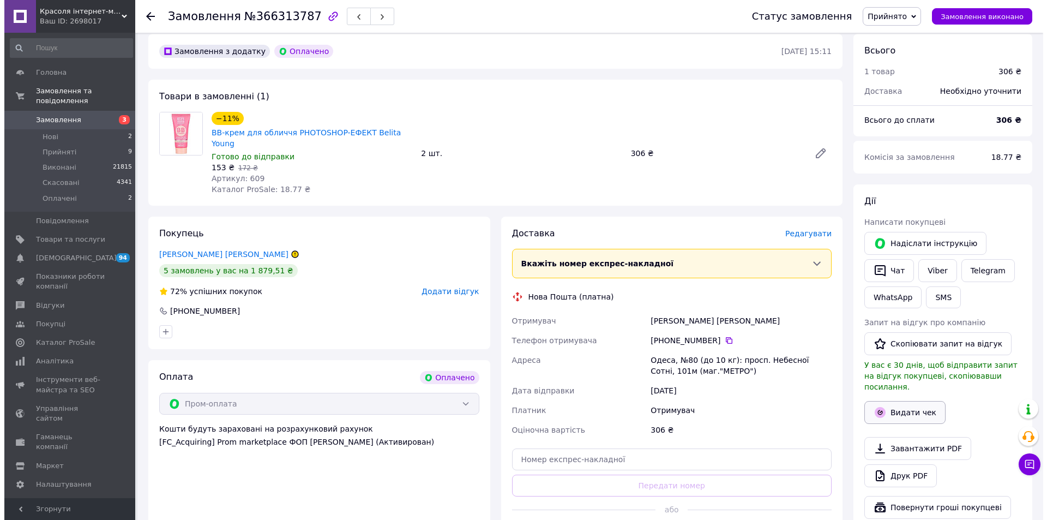
scroll to position [55, 0]
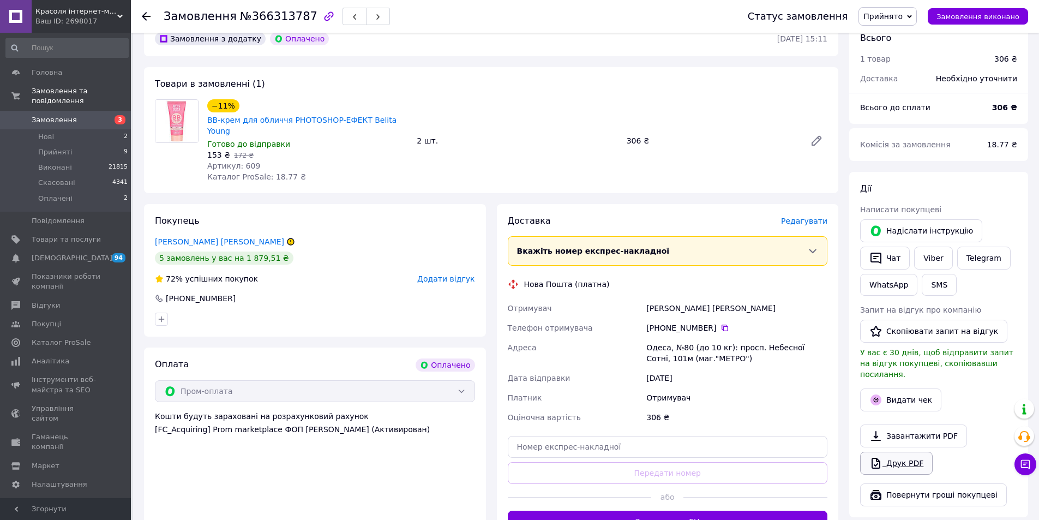
click at [886, 452] on link "Друк PDF" at bounding box center [896, 463] width 73 height 23
click at [819, 217] on span "Редагувати" at bounding box center [804, 221] width 46 height 9
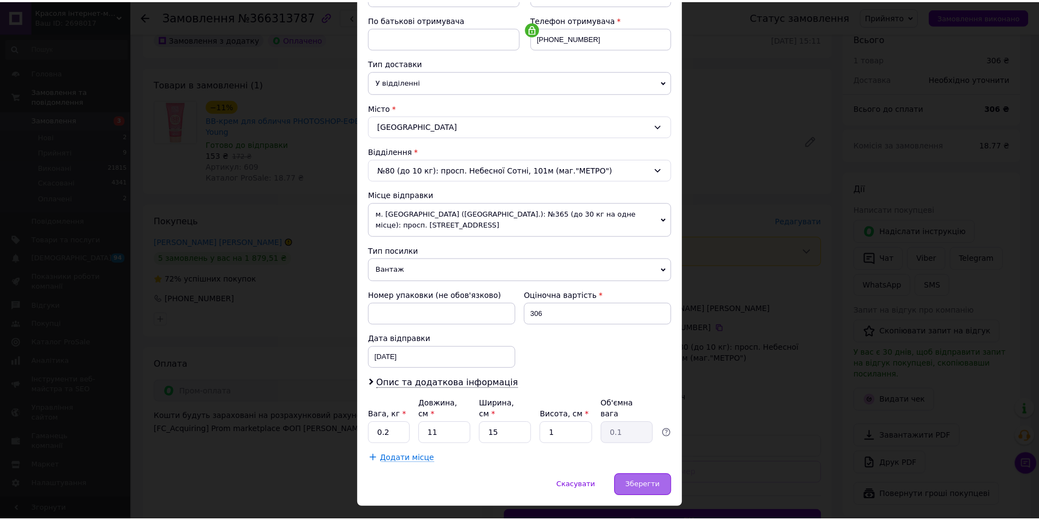
scroll to position [205, 0]
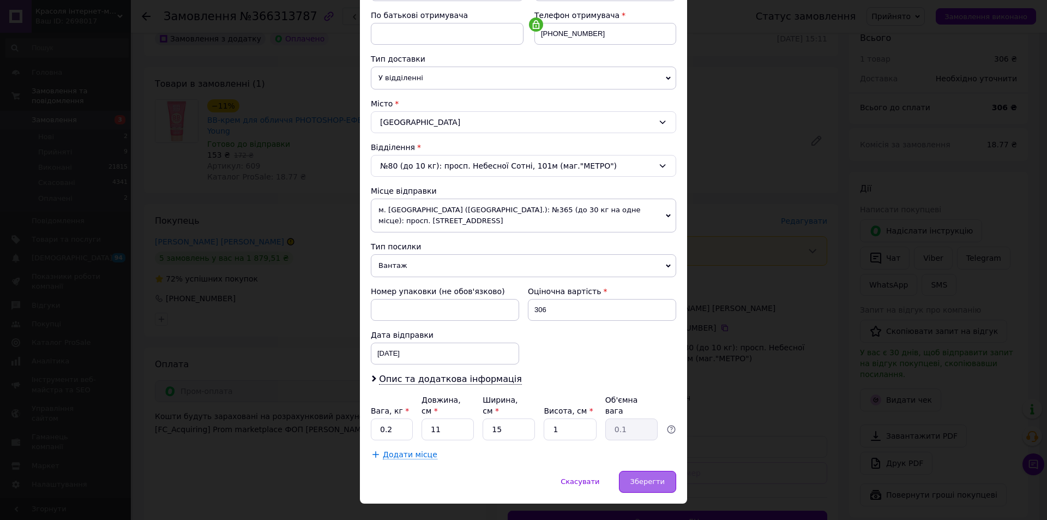
click at [640, 477] on span "Зберегти" at bounding box center [648, 481] width 34 height 8
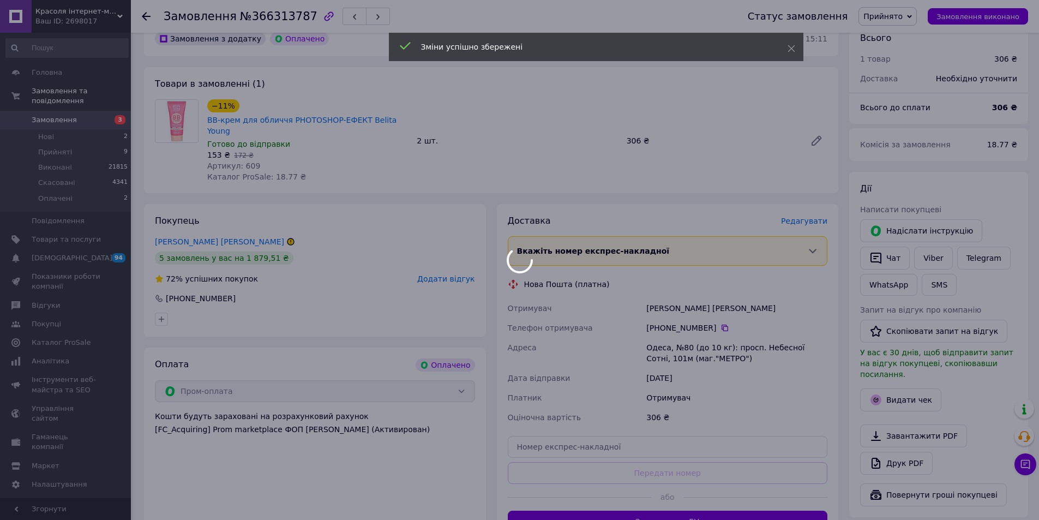
scroll to position [164, 0]
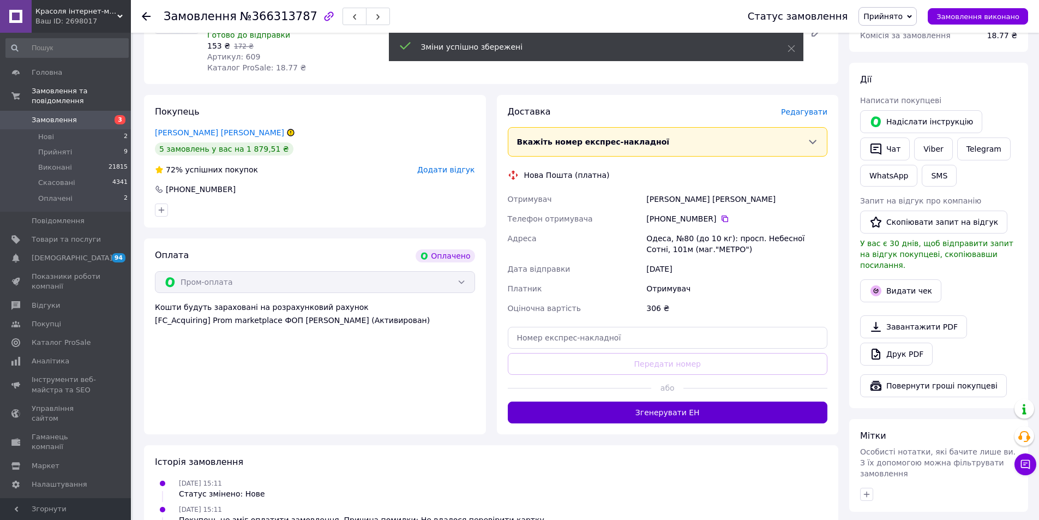
click at [721, 403] on button "Згенерувати ЕН" at bounding box center [668, 412] width 320 height 22
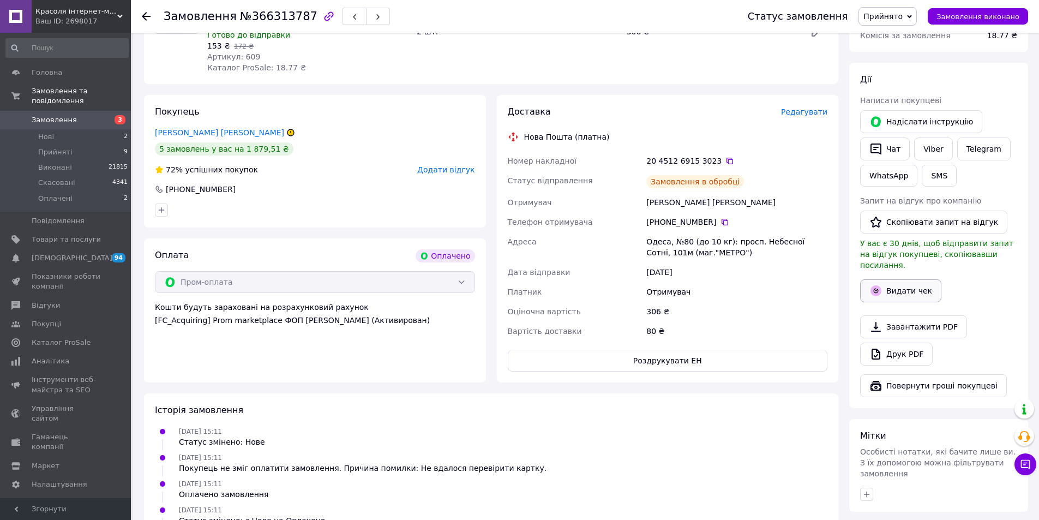
click at [886, 279] on button "Видати чек" at bounding box center [900, 290] width 81 height 23
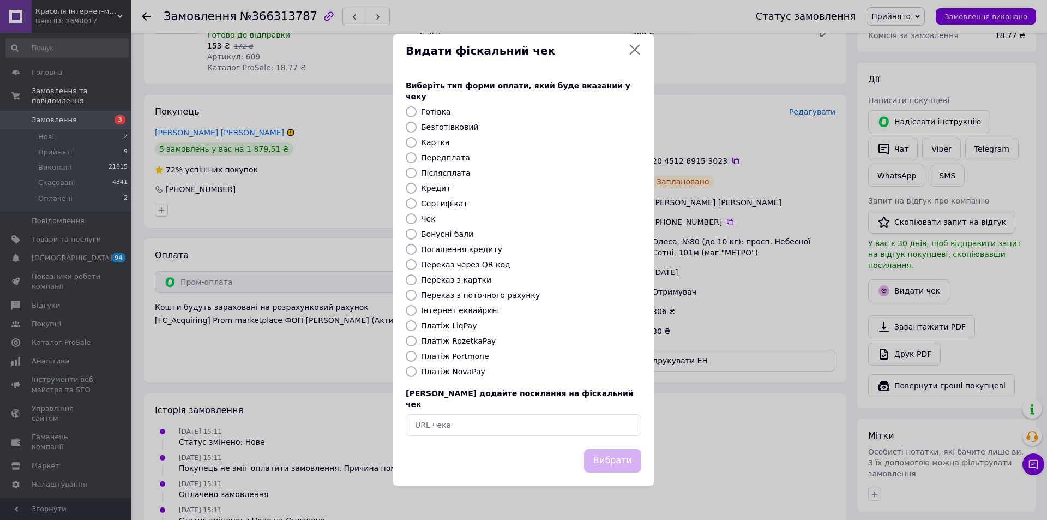
click at [472, 343] on label "Платіж RozetkaPay" at bounding box center [458, 341] width 75 height 9
click at [417, 343] on input "Платіж RozetkaPay" at bounding box center [411, 340] width 11 height 11
radio input "true"
click at [619, 452] on button "Вибрати" at bounding box center [612, 460] width 57 height 23
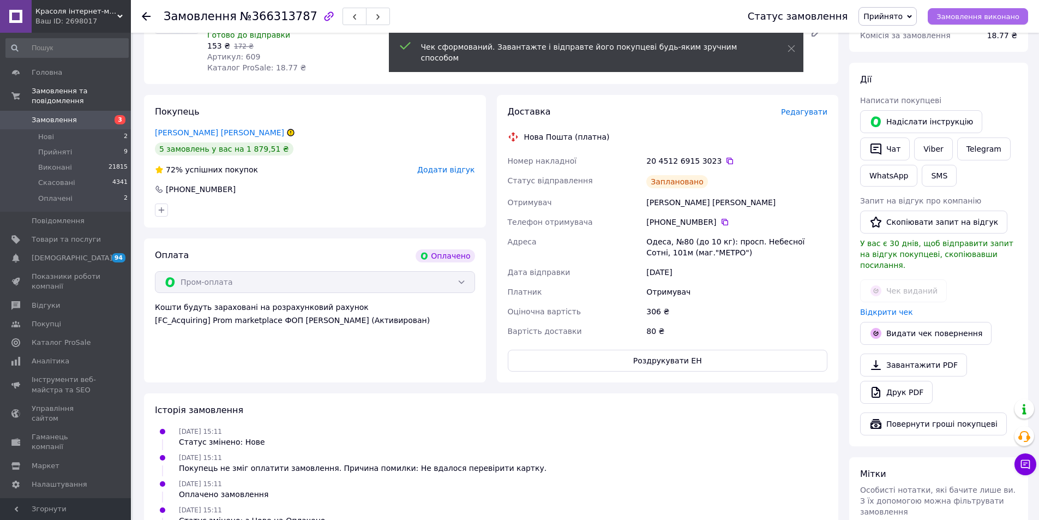
click at [974, 20] on span "Замовлення виконано" at bounding box center [978, 17] width 83 height 8
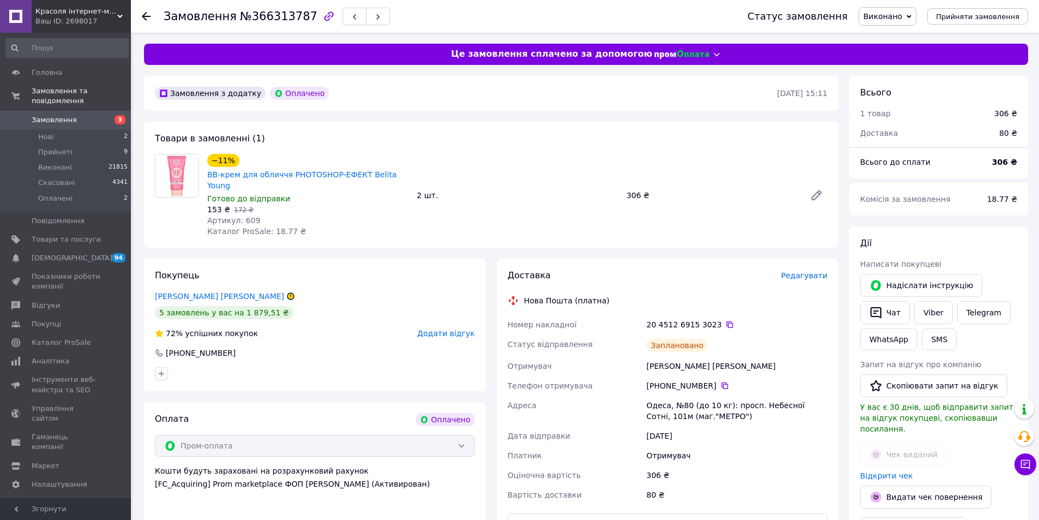
scroll to position [0, 0]
click at [107, 115] on span "3" at bounding box center [116, 120] width 30 height 10
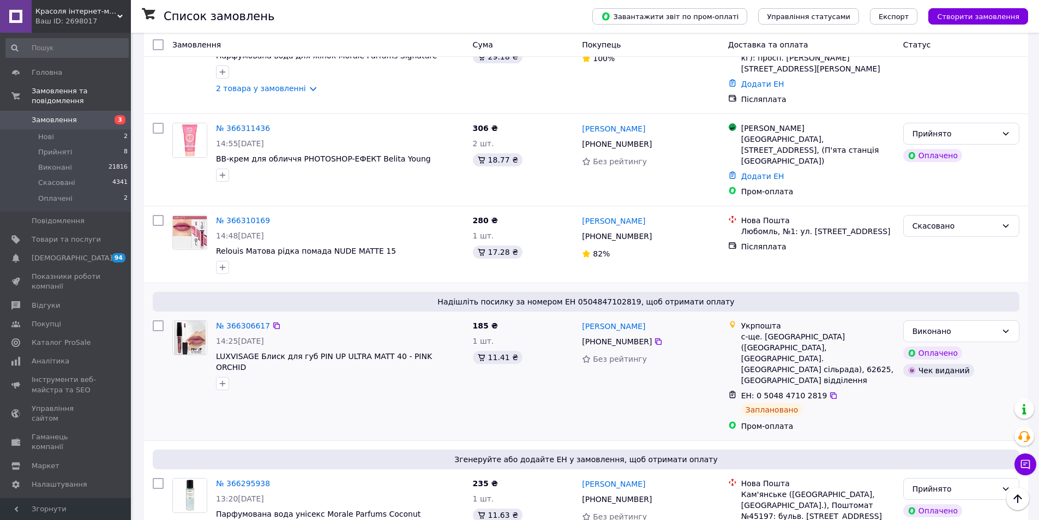
scroll to position [600, 0]
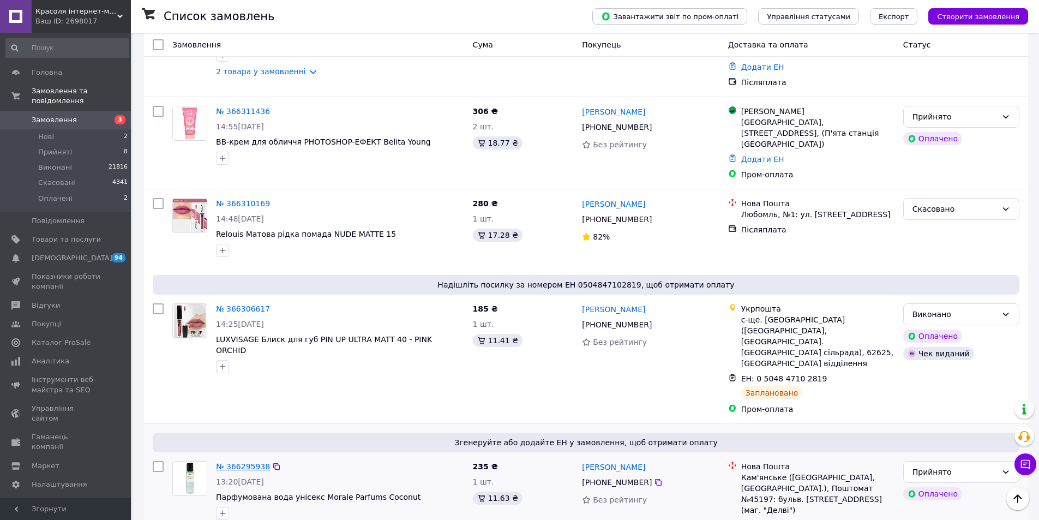
click at [251, 462] on link "№ 366295938" at bounding box center [243, 466] width 54 height 9
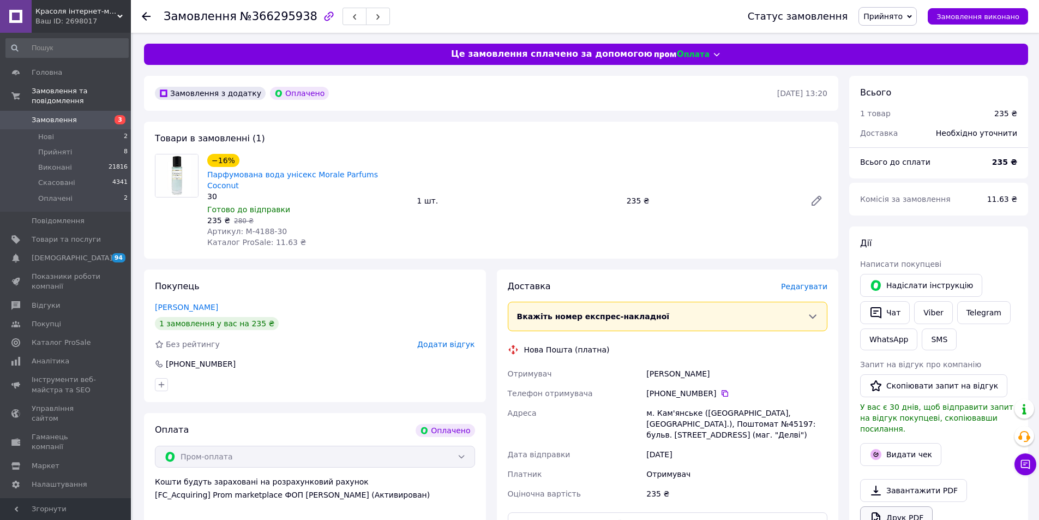
click at [922, 506] on link "Друк PDF" at bounding box center [896, 517] width 73 height 23
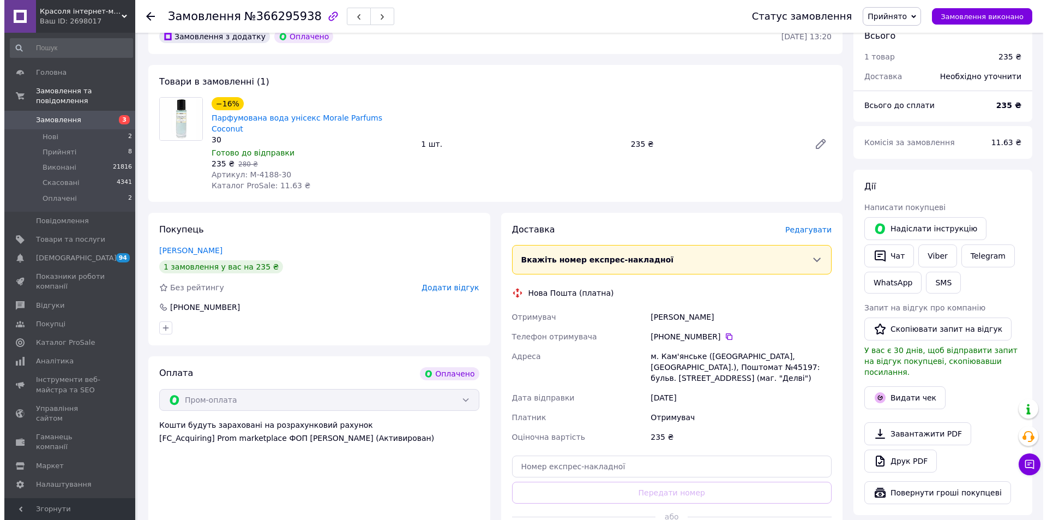
scroll to position [109, 0]
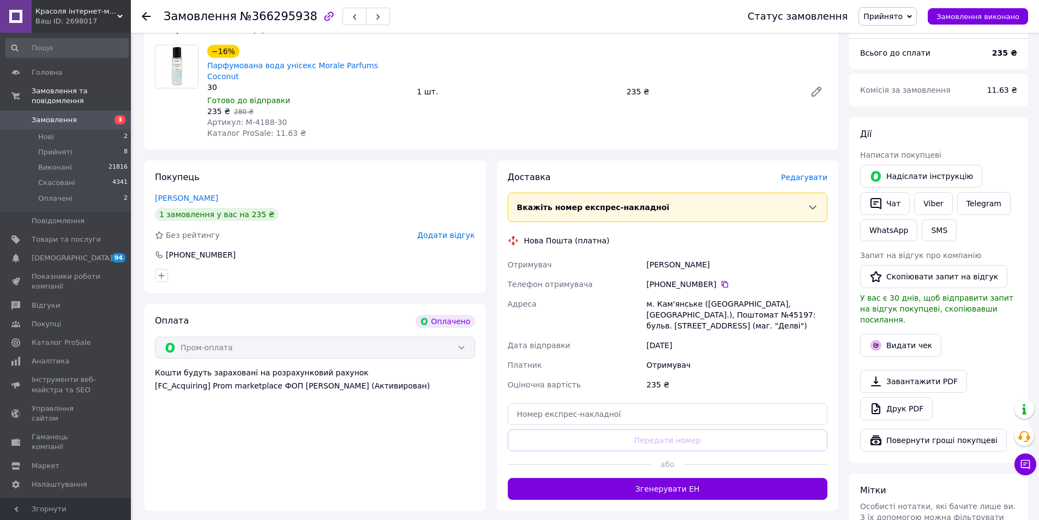
click at [801, 173] on span "Редагувати" at bounding box center [804, 177] width 46 height 9
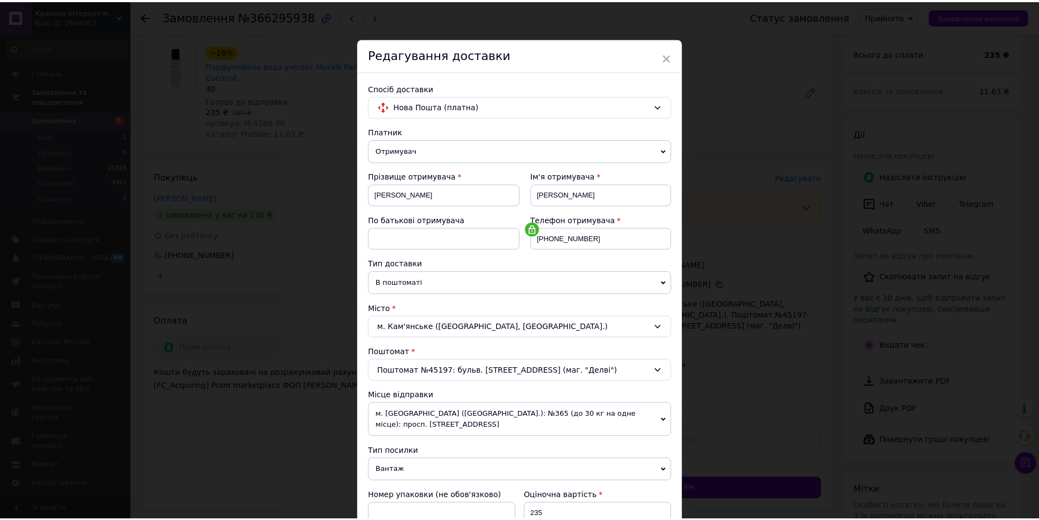
scroll to position [205, 0]
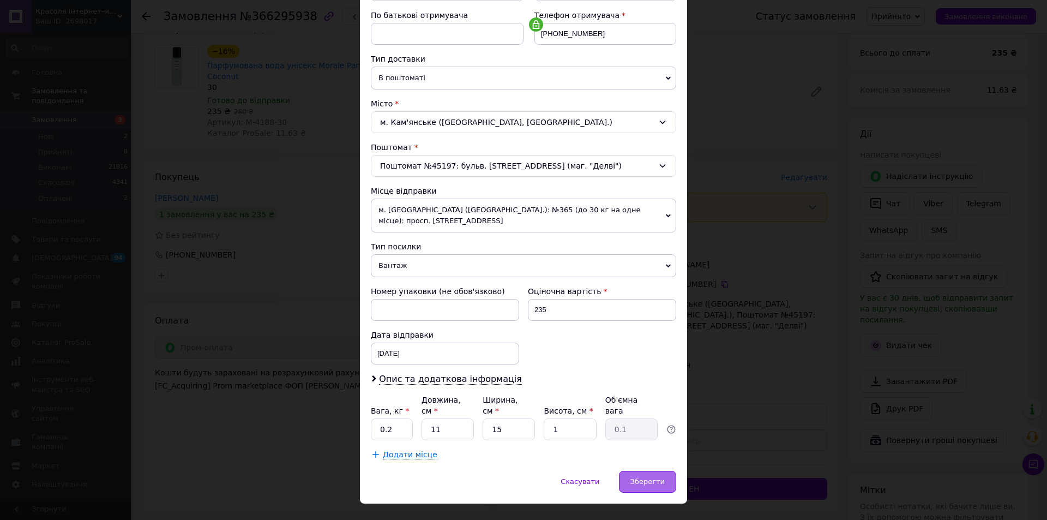
click at [645, 477] on span "Зберегти" at bounding box center [648, 481] width 34 height 8
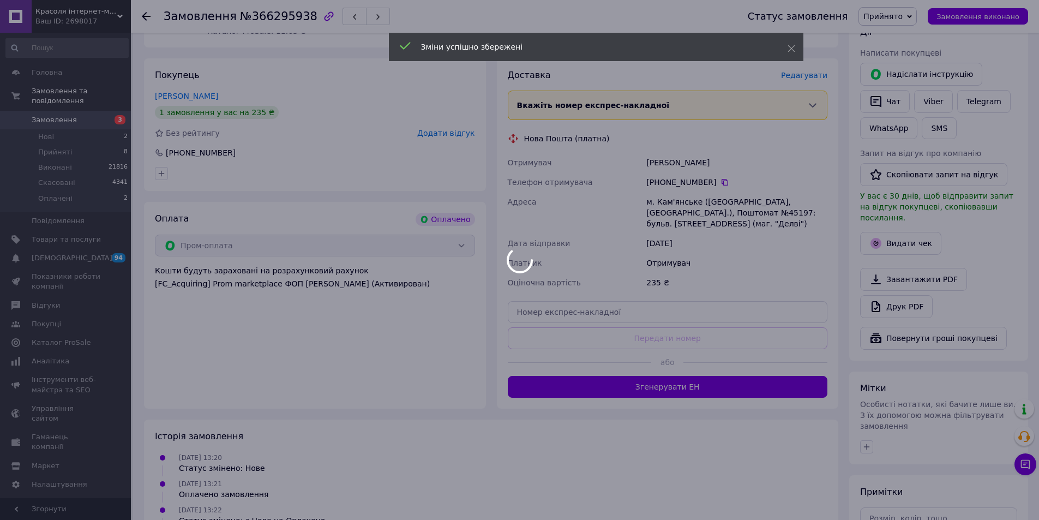
scroll to position [218, 0]
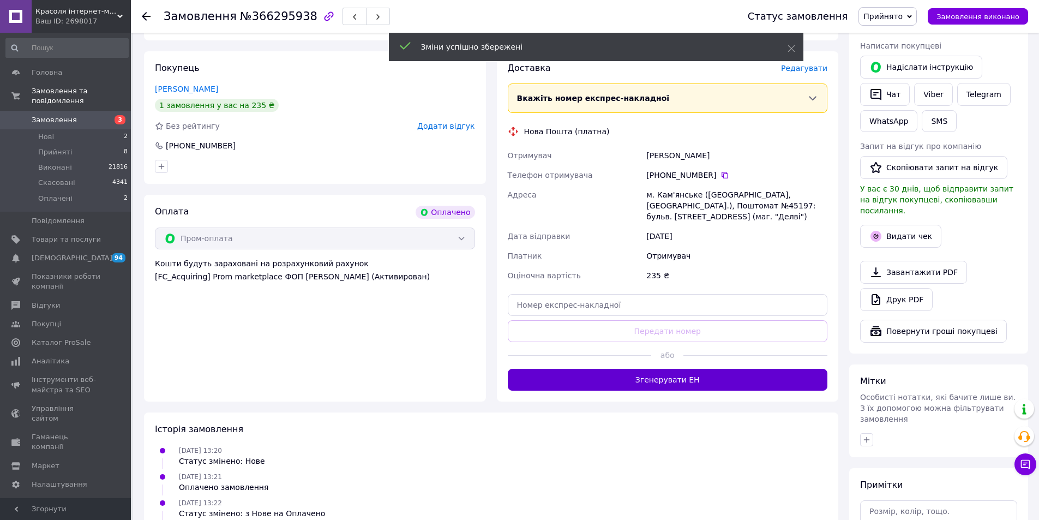
click at [715, 373] on button "Згенерувати ЕН" at bounding box center [668, 380] width 320 height 22
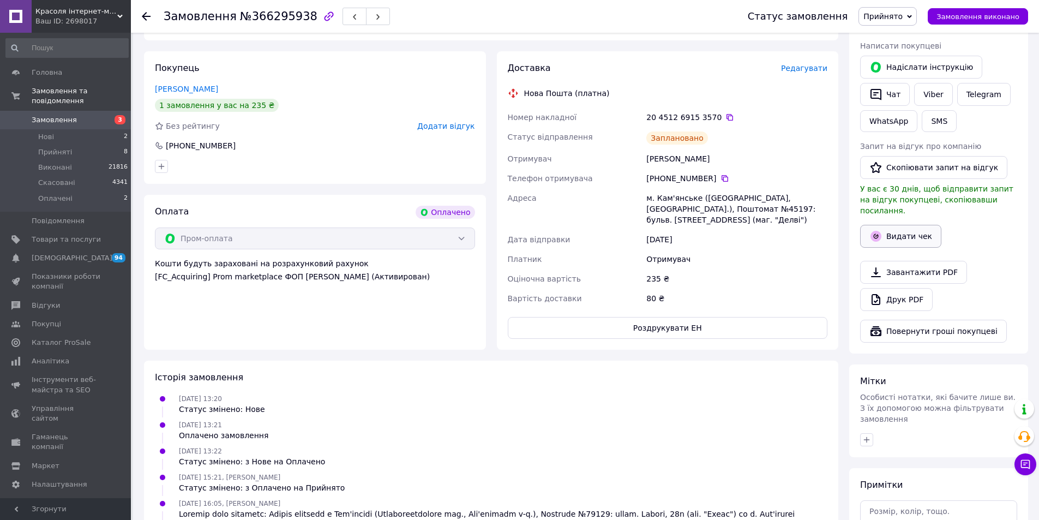
click at [909, 229] on button "Видати чек" at bounding box center [900, 236] width 81 height 23
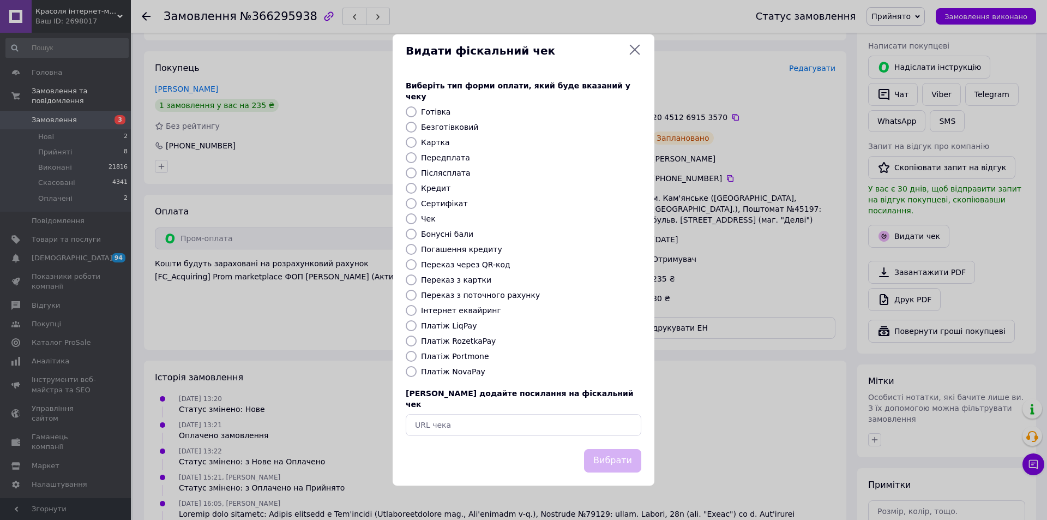
click at [478, 340] on label "Платіж RozetkaPay" at bounding box center [458, 341] width 75 height 9
click at [417, 340] on input "Платіж RozetkaPay" at bounding box center [411, 340] width 11 height 11
radio input "true"
click at [605, 449] on button "Вибрати" at bounding box center [612, 460] width 57 height 23
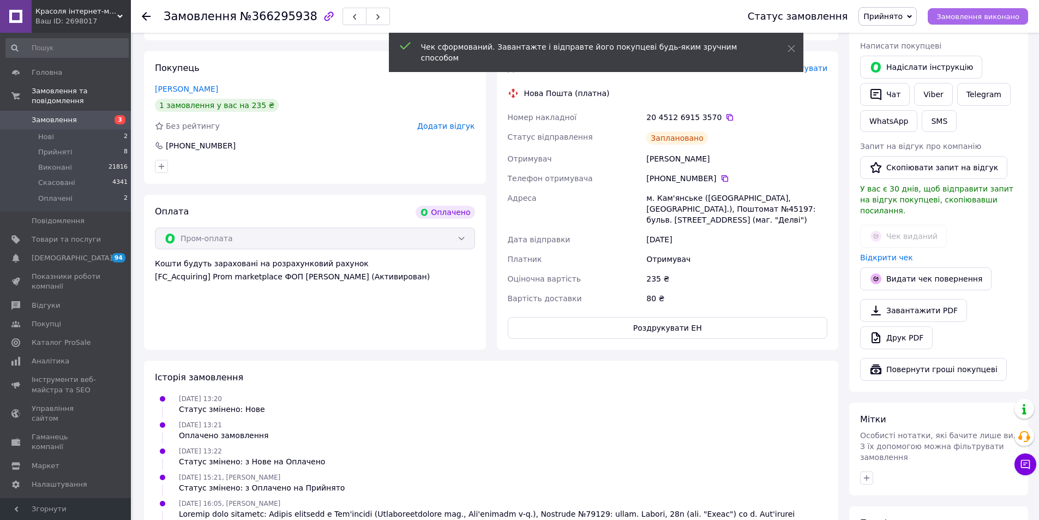
click at [974, 21] on span "Замовлення виконано" at bounding box center [978, 17] width 83 height 8
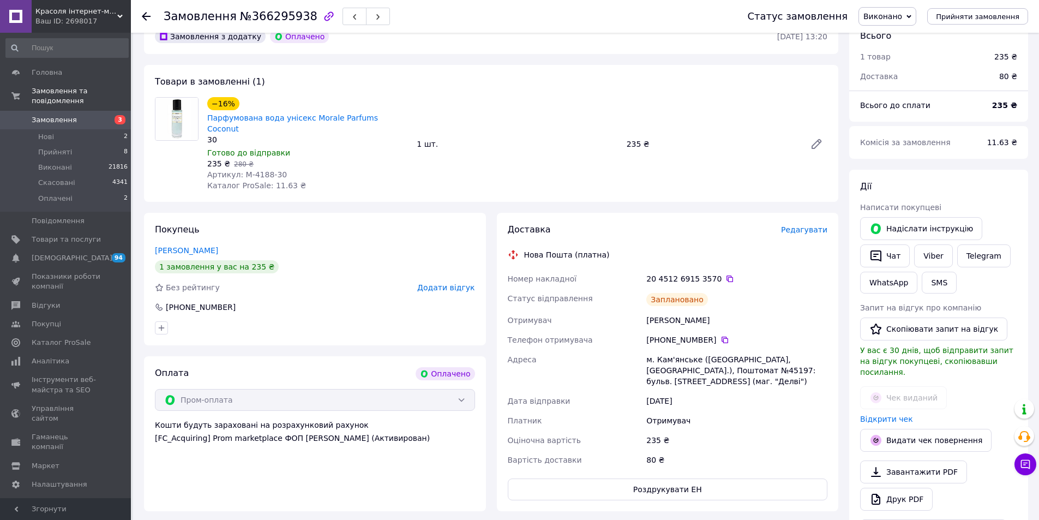
scroll to position [0, 0]
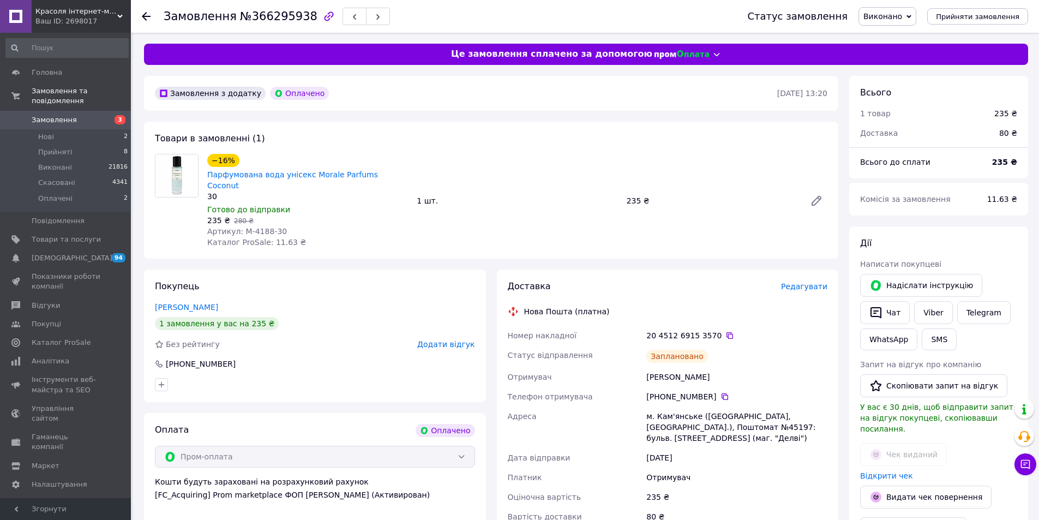
click at [107, 115] on span "3" at bounding box center [116, 120] width 30 height 10
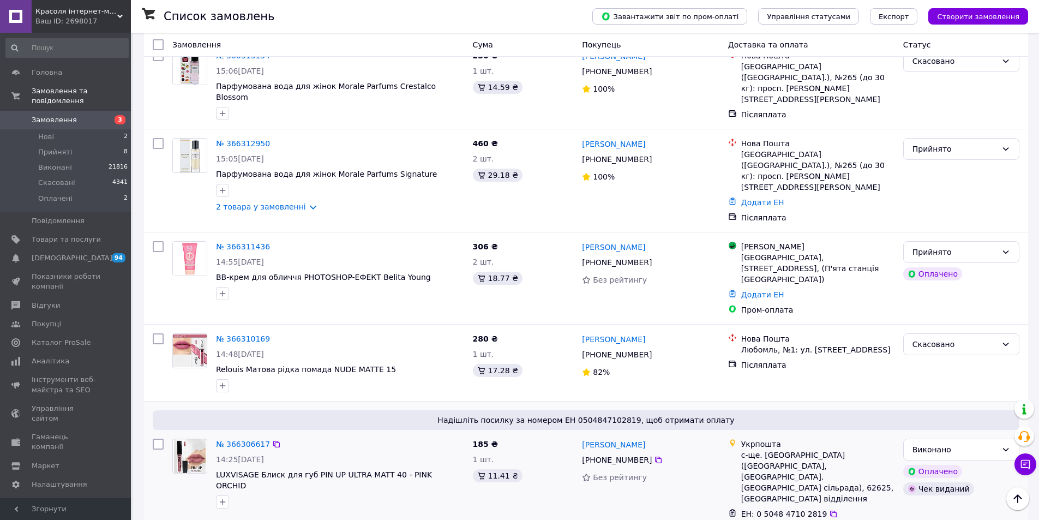
scroll to position [491, 0]
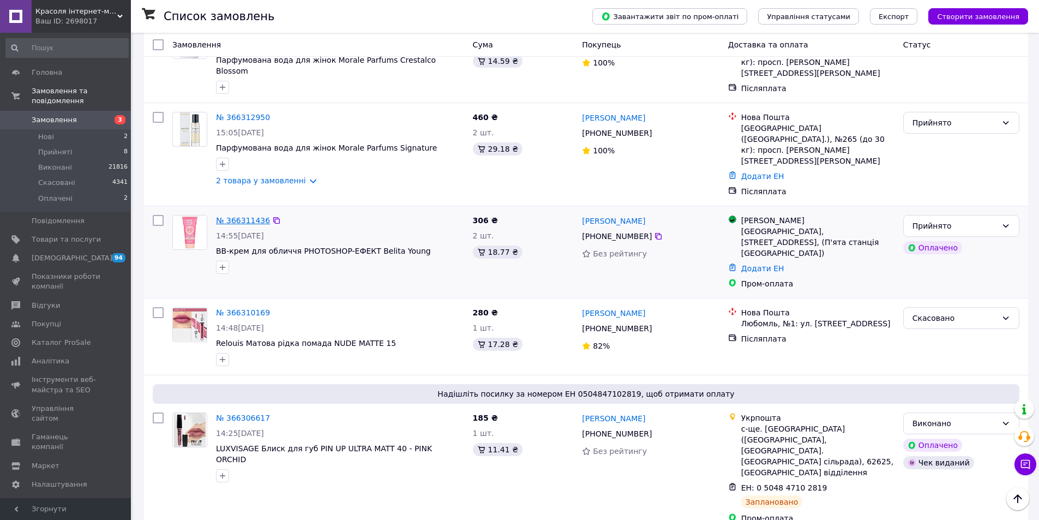
click at [219, 216] on link "№ 366311436" at bounding box center [243, 220] width 54 height 9
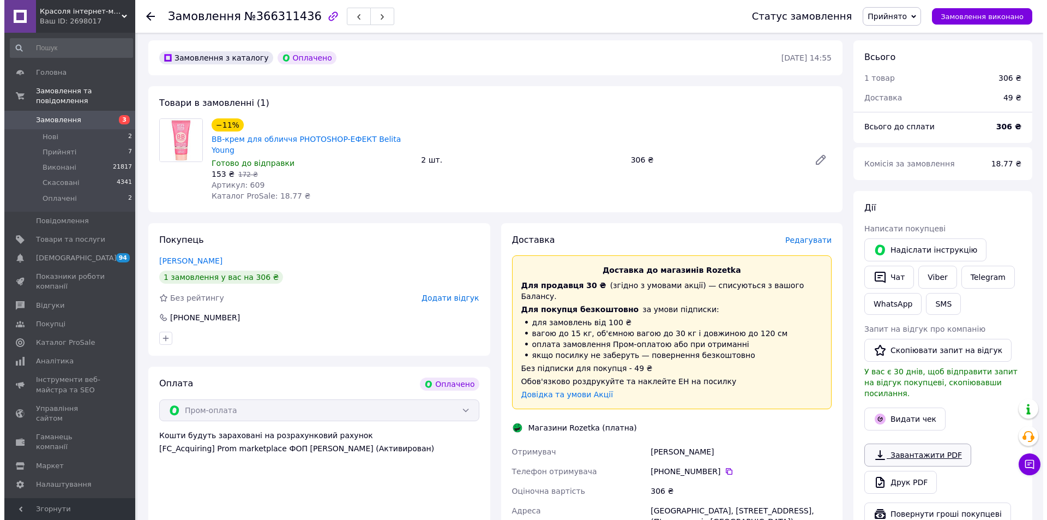
scroll to position [55, 0]
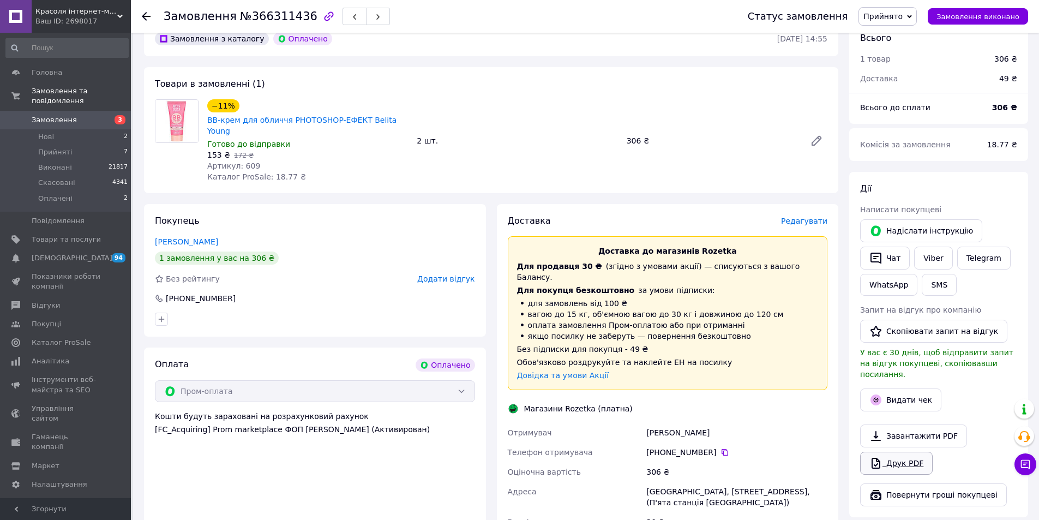
click at [897, 453] on link "Друк PDF" at bounding box center [896, 463] width 73 height 23
click at [810, 217] on span "Редагувати" at bounding box center [804, 221] width 46 height 9
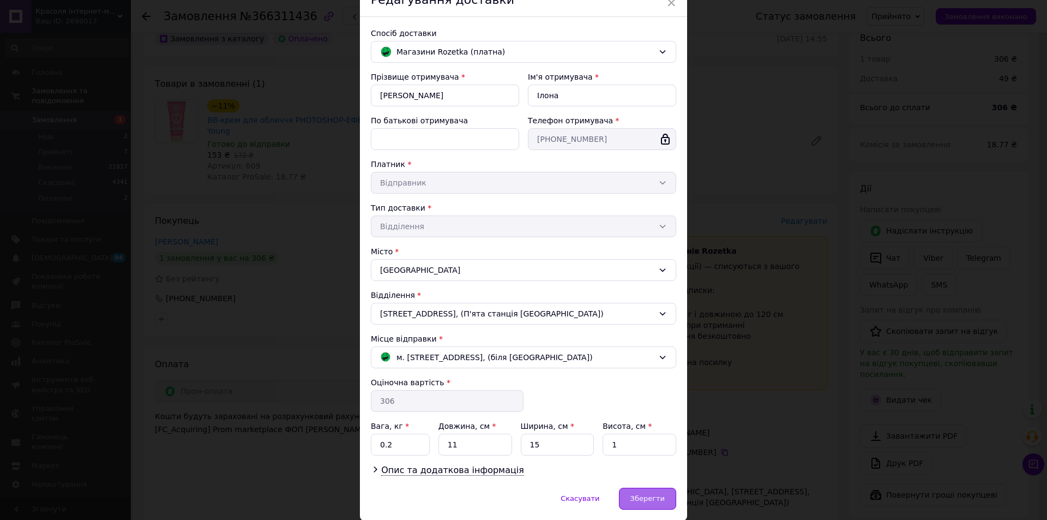
click at [664, 498] on div "Зберегти" at bounding box center [647, 499] width 57 height 22
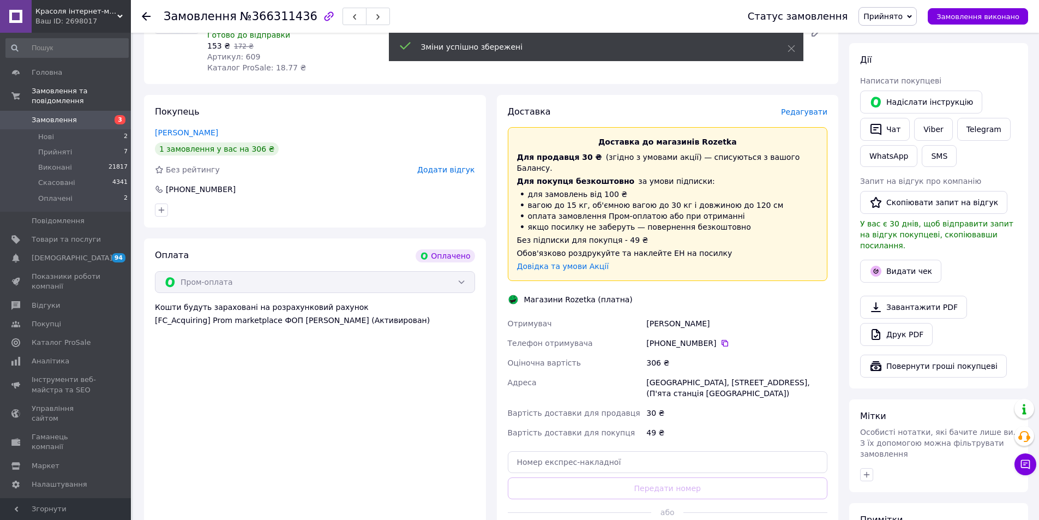
scroll to position [218, 0]
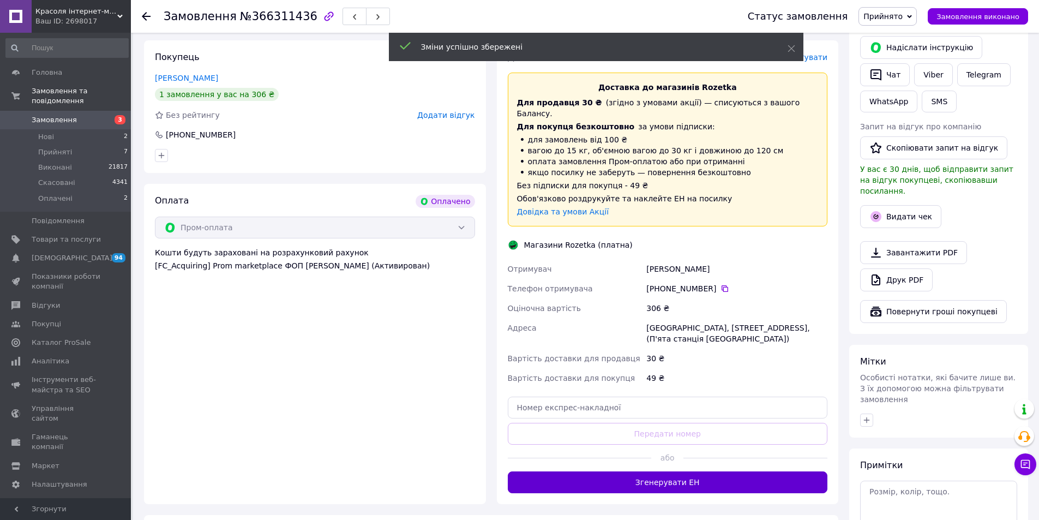
click at [734, 471] on button "Згенерувати ЕН" at bounding box center [668, 482] width 320 height 22
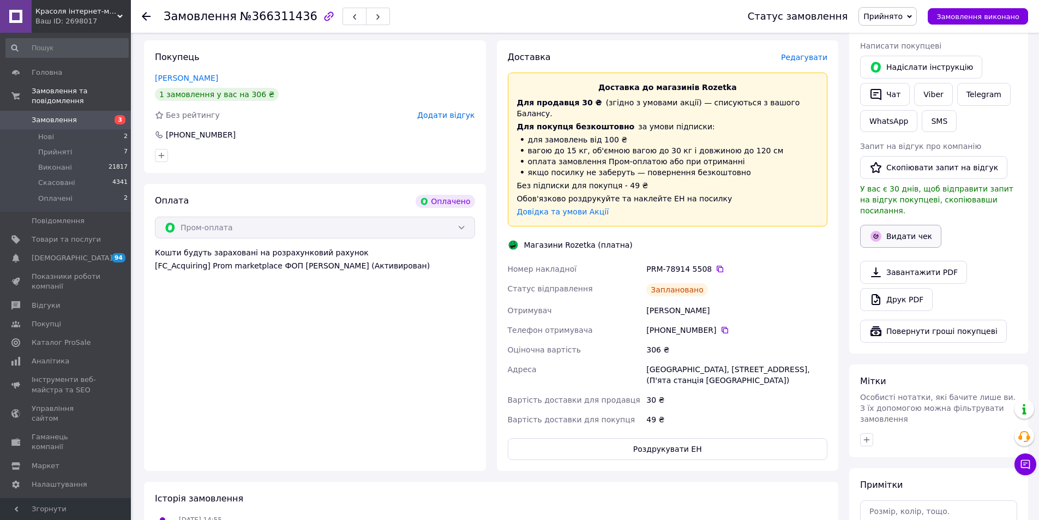
click at [902, 229] on button "Видати чек" at bounding box center [900, 236] width 81 height 23
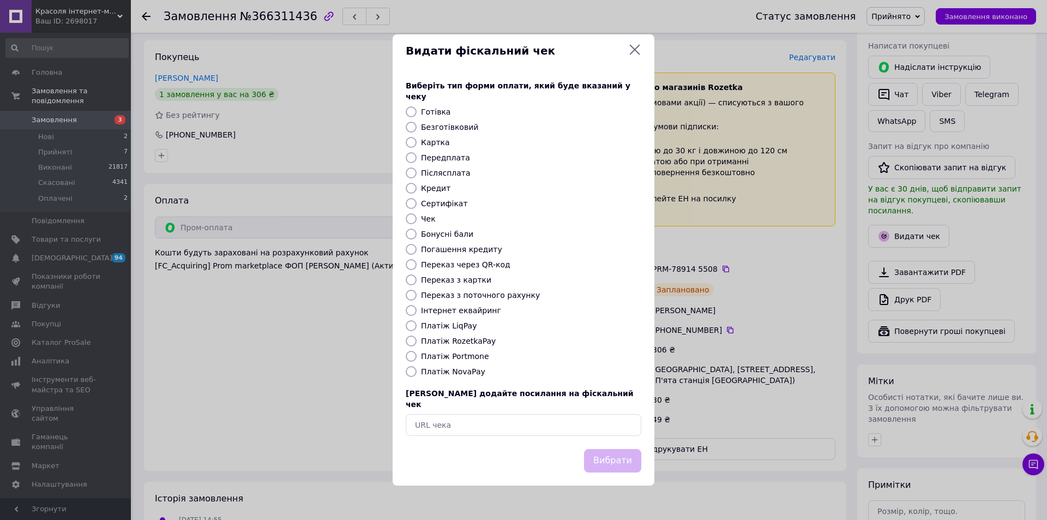
click at [463, 341] on label "Платіж RozetkaPay" at bounding box center [458, 341] width 75 height 9
click at [417, 341] on input "Платіж RozetkaPay" at bounding box center [411, 340] width 11 height 11
radio input "true"
click at [635, 450] on button "Вибрати" at bounding box center [612, 460] width 57 height 23
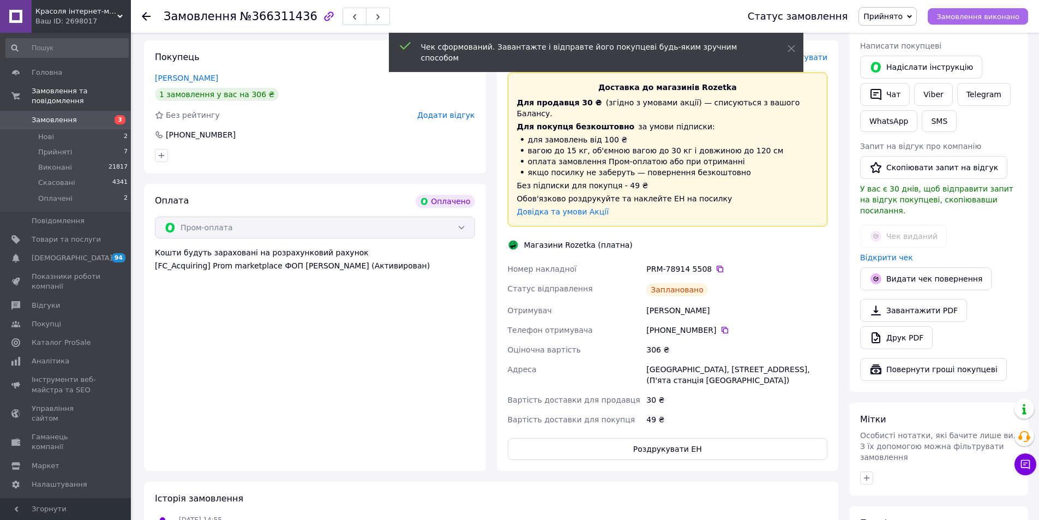
click at [974, 17] on span "Замовлення виконано" at bounding box center [978, 17] width 83 height 8
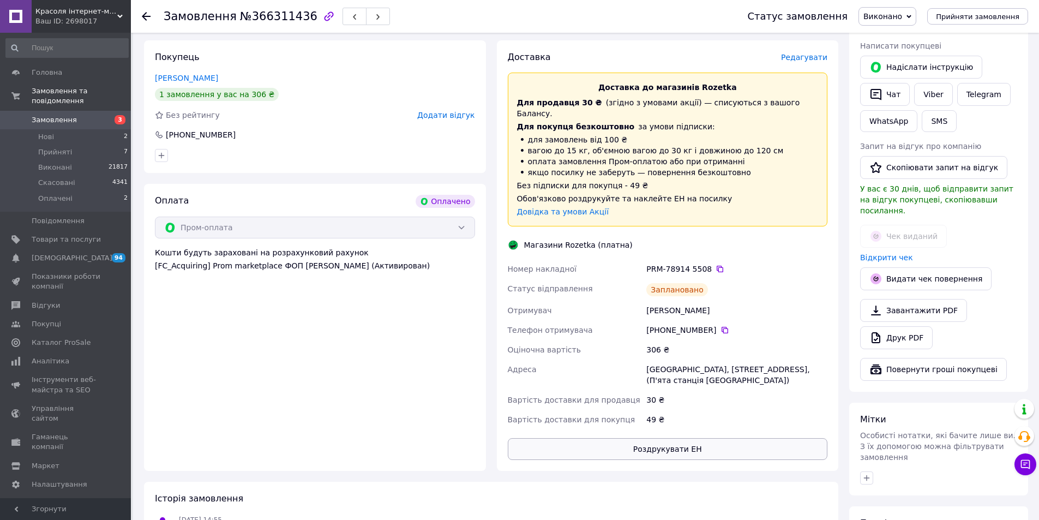
click at [811, 438] on button "Роздрукувати ЕН" at bounding box center [668, 449] width 320 height 22
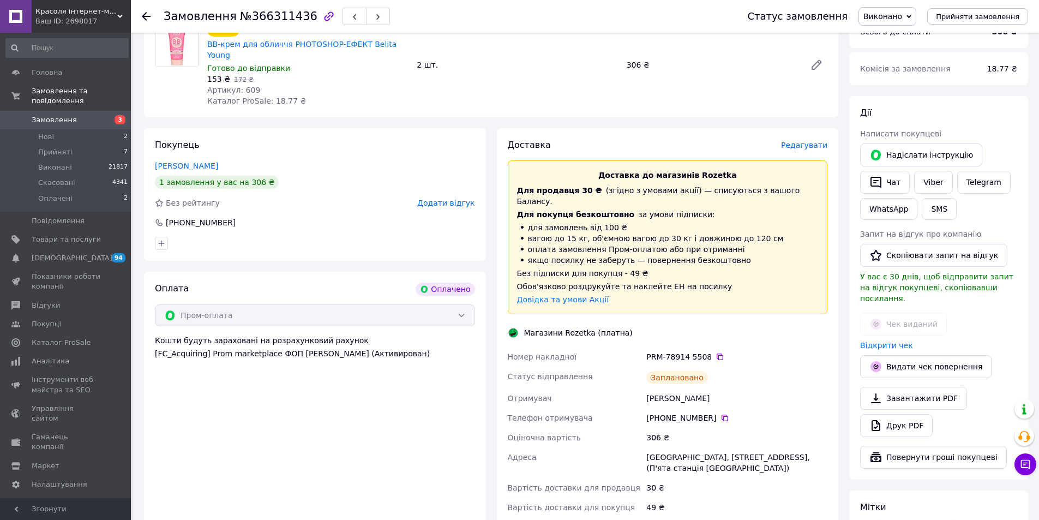
scroll to position [109, 0]
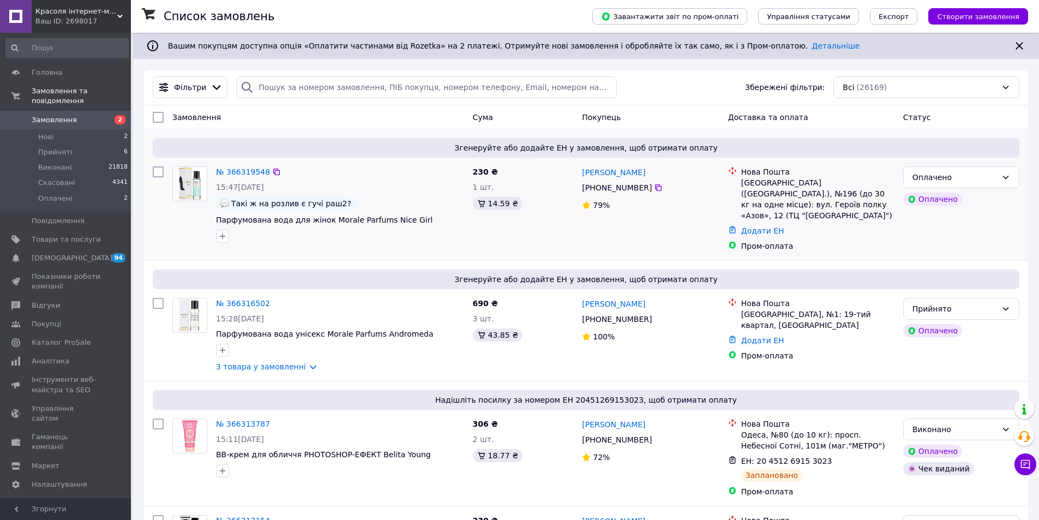
click at [245, 179] on div "№ 366319548 15:47[DATE] Такі ж на розлив є гучі раш2? Парфумована вода для жіно…" at bounding box center [340, 204] width 257 height 85
click at [244, 173] on link "№ 366319548" at bounding box center [243, 171] width 54 height 9
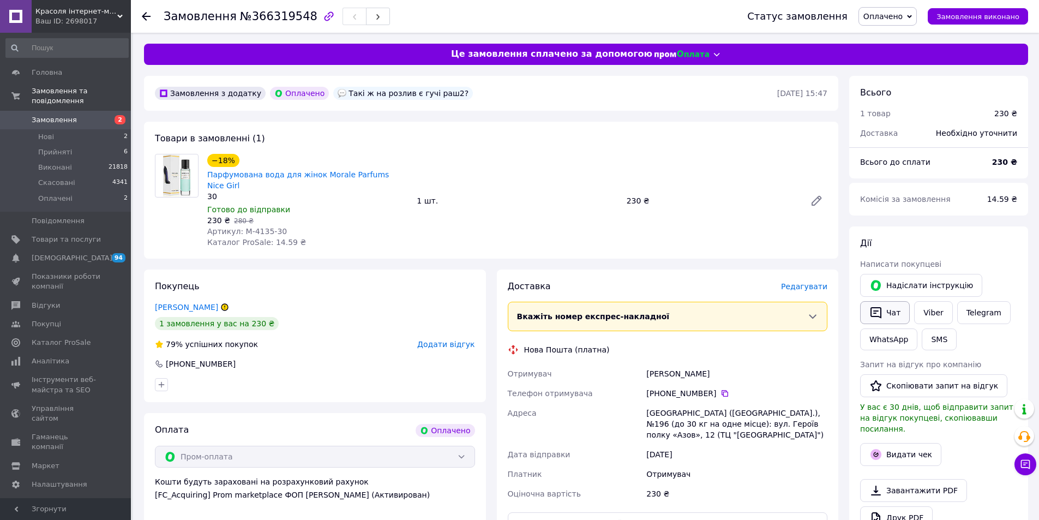
click at [884, 319] on button "Чат" at bounding box center [885, 312] width 50 height 23
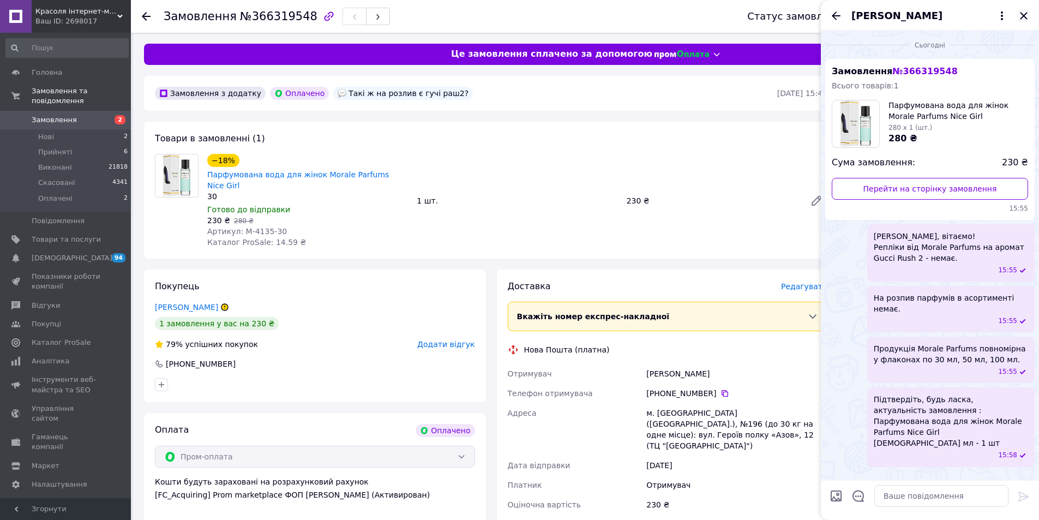
click at [1023, 17] on icon "Закрити" at bounding box center [1023, 15] width 7 height 7
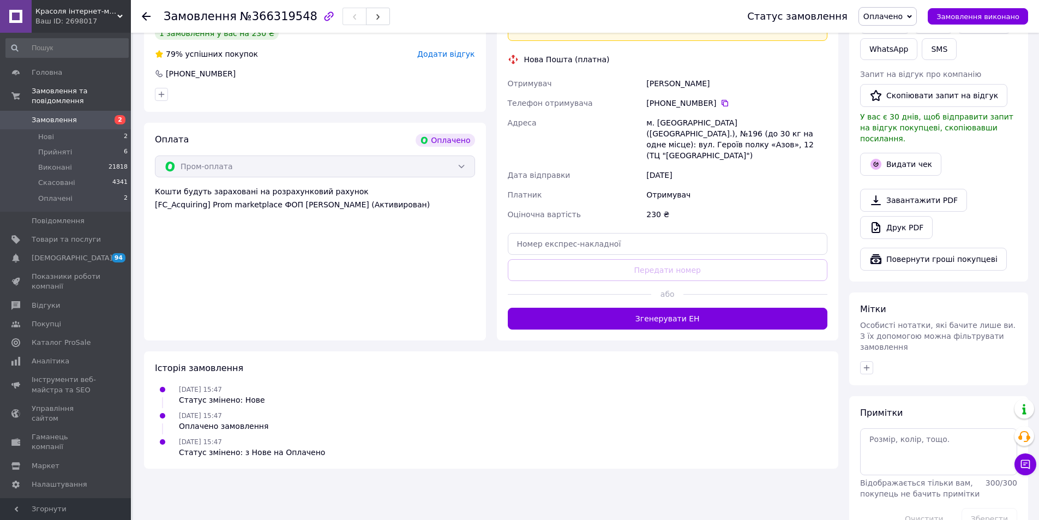
scroll to position [300, 0]
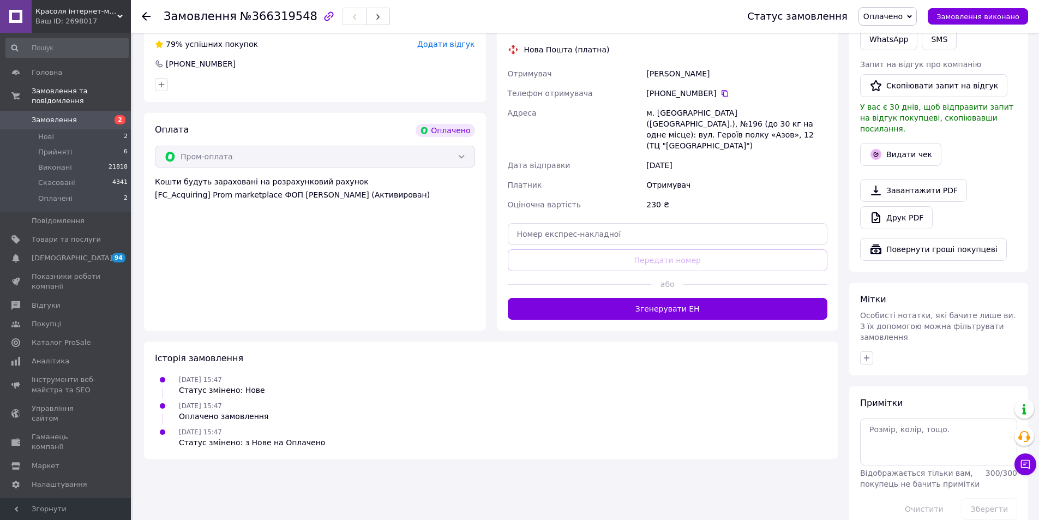
click at [100, 115] on span "Замовлення" at bounding box center [66, 120] width 69 height 10
